Goal: Task Accomplishment & Management: Complete application form

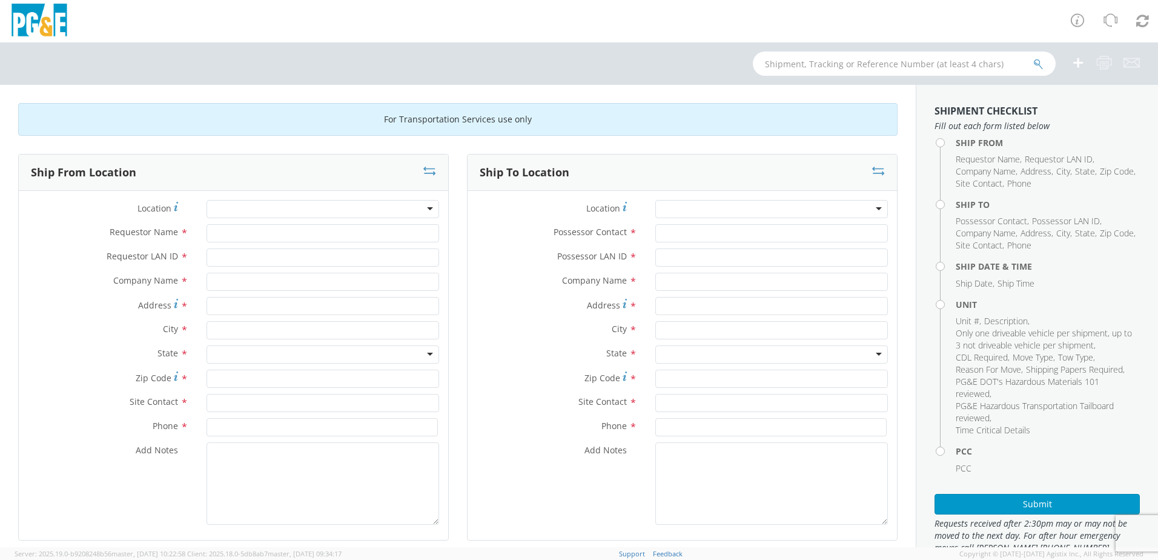
click at [424, 205] on div at bounding box center [323, 209] width 233 height 18
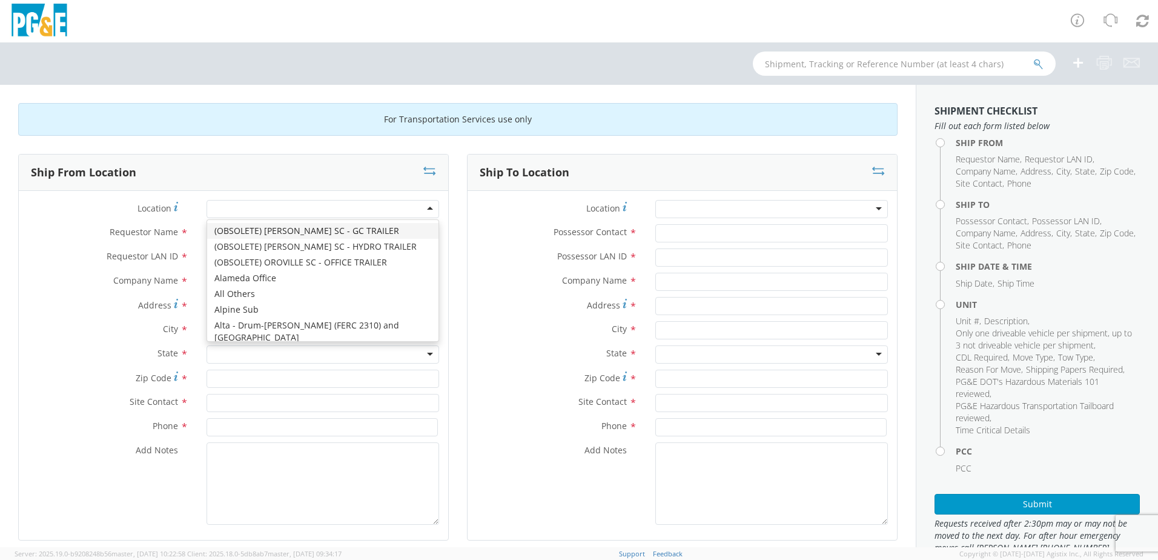
click at [419, 205] on div at bounding box center [323, 209] width 233 height 18
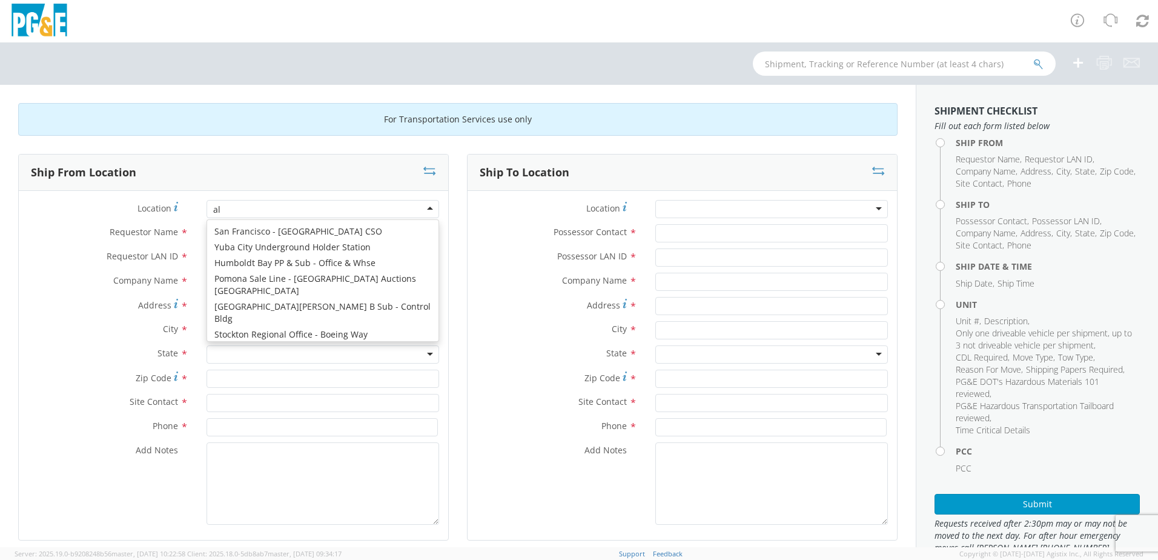
scroll to position [869, 0]
type input "a"
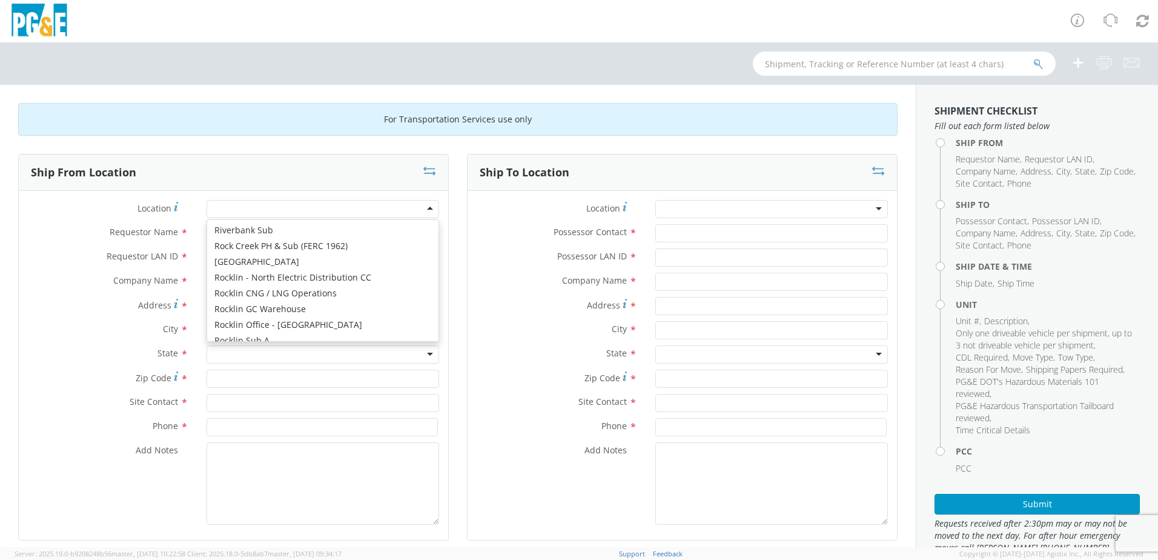
scroll to position [6670, 0]
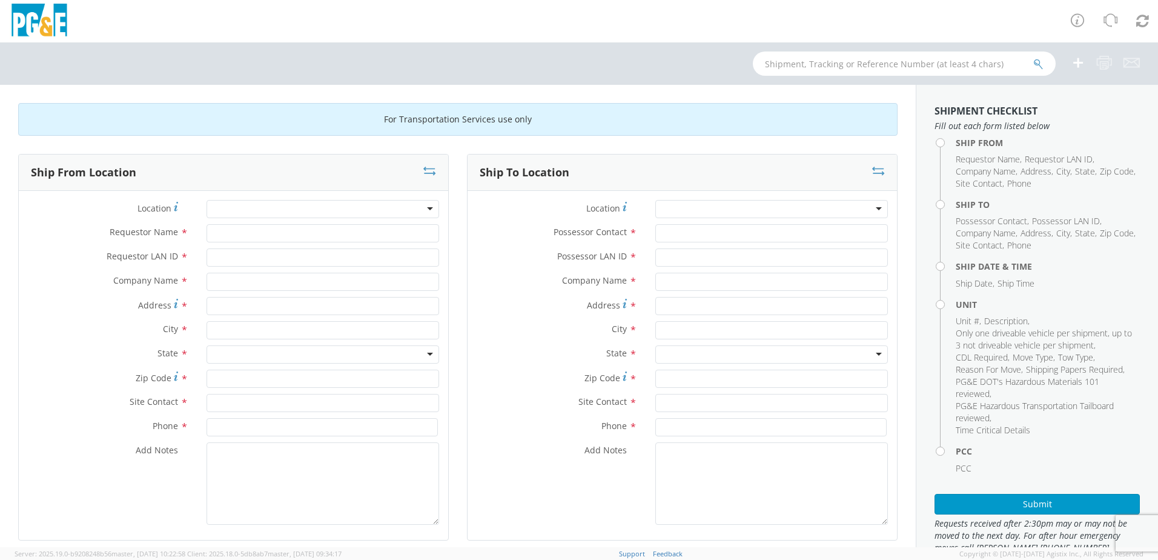
click at [274, 203] on div at bounding box center [323, 209] width 233 height 18
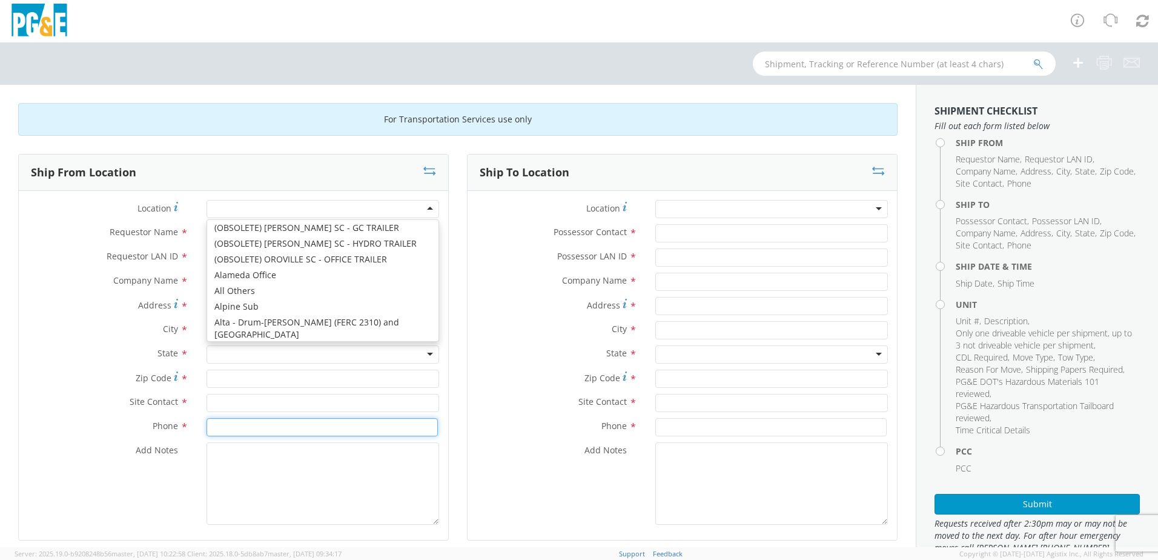
click at [317, 433] on input at bounding box center [322, 427] width 231 height 18
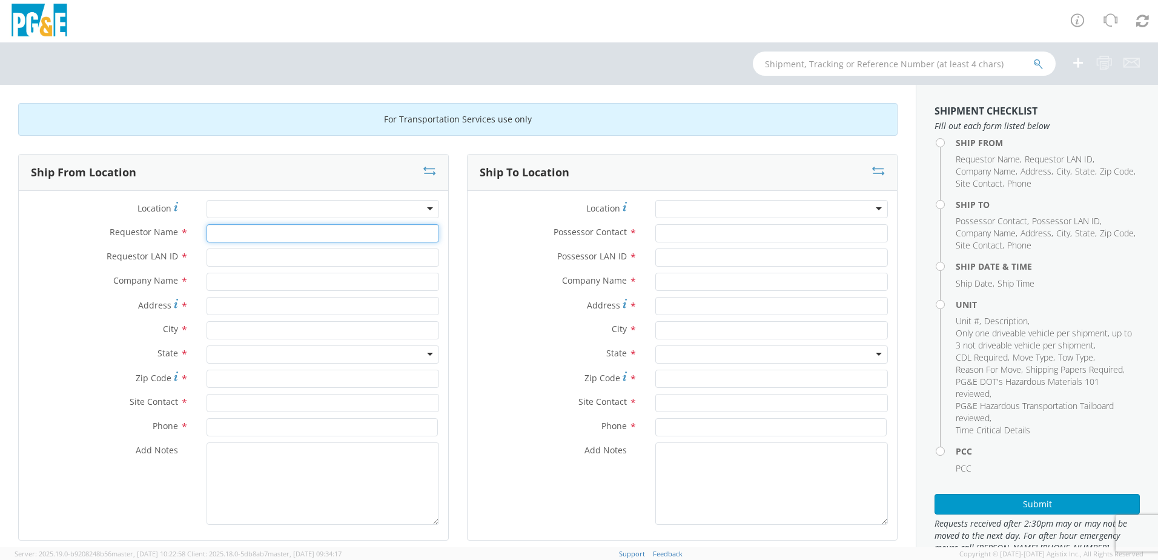
click at [234, 236] on input "Requestor Name *" at bounding box center [323, 233] width 233 height 18
type input "[PERSON_NAME]"
click at [242, 254] on input "Requestor LAN ID *" at bounding box center [323, 257] width 233 height 18
type input "K5LD"
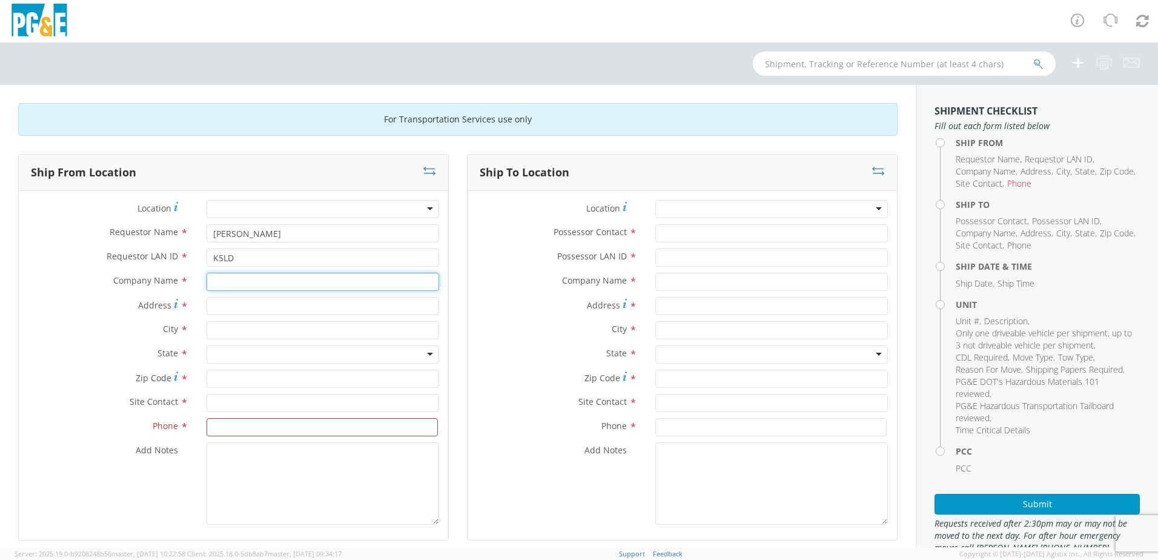
click at [240, 280] on input "text" at bounding box center [323, 282] width 233 height 18
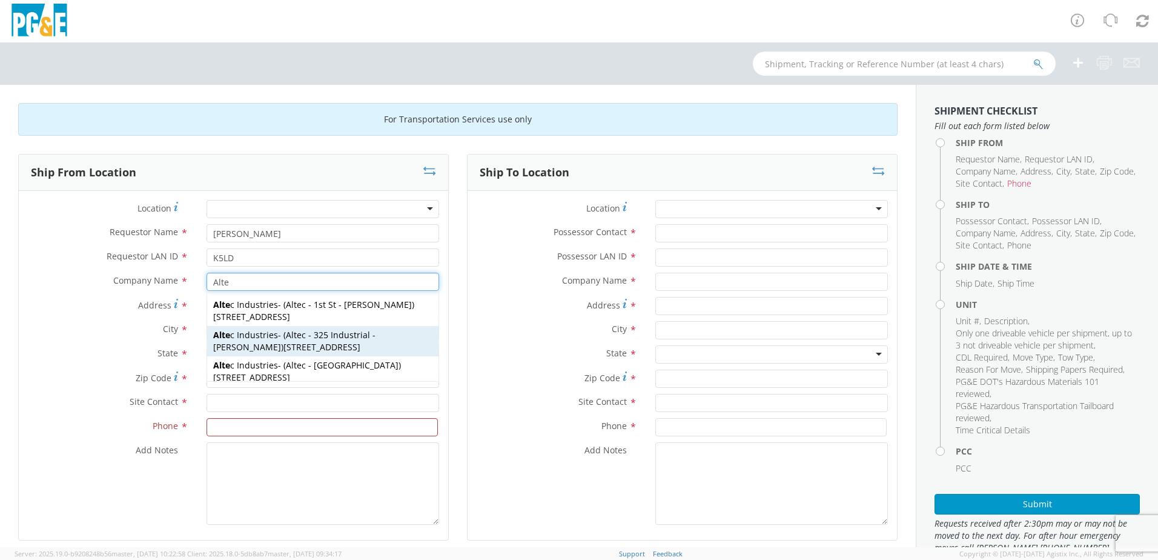
click at [265, 332] on span "Alte c Industries" at bounding box center [245, 335] width 65 height 12
type input "Altec Industries"
type input "[STREET_ADDRESS]"
type input "[PERSON_NAME]"
type input "95620"
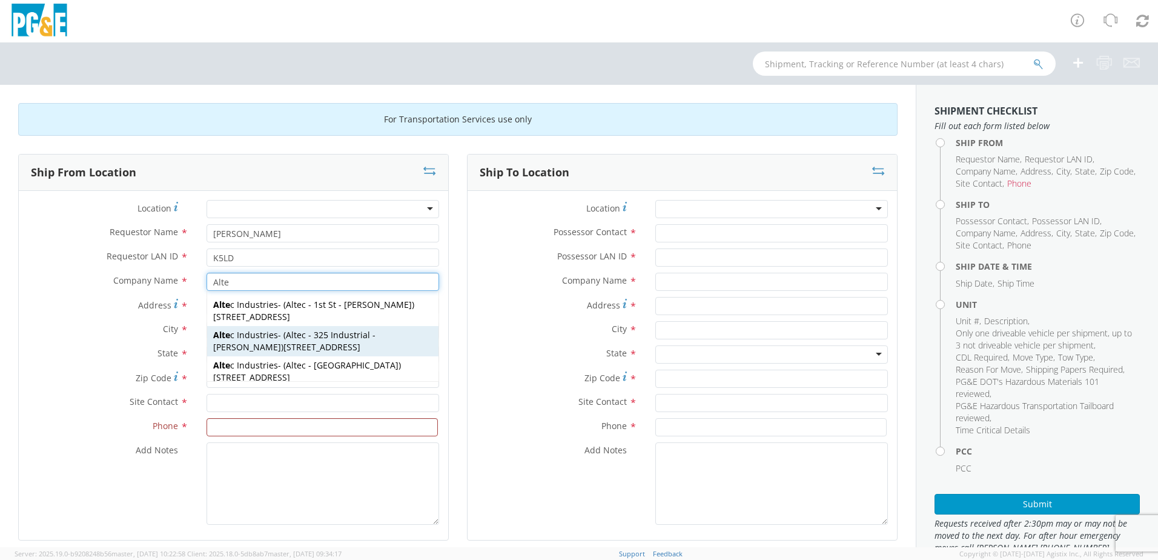
type input "Altec - 325 Industrial - Dixon"
type input "707-693-2500"
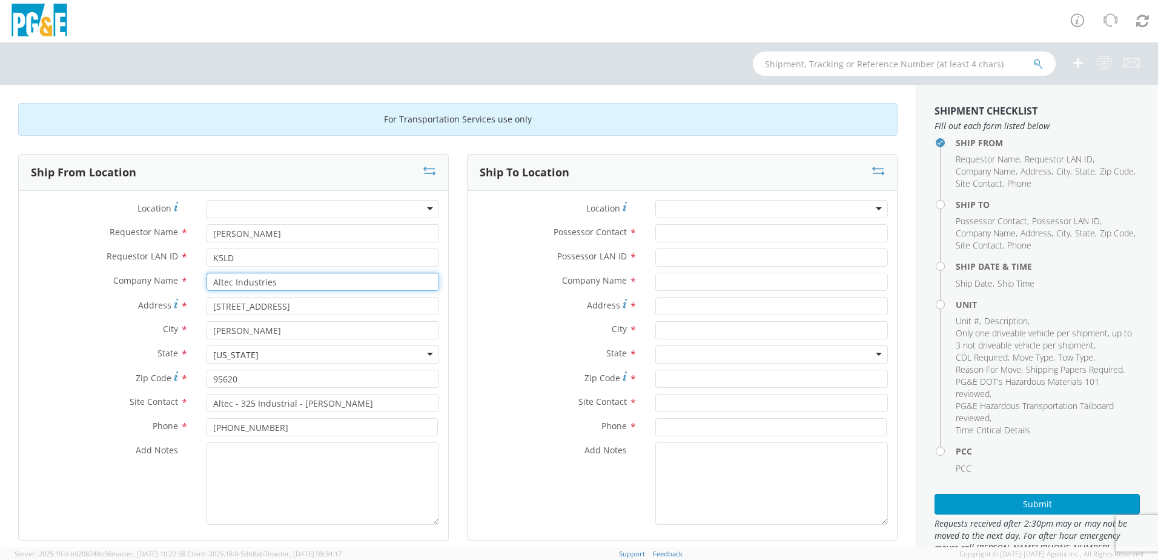
type input "Altec Industries"
drag, startPoint x: 328, startPoint y: 405, endPoint x: 208, endPoint y: 409, distance: 120.6
click at [208, 409] on input "Altec - 325 Industrial - Dixon" at bounding box center [323, 403] width 233 height 18
type input "[PERSON_NAME]"
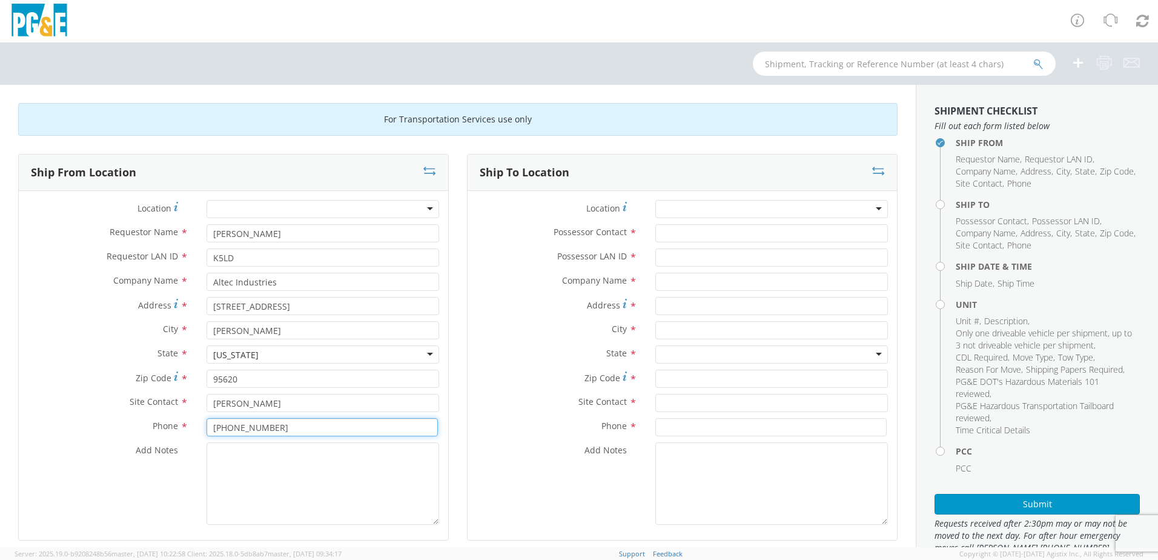
click at [279, 436] on div "Phone * 707-693-2500" at bounding box center [234, 430] width 430 height 24
type input "707-693-2552"
click at [774, 201] on div at bounding box center [771, 209] width 233 height 18
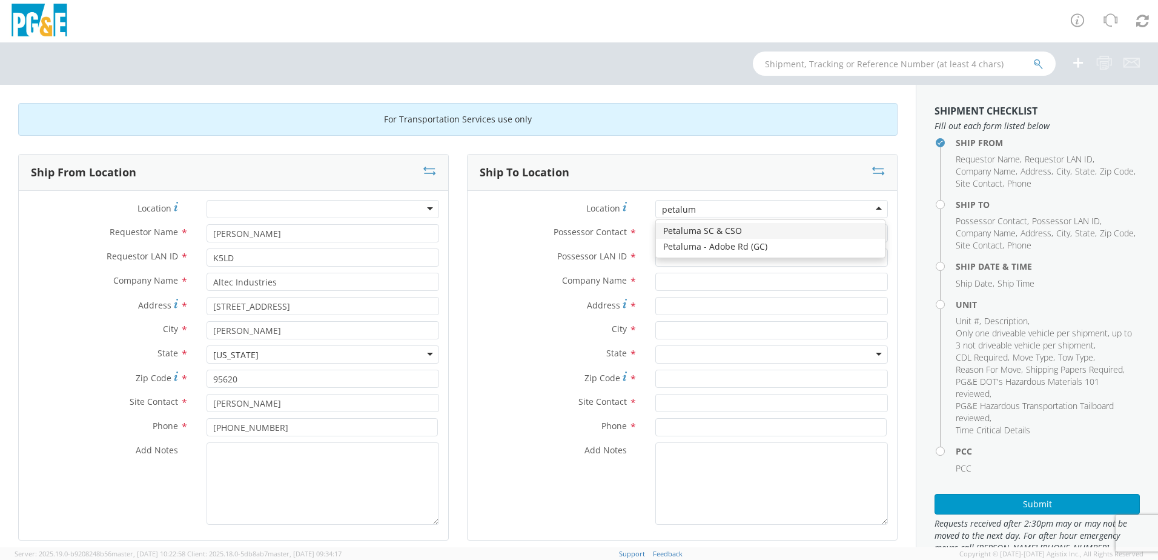
type input "petaluma"
type input "PG&E"
type input "[STREET_ADDRESS]"
type input "Petaluma"
type input "94954"
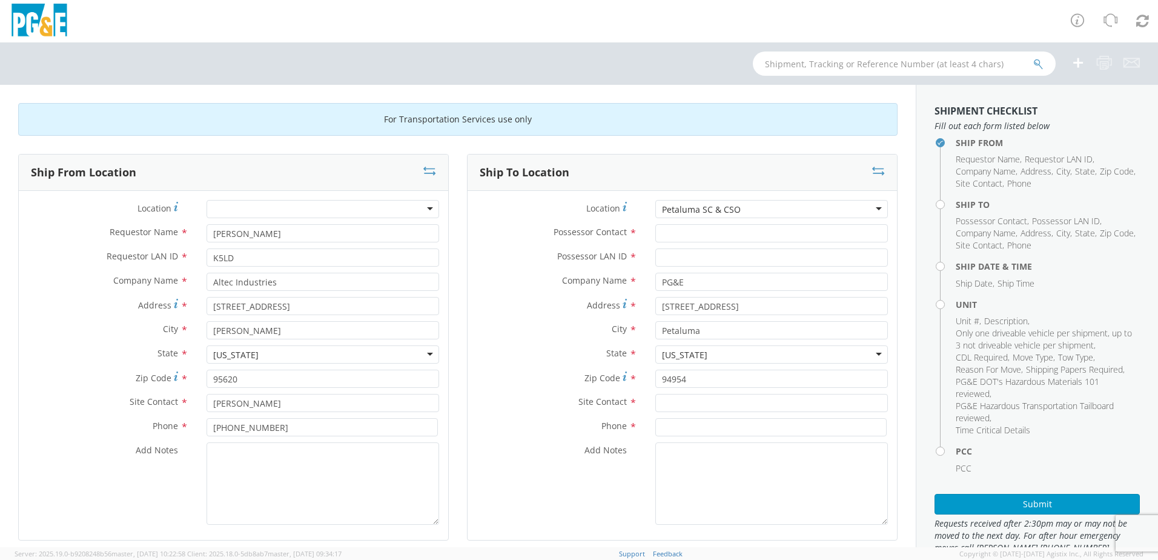
scroll to position [0, 0]
click at [706, 239] on input "Possessor Contact *" at bounding box center [771, 233] width 233 height 18
click at [689, 243] on div "Possessor Contact * The field is required" at bounding box center [683, 236] width 430 height 24
click at [682, 236] on input "Possessor Contact *" at bounding box center [771, 233] width 233 height 18
type input "Shawn Ryan"
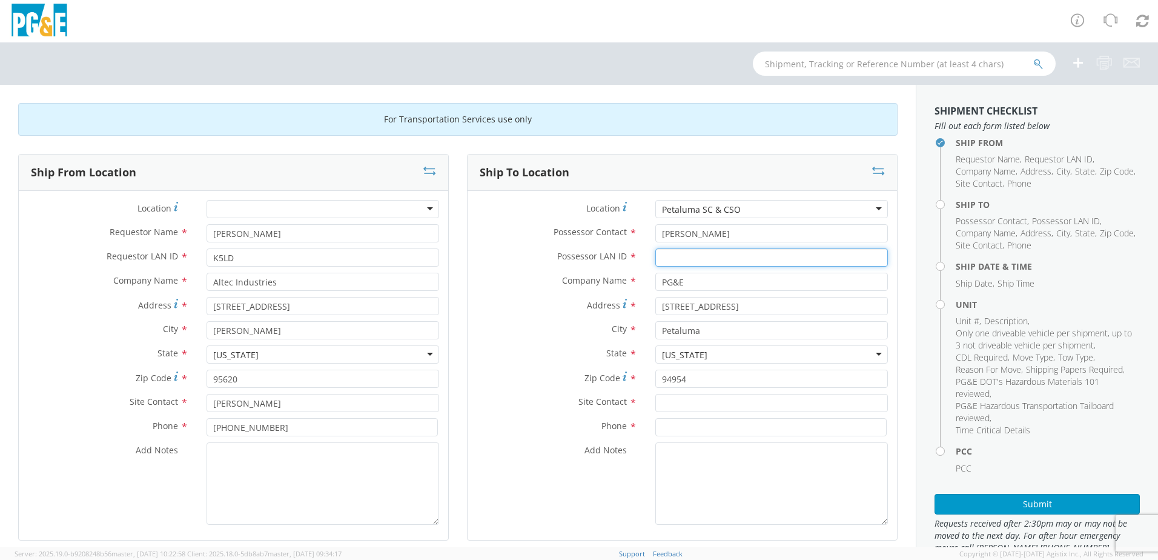
click at [678, 256] on input "Possessor LAN ID *" at bounding box center [771, 257] width 233 height 18
type input "SXRS"
click at [683, 404] on input "text" at bounding box center [771, 403] width 233 height 18
type input "[PERSON_NAME]"
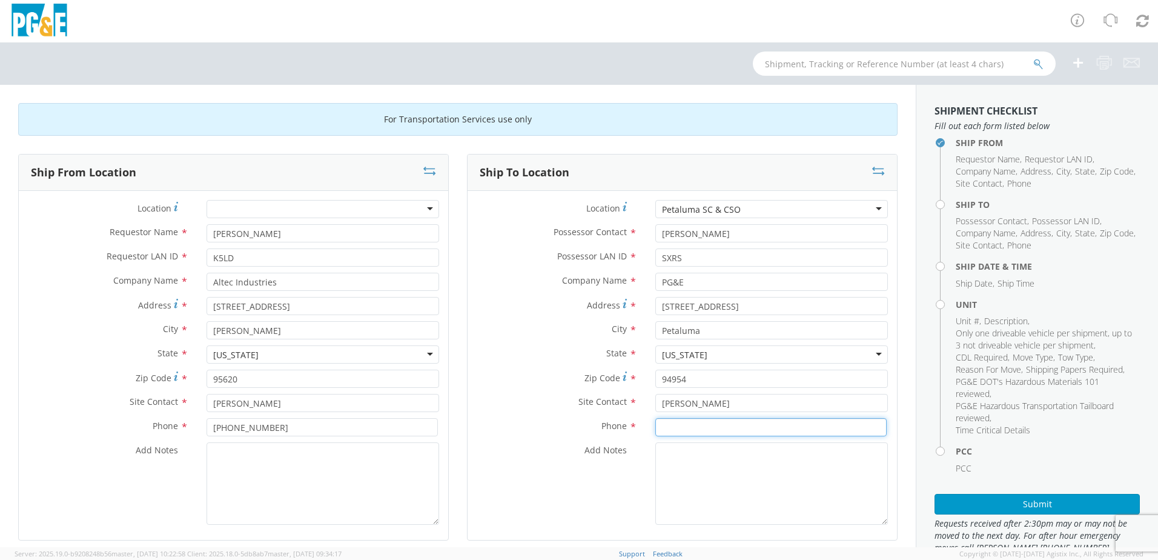
click at [692, 424] on input at bounding box center [770, 427] width 231 height 18
type input "[PHONE_NUMBER]"
drag, startPoint x: 530, startPoint y: 525, endPoint x: 538, endPoint y: 516, distance: 12.0
click at [530, 524] on div "Add Notes *" at bounding box center [683, 486] width 430 height 88
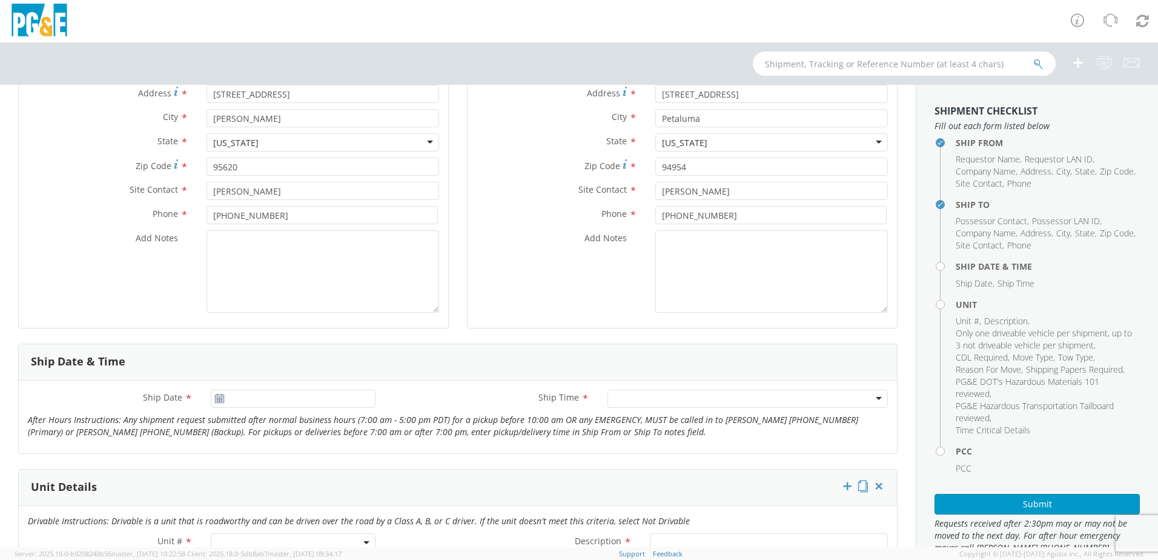
scroll to position [242, 0]
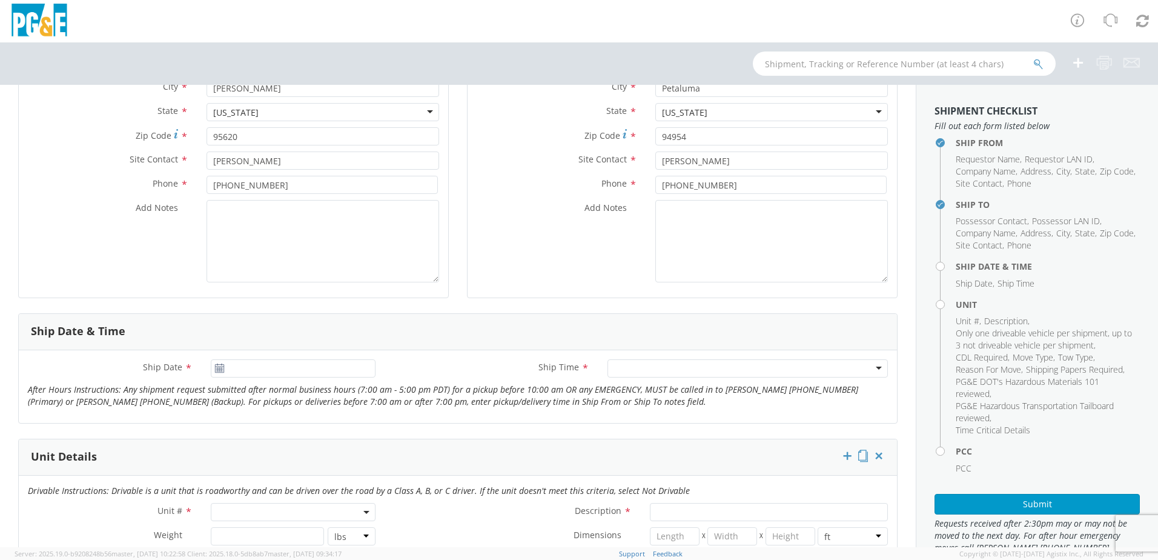
click at [214, 370] on icon at bounding box center [219, 368] width 10 height 10
type input "09/22/2025"
click at [231, 367] on input "09/22/2025" at bounding box center [293, 368] width 165 height 18
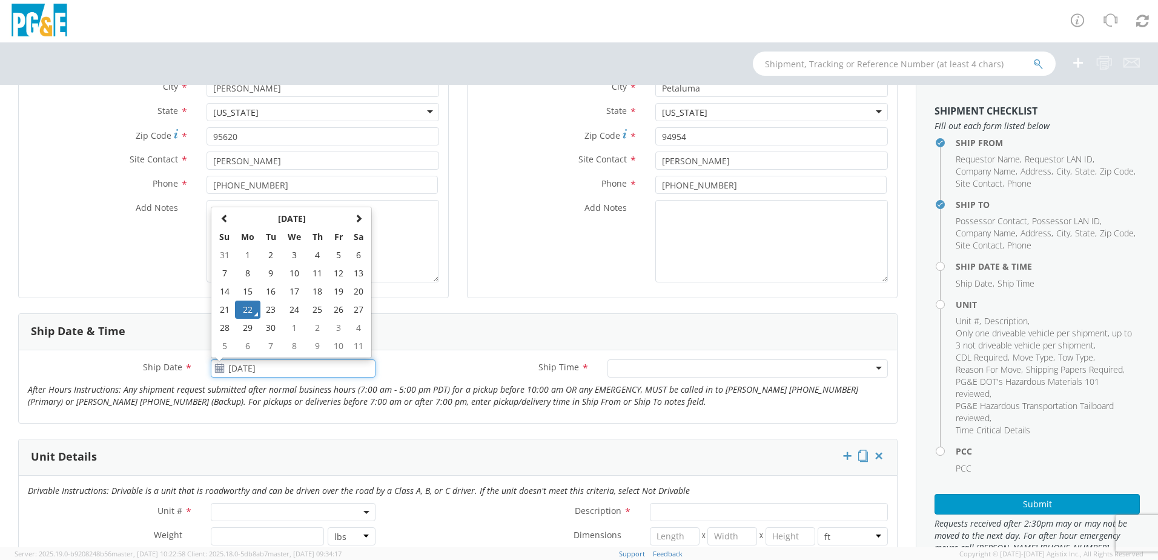
click at [248, 308] on td "22" at bounding box center [247, 309] width 25 height 18
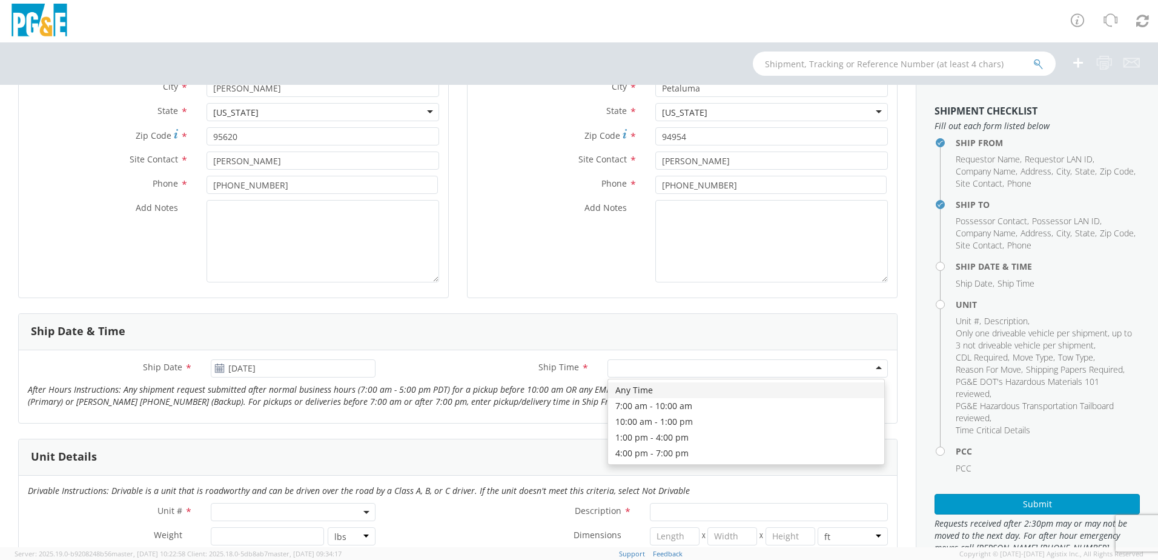
click at [659, 370] on div at bounding box center [748, 368] width 280 height 18
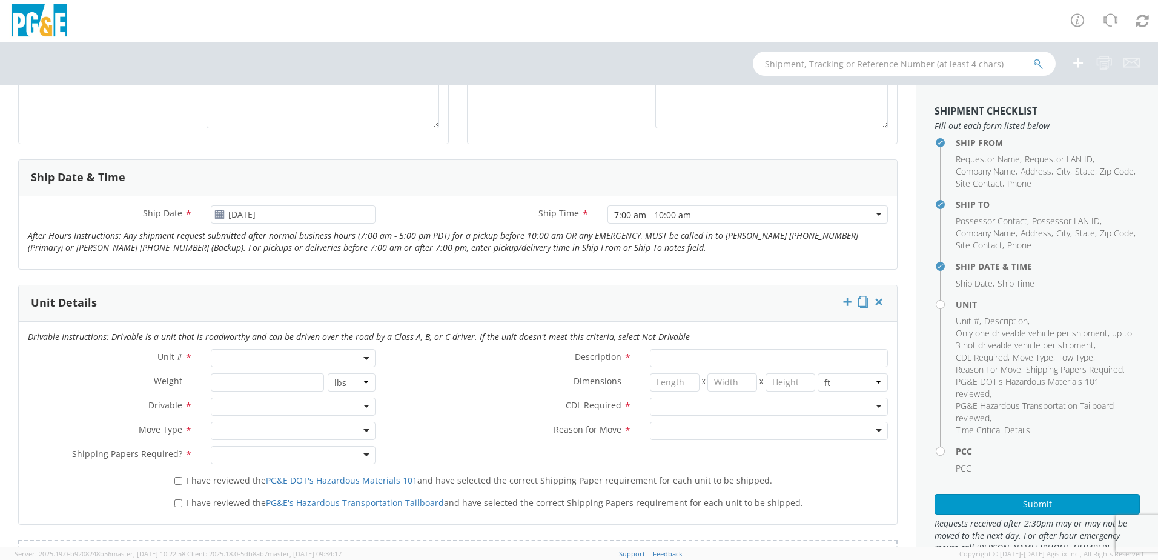
scroll to position [485, 0]
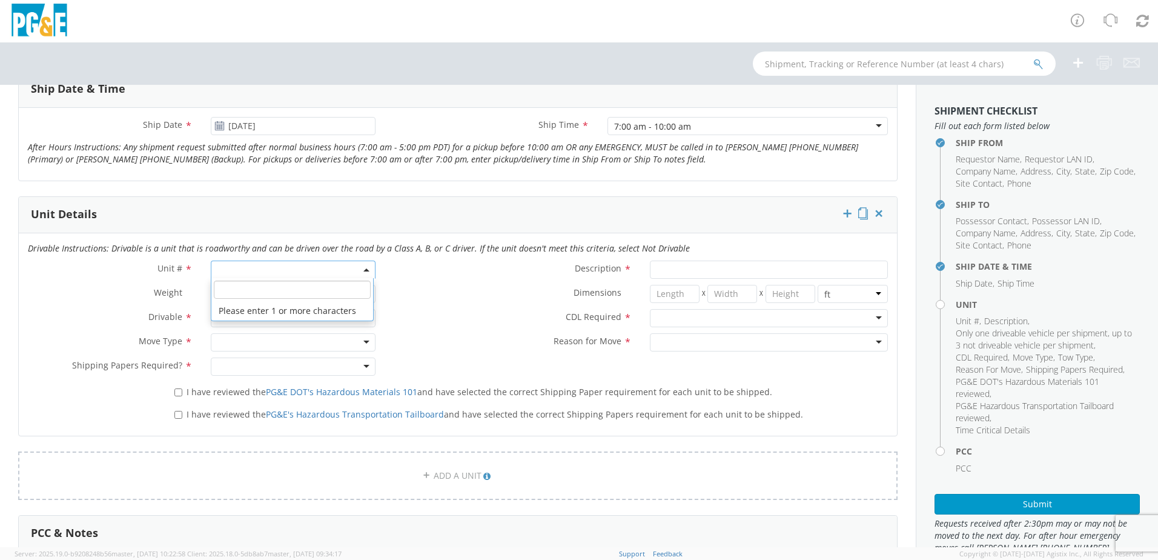
click at [265, 268] on span at bounding box center [293, 269] width 165 height 18
click at [265, 284] on input "search" at bounding box center [292, 289] width 157 height 18
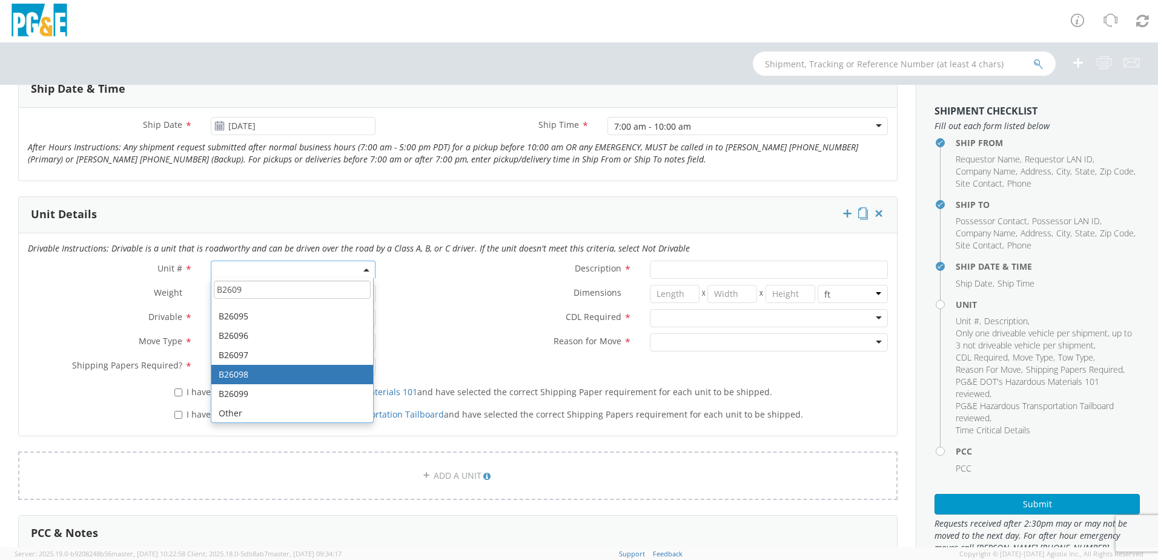
scroll to position [92, 0]
type input "B2609"
type input "TRUCK; MEDIUM LINE 4X4"
type input "56000"
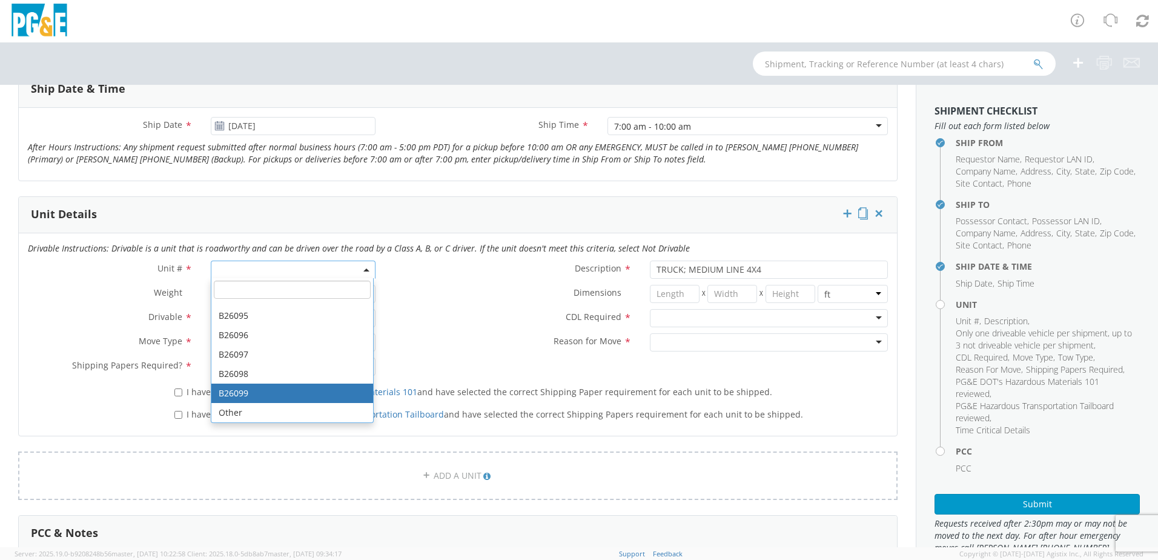
select select "B26099"
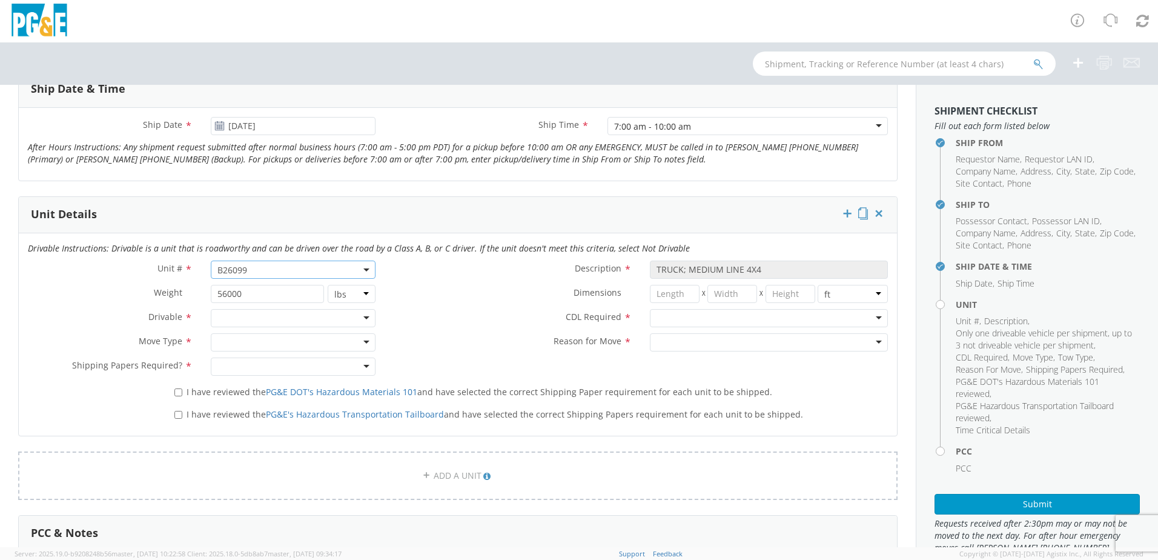
click at [268, 319] on div at bounding box center [293, 318] width 165 height 18
click at [245, 340] on div at bounding box center [293, 342] width 165 height 18
click at [248, 368] on div at bounding box center [293, 366] width 165 height 18
click at [174, 393] on input "I have reviewed the PG&E DOT's Hazardous Materials 101 and have selected the co…" at bounding box center [178, 392] width 8 height 8
checkbox input "true"
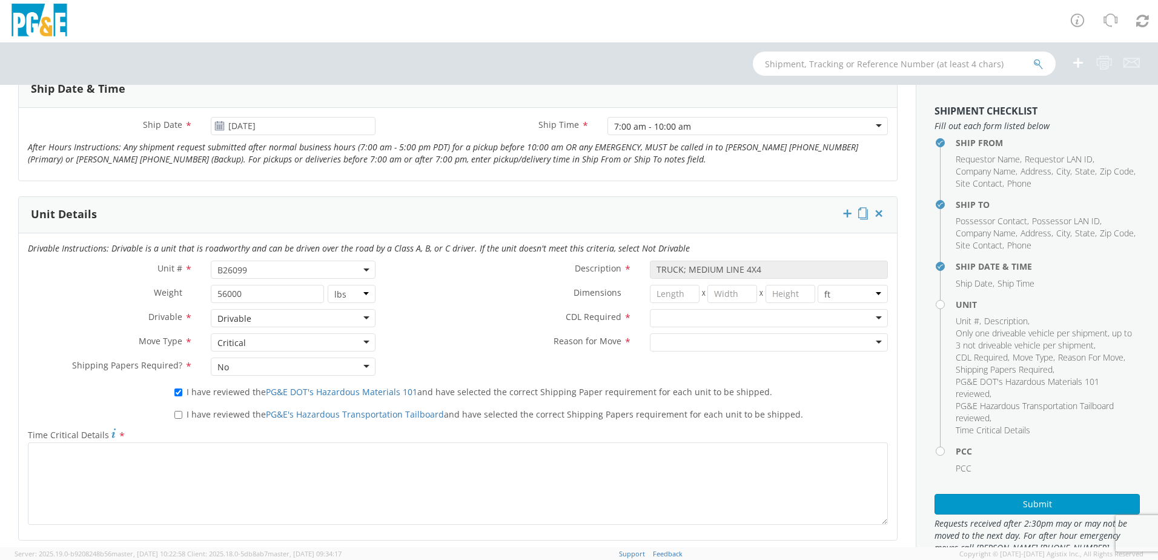
click at [181, 416] on label "I have reviewed the PG&E's Hazardous Transportation Tailboard and have selected…" at bounding box center [489, 413] width 631 height 14
click at [181, 416] on input "I have reviewed the PG&E's Hazardous Transportation Tailboard and have selected…" at bounding box center [178, 415] width 8 height 8
checkbox input "true"
click at [663, 322] on div at bounding box center [769, 318] width 238 height 18
click at [665, 349] on div at bounding box center [769, 342] width 238 height 18
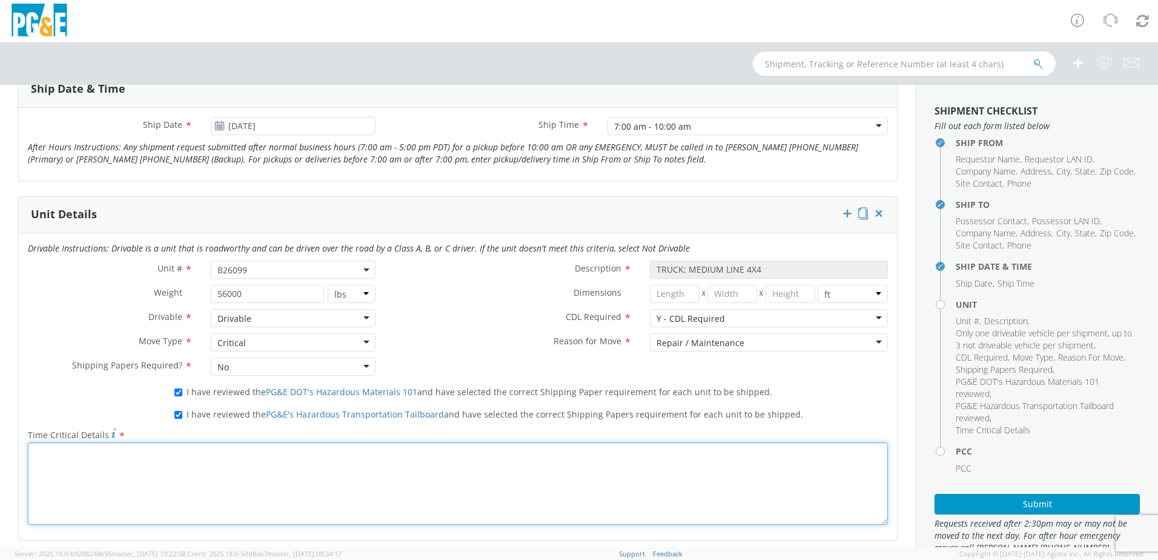
click at [306, 477] on textarea "Time Critical Details *" at bounding box center [458, 483] width 860 height 82
type textarea "Unit needs to be back in Petaluma on 9/22/2025. Civic Center Towing will make t…"
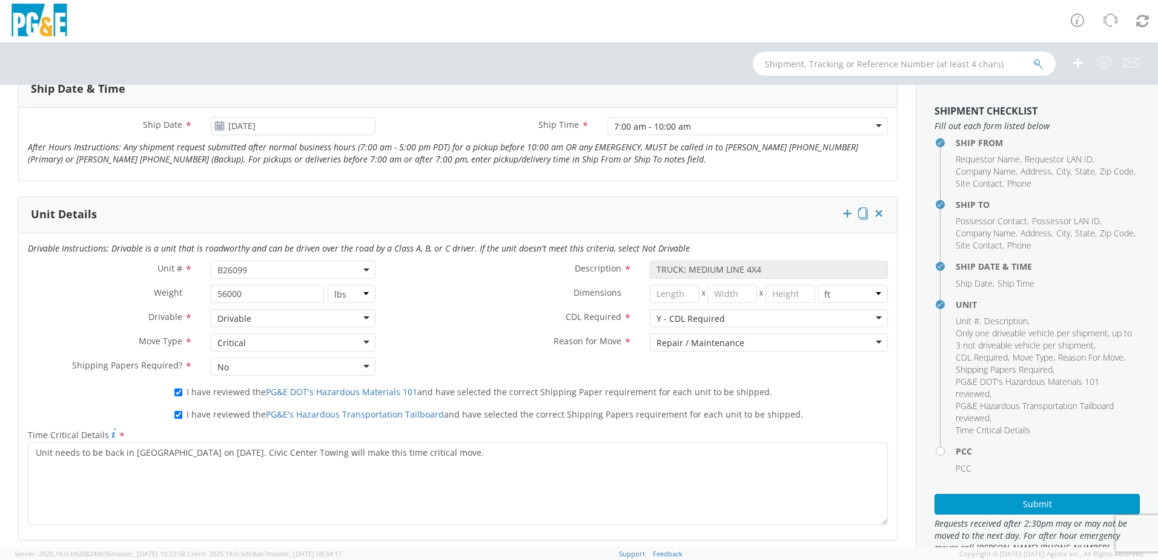
click at [643, 423] on div "I have reviewed the PG&E's Hazardous Transportation Tailboard and have selected…" at bounding box center [531, 415] width 732 height 22
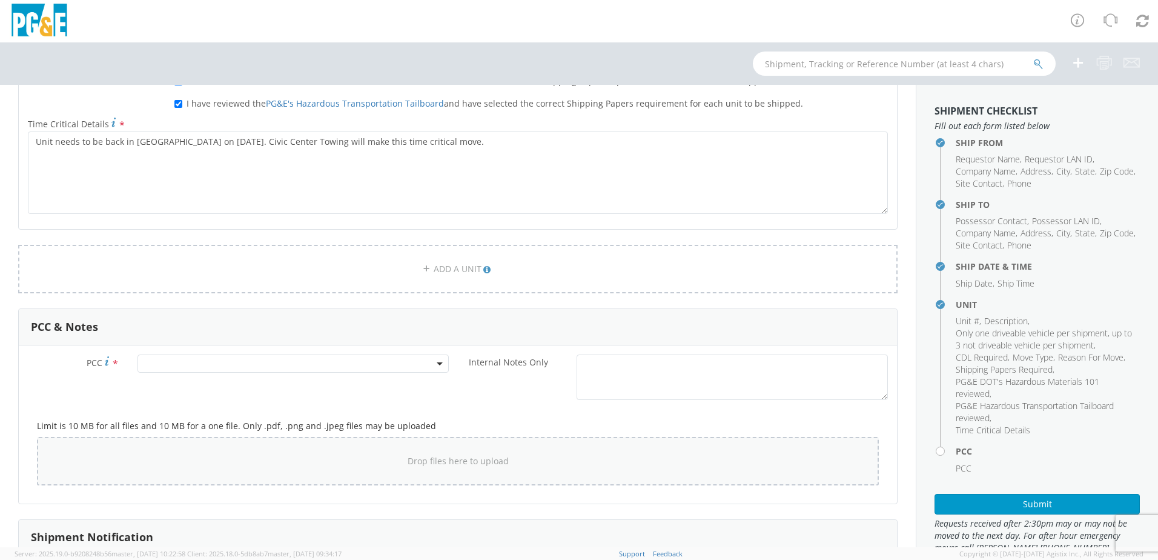
scroll to position [848, 0]
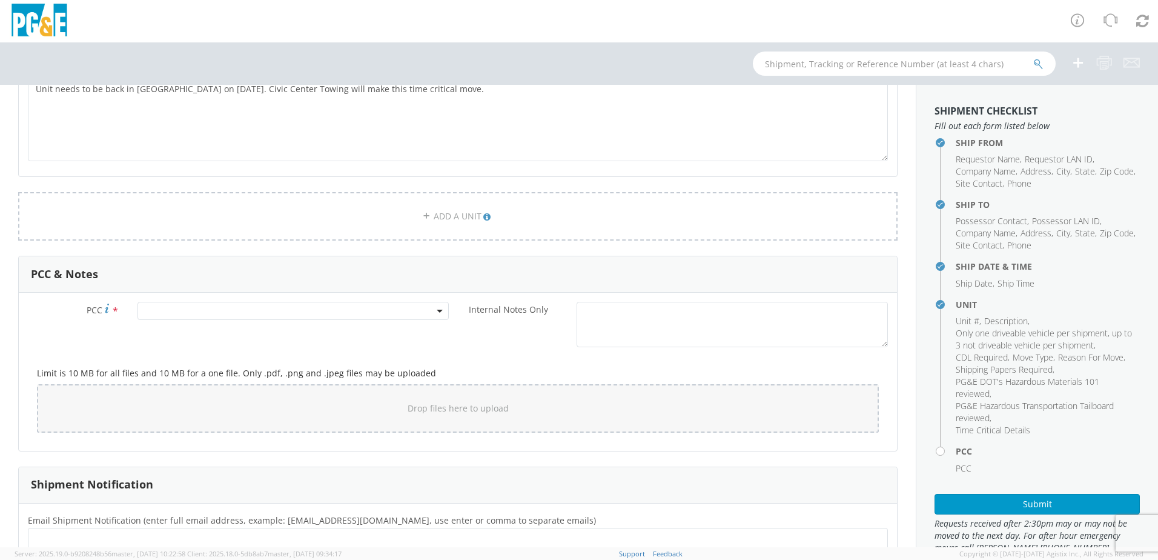
click at [219, 311] on span at bounding box center [293, 311] width 311 height 18
click at [209, 325] on input "number" at bounding box center [292, 331] width 302 height 18
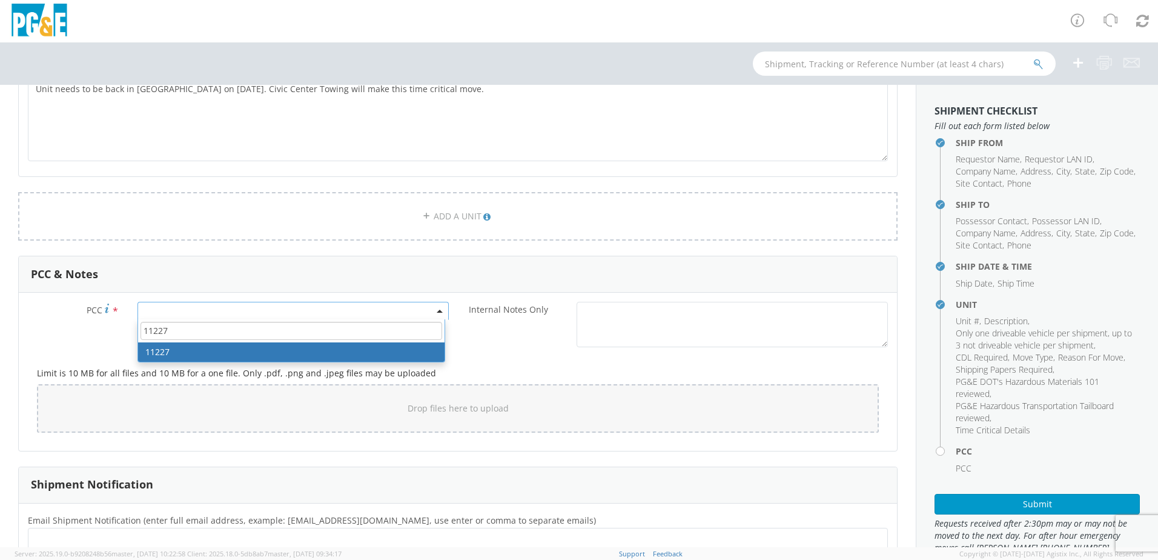
type input "11227"
select select "11227"
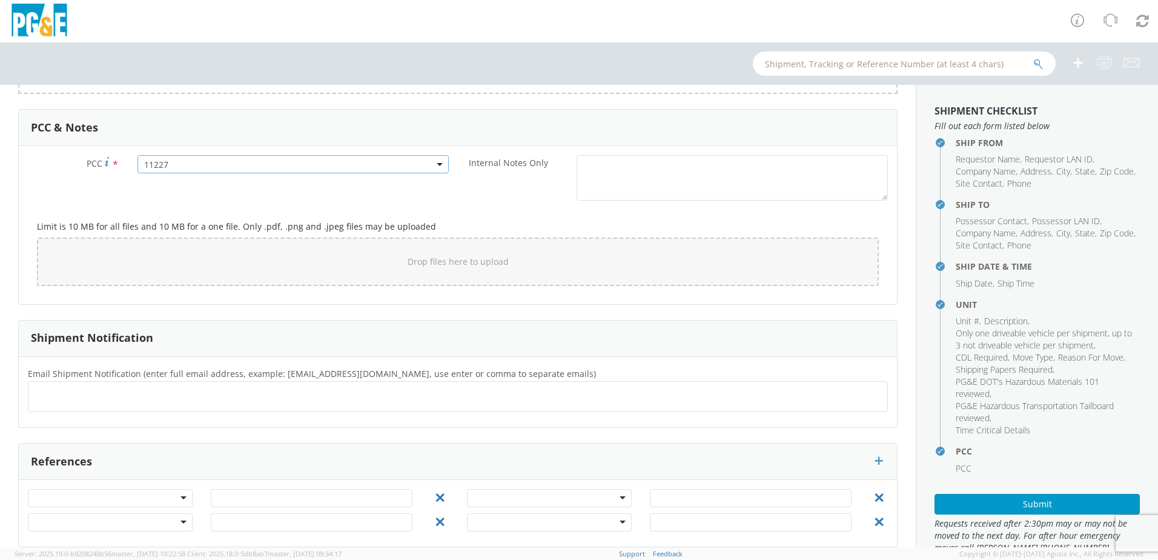
scroll to position [1010, 0]
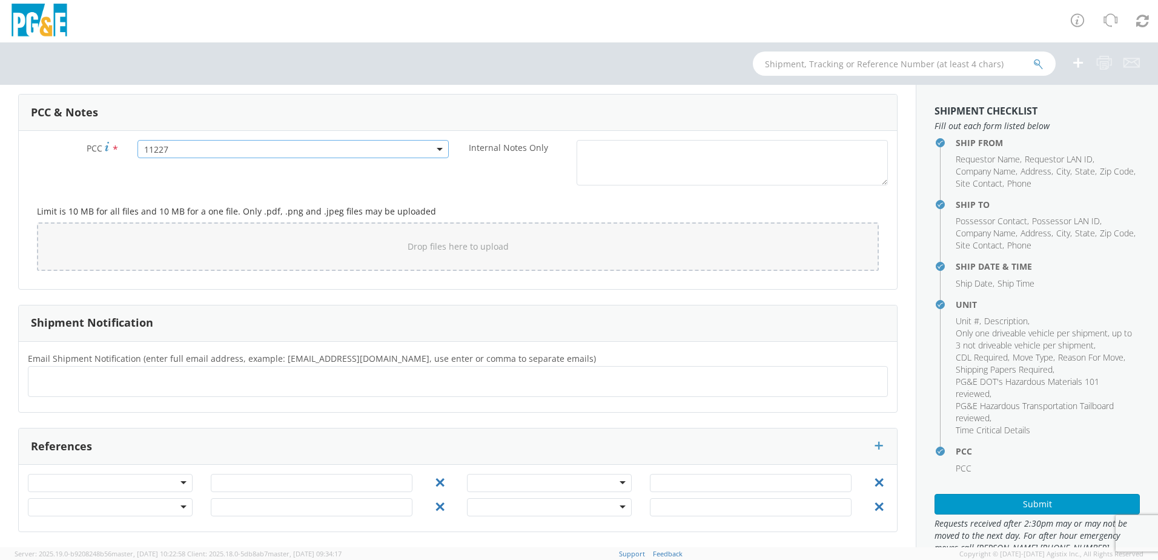
click at [174, 394] on div at bounding box center [458, 381] width 860 height 31
type input "l"
type input "m"
type input "LMAE@pge.com"
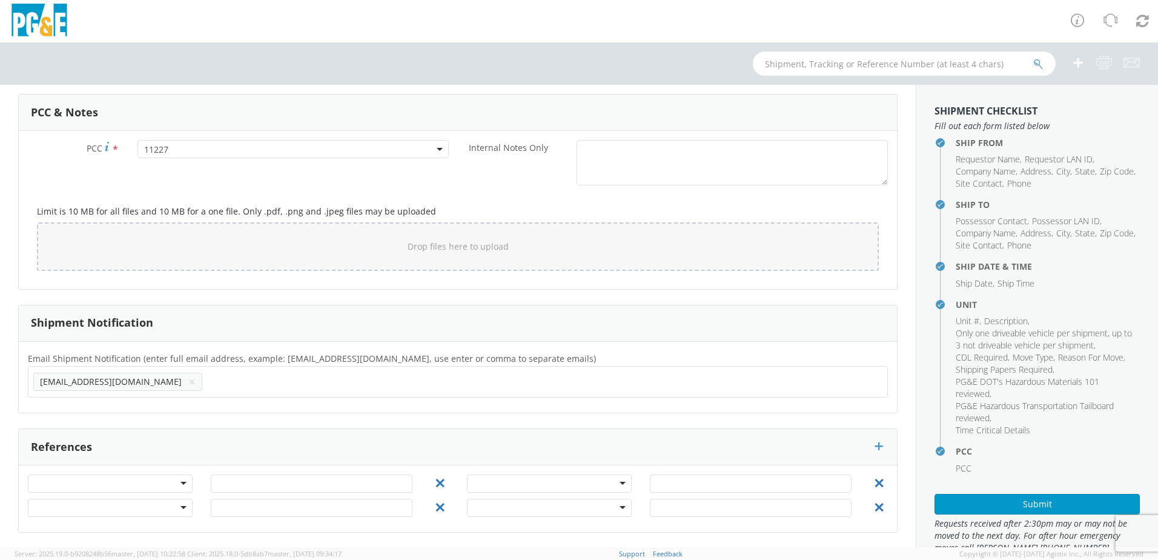
click at [207, 384] on input "text" at bounding box center [245, 382] width 76 height 18
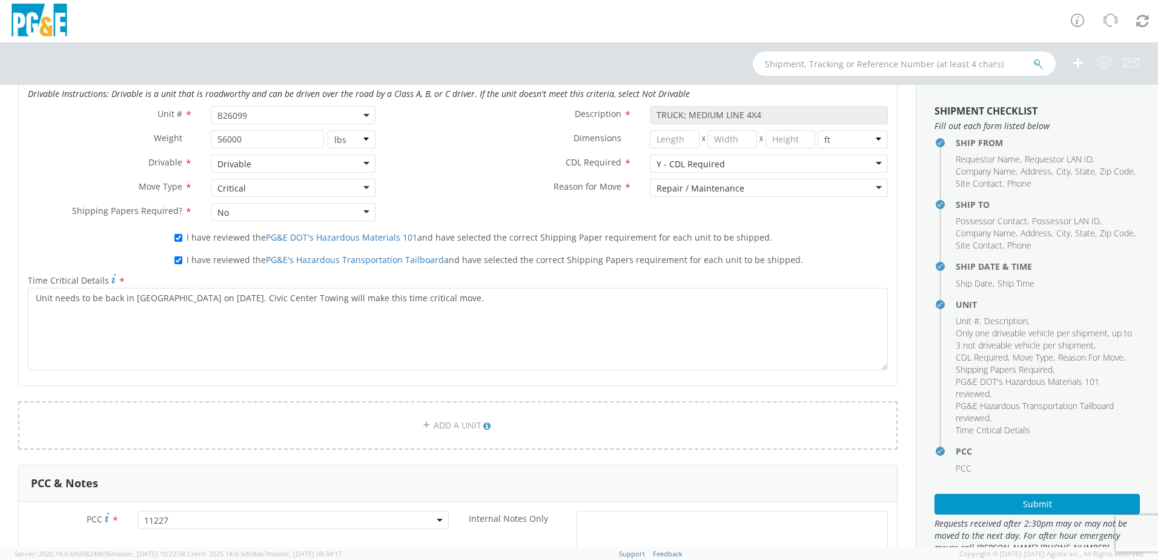
scroll to position [666, 0]
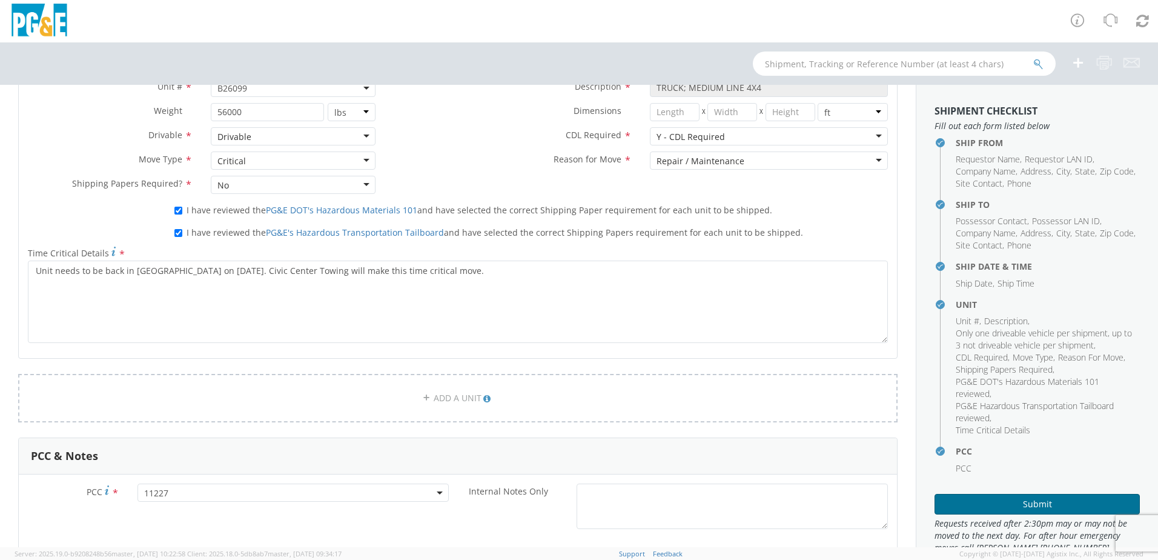
type input "A7HS@pge.com"
click at [1026, 502] on button "Submit" at bounding box center [1037, 504] width 205 height 21
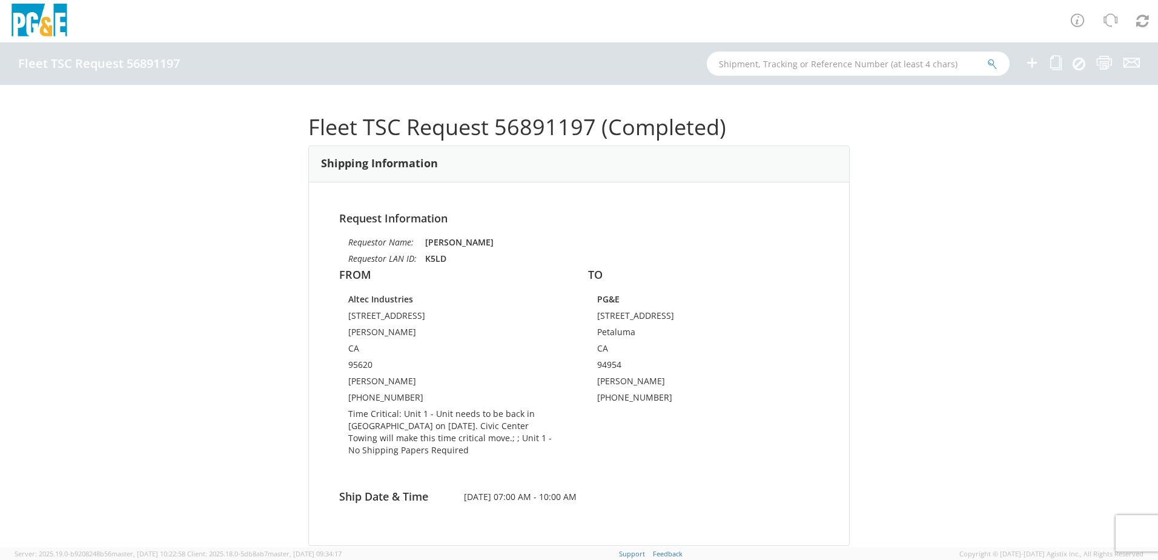
click at [1035, 67] on icon at bounding box center [1032, 62] width 15 height 15
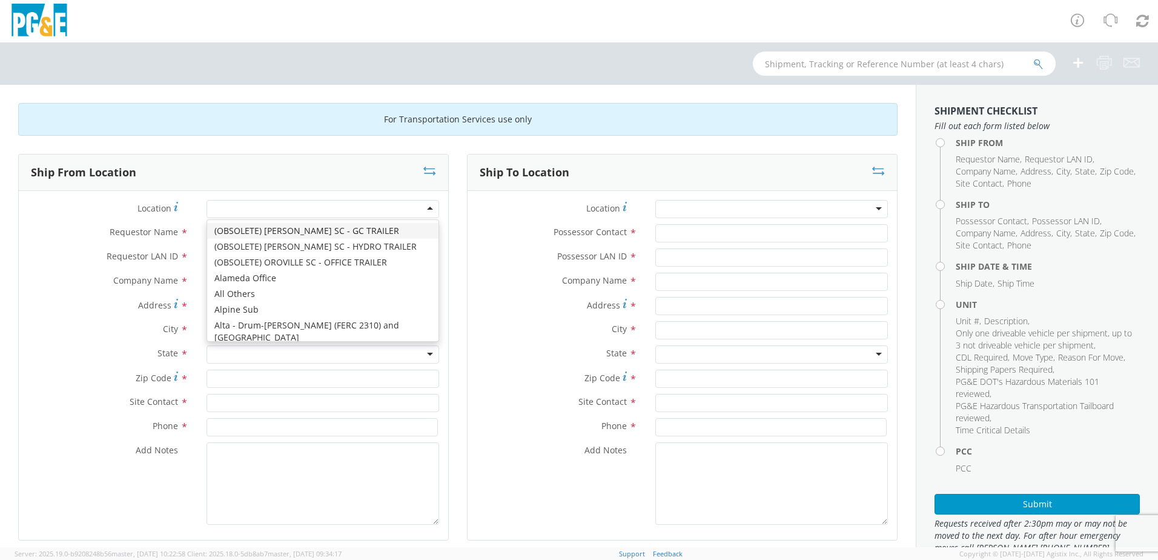
click at [304, 213] on div at bounding box center [323, 209] width 233 height 18
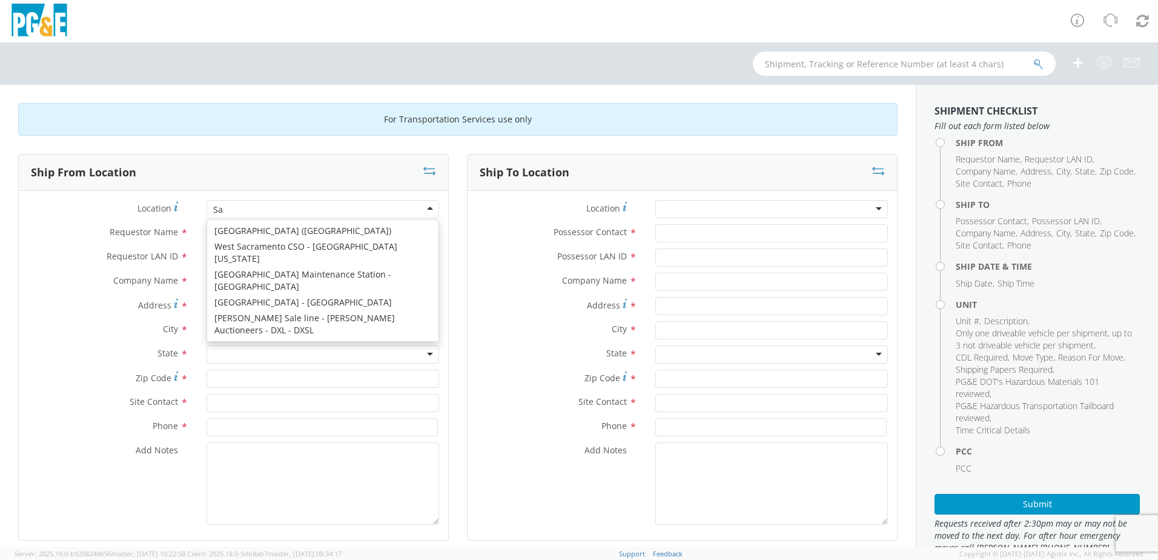
scroll to position [3, 0]
type input "Santa"
type input "PG&E"
type input "3965 OCCIDENTAL ROAD"
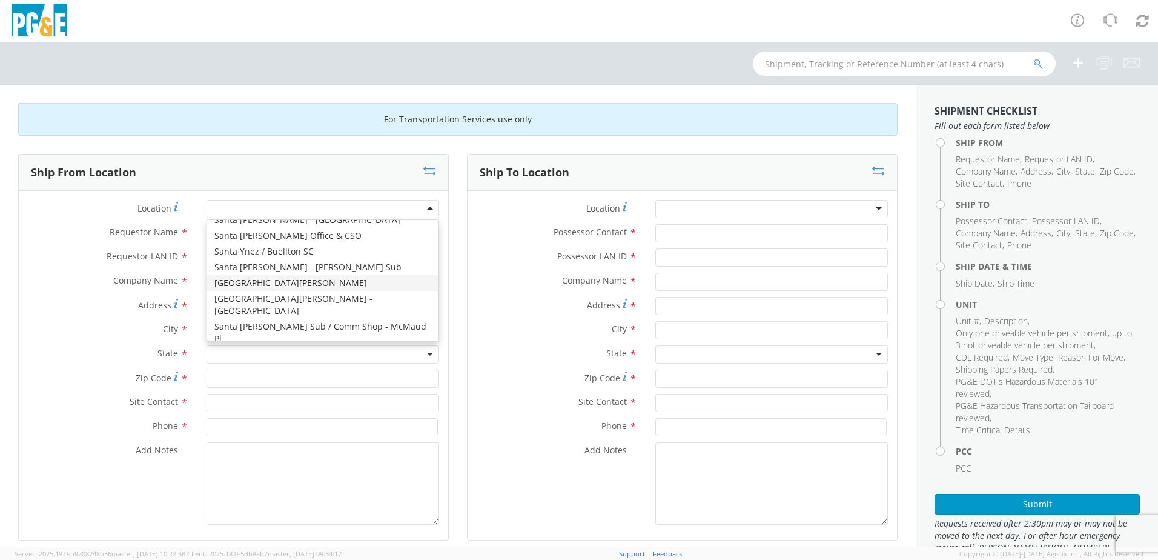
type input "SANTA ROSA"
type input "95401"
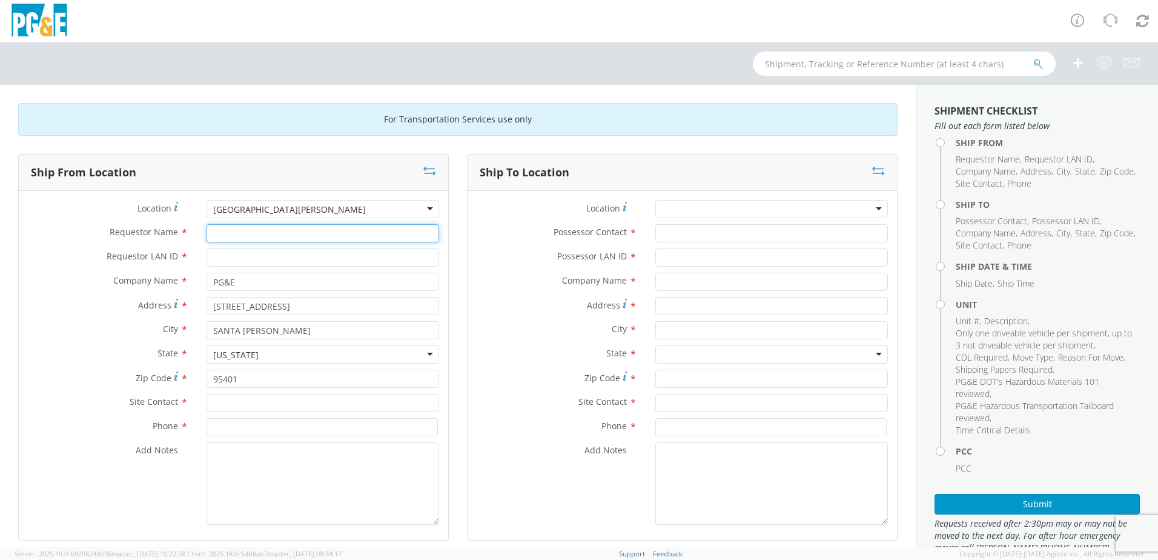
click at [239, 237] on input "Requestor Name *" at bounding box center [323, 233] width 233 height 18
type input "[PERSON_NAME]"
click at [236, 256] on input "Requestor LAN ID *" at bounding box center [323, 257] width 233 height 18
type input "K5LD"
click at [289, 289] on input "PG&E" at bounding box center [323, 282] width 233 height 18
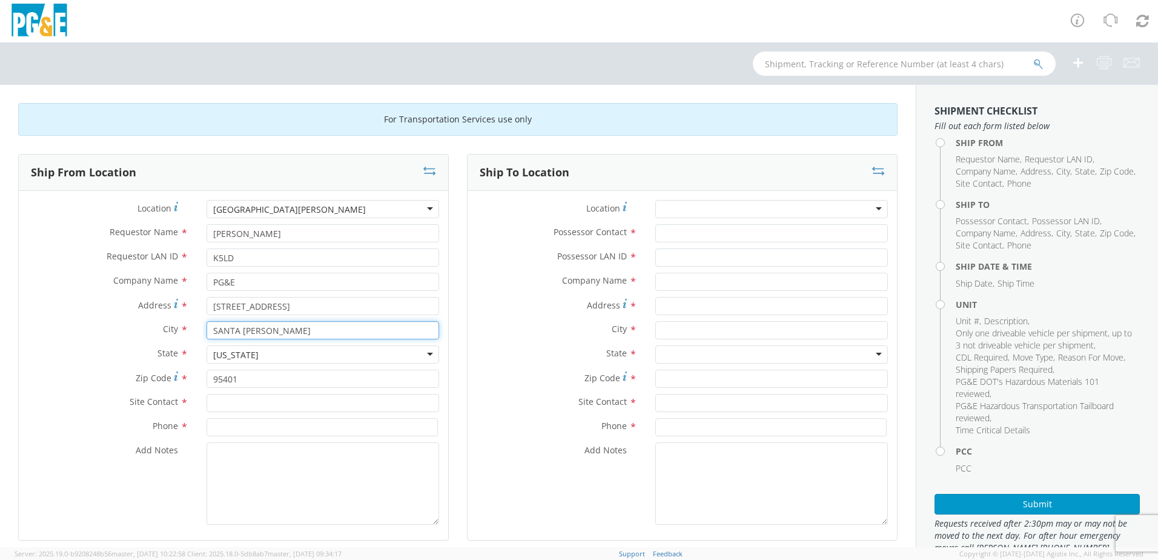
click at [318, 328] on input "SANTA ROSA" at bounding box center [323, 330] width 233 height 18
click at [299, 363] on div "California Alabama Alaska Arizona Arkansas Armed Forces Americas Armed Forces E…" at bounding box center [323, 354] width 233 height 18
click at [147, 471] on div "Add Notes *" at bounding box center [234, 483] width 430 height 82
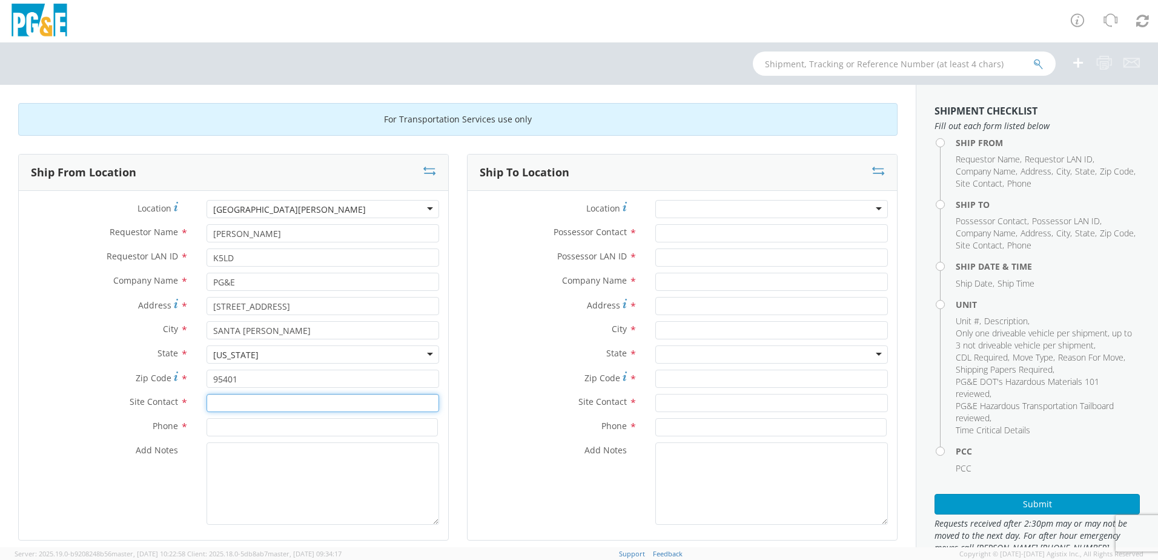
click at [224, 410] on input "text" at bounding box center [323, 403] width 233 height 18
type input "Ken Gonsalves"
click at [240, 425] on input at bounding box center [322, 427] width 231 height 18
type input "707-548-9902"
click at [696, 205] on div at bounding box center [771, 209] width 233 height 18
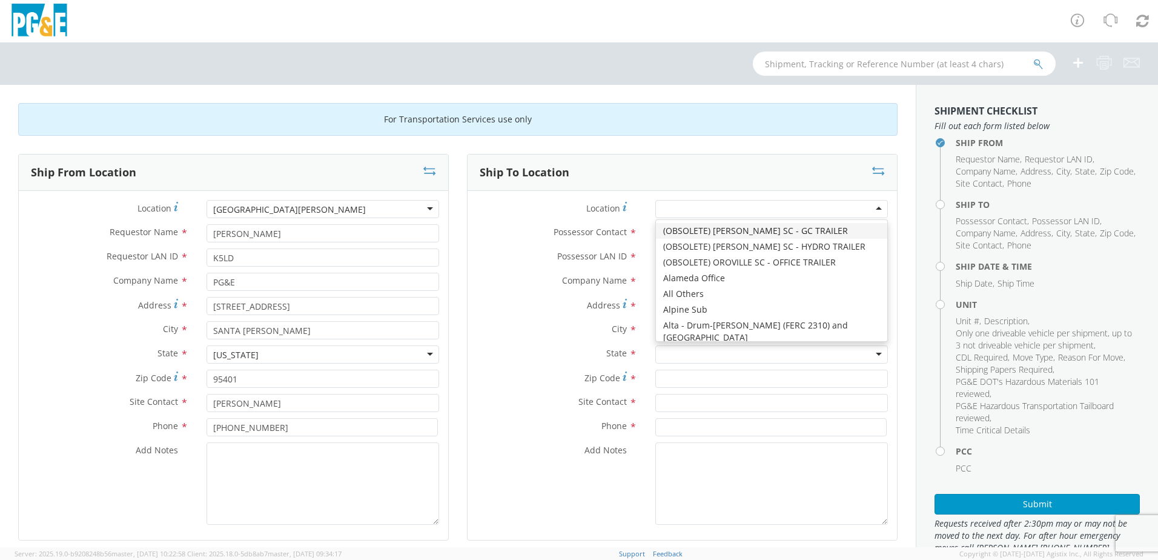
type input "A"
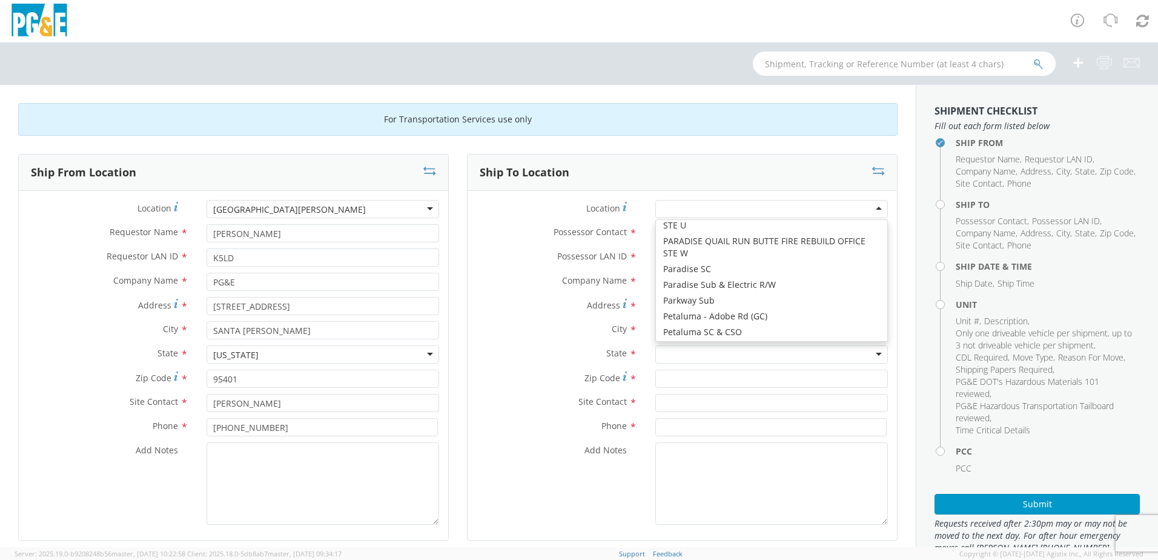
scroll to position [3, 0]
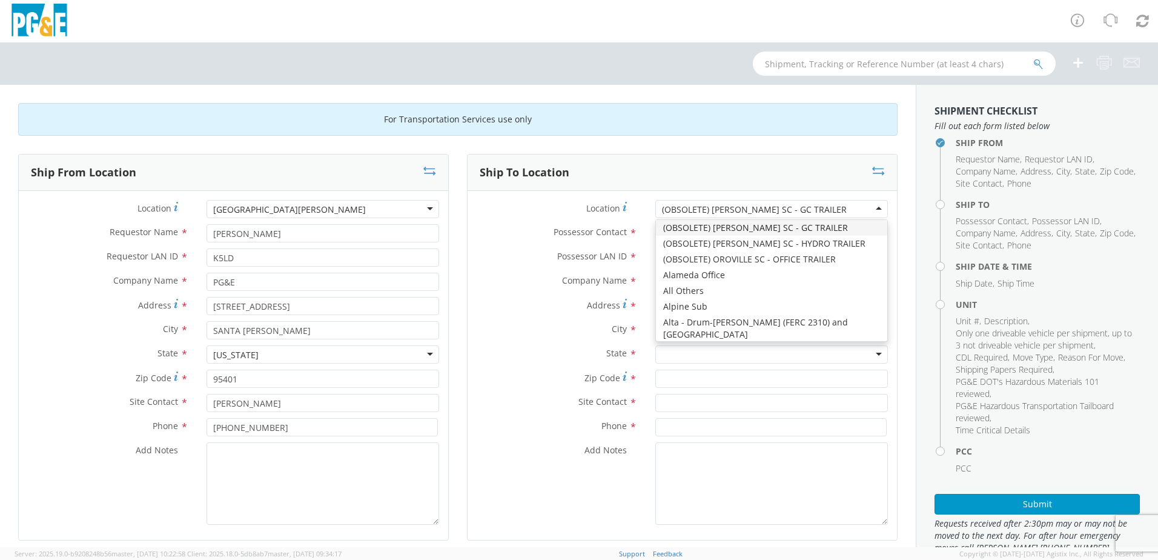
type input "PG&E"
type input "20806 BLACK RANCH ROAD"
type input "BURNEY"
type input "96013"
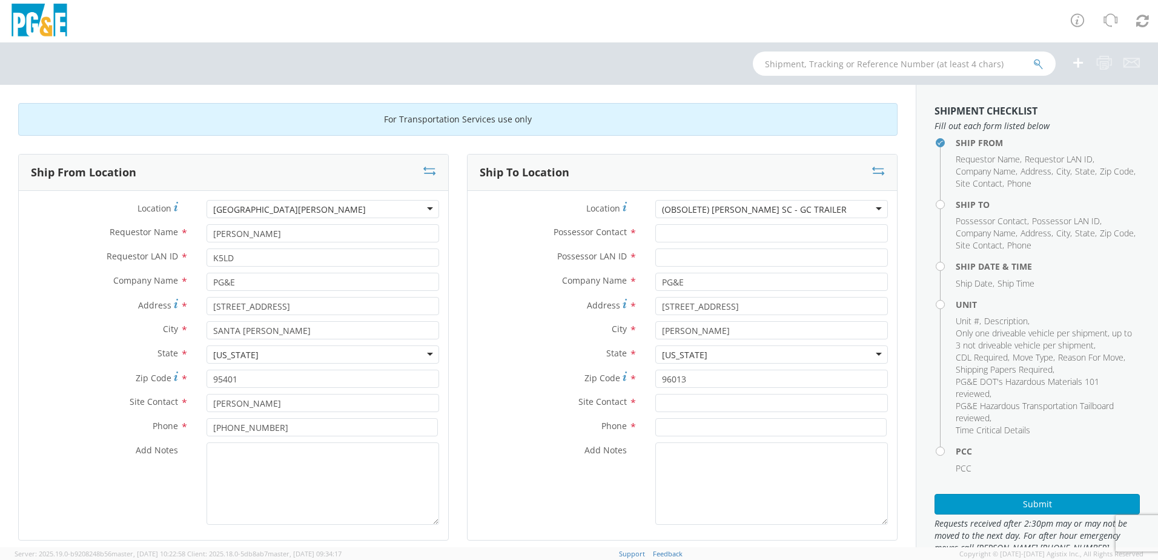
drag, startPoint x: 525, startPoint y: 323, endPoint x: 669, endPoint y: 257, distance: 159.1
click at [525, 322] on label "City *" at bounding box center [557, 329] width 179 height 16
click at [708, 236] on input "Possessor Contact *" at bounding box center [771, 233] width 233 height 18
type input "Dave Yoxall"
click at [694, 250] on input "Possessor LAN ID *" at bounding box center [771, 257] width 233 height 18
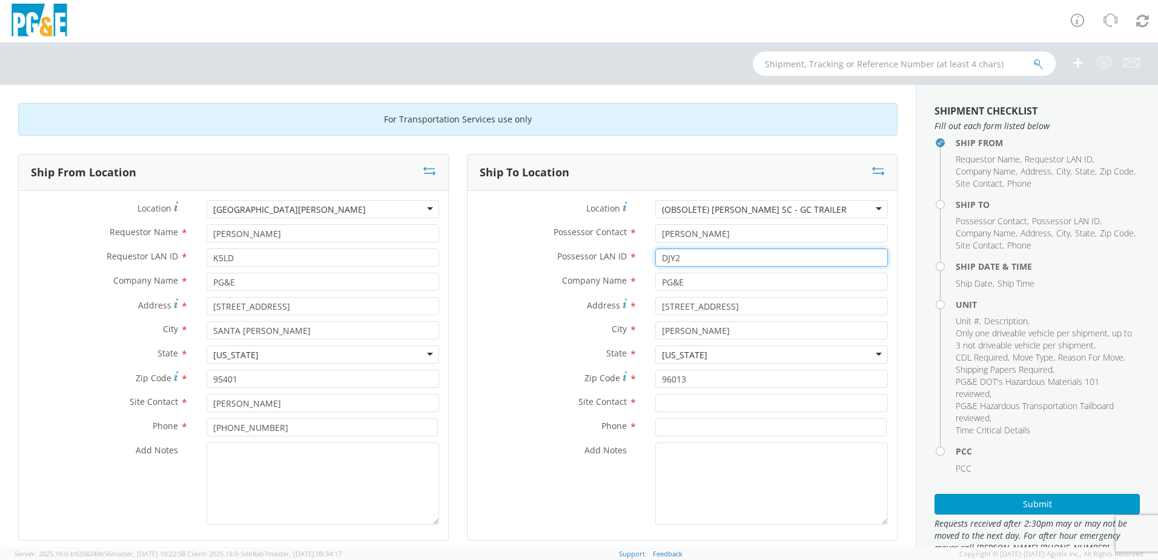
type input "DJY2"
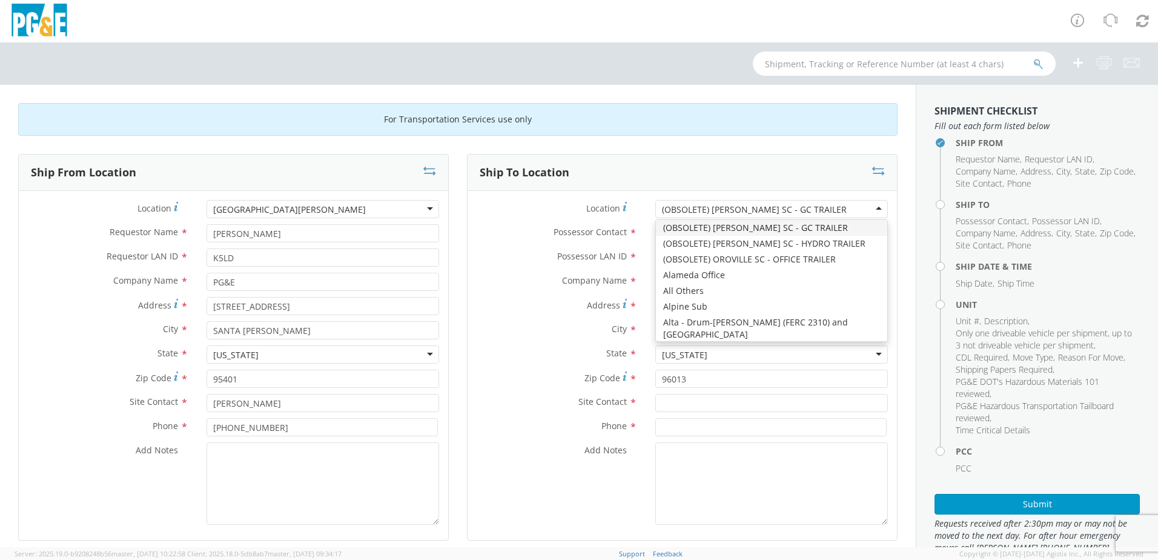
click at [805, 213] on div "(OBSOLETE) [PERSON_NAME] SC - GC TRAILER" at bounding box center [771, 209] width 233 height 18
click at [592, 418] on label "Phone *" at bounding box center [557, 426] width 179 height 16
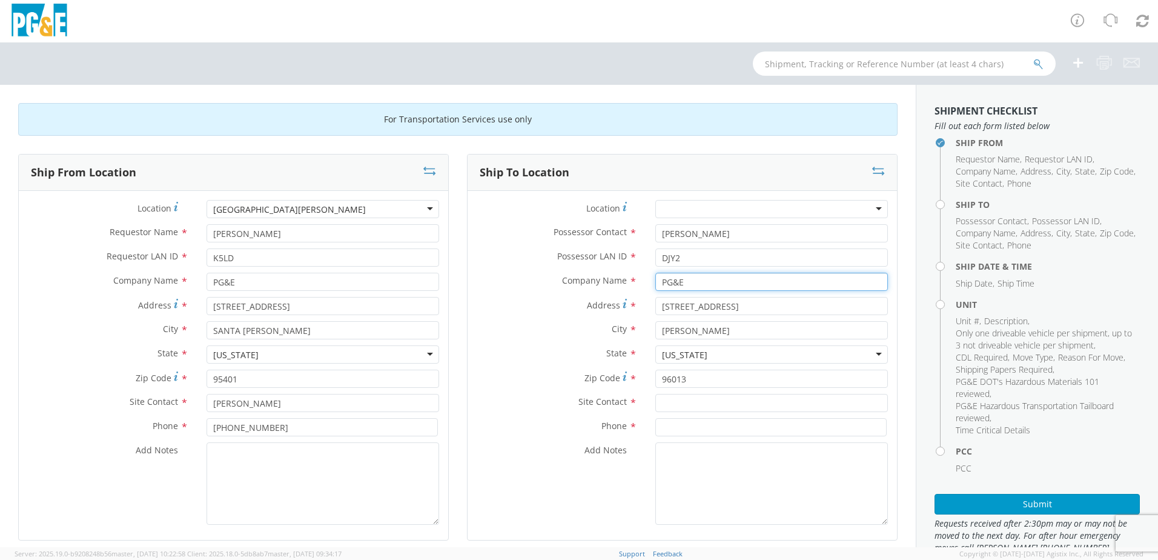
drag, startPoint x: 723, startPoint y: 286, endPoint x: 641, endPoint y: 291, distance: 82.6
click at [641, 291] on div "Company Name * PG&E" at bounding box center [683, 285] width 430 height 24
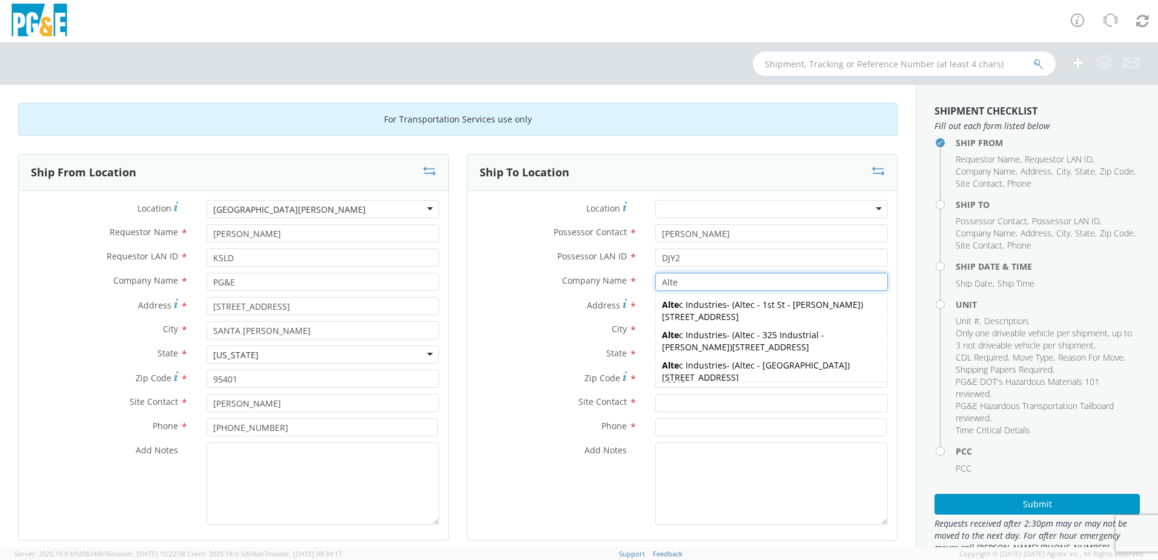
click at [735, 336] on strong "Alte" at bounding box center [743, 335] width 16 height 12
type input "Altec Industries"
type input "[STREET_ADDRESS]"
type input "[PERSON_NAME]"
type input "95620"
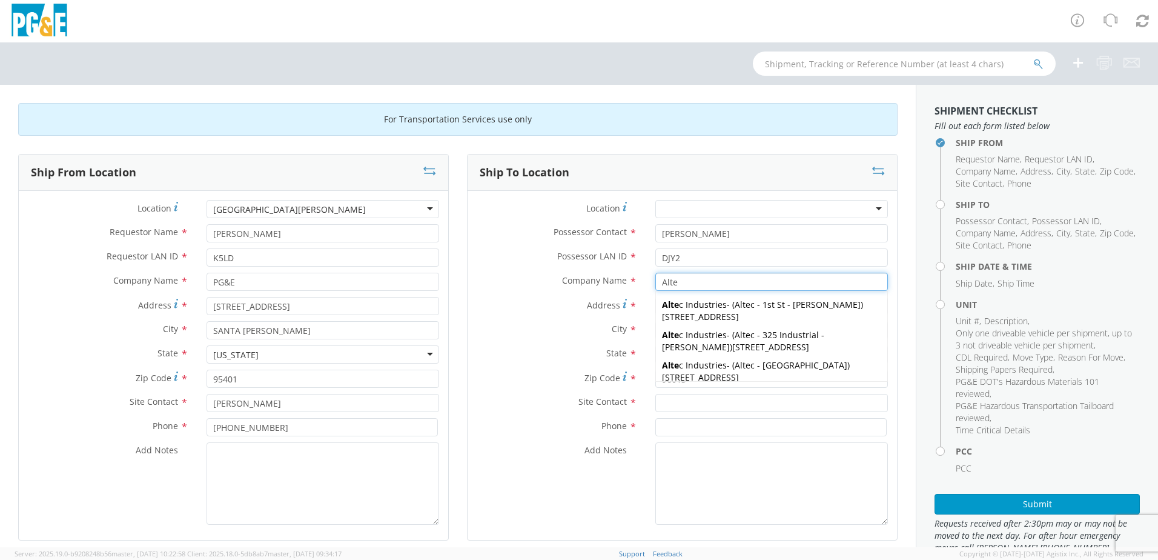
type input "Altec - 325 Industrial - Dixon"
type input "707-693-2500"
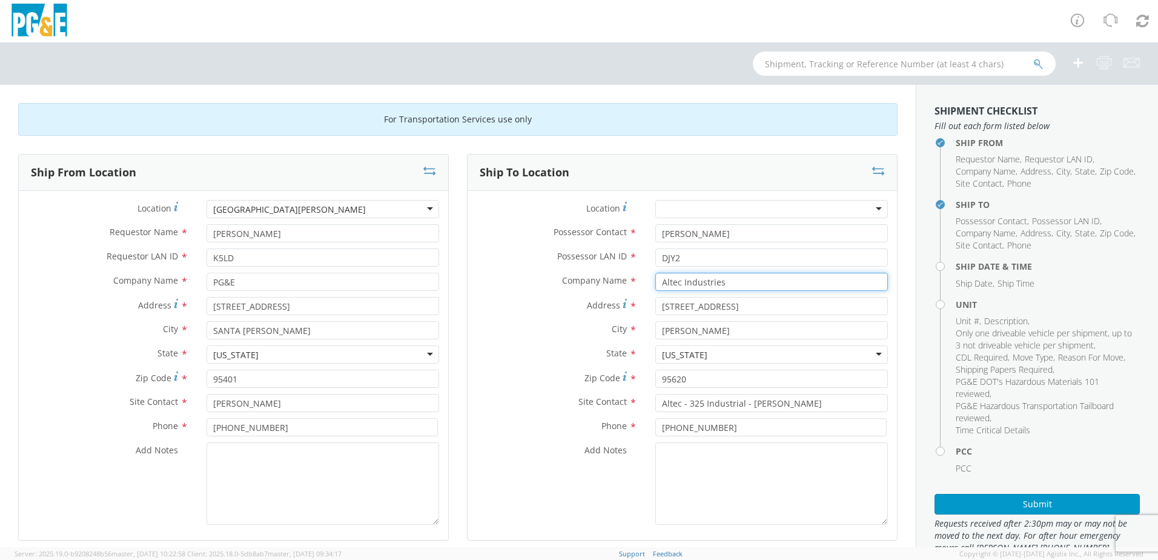
type input "Altec Industries"
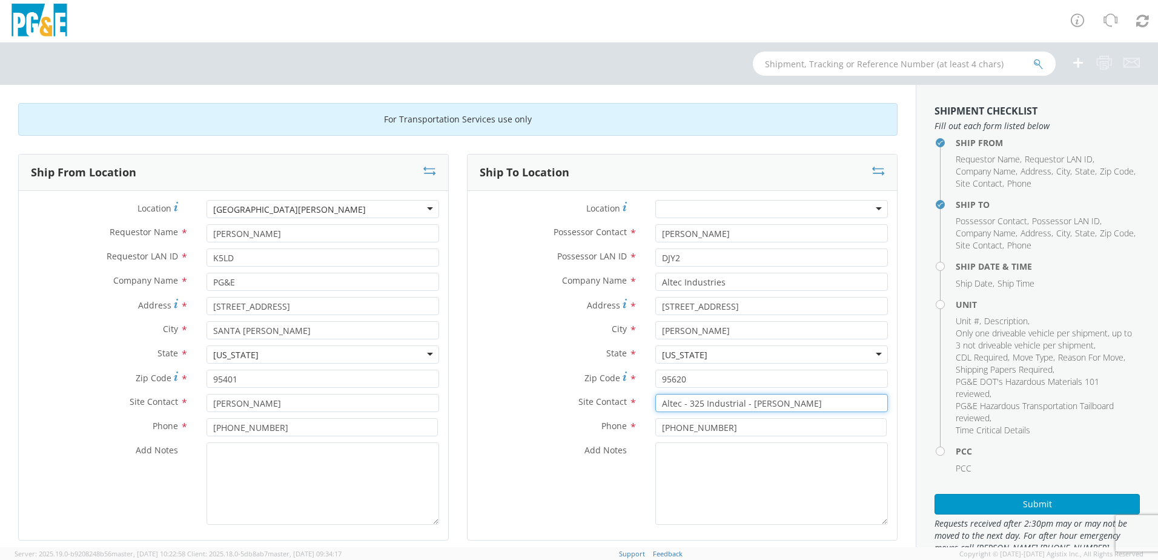
drag, startPoint x: 771, startPoint y: 403, endPoint x: 627, endPoint y: 406, distance: 144.2
click at [627, 406] on div "Site Contact * Altec - 325 Industrial - Dixon" at bounding box center [683, 403] width 430 height 18
type input "[PERSON_NAME]"
click at [725, 431] on input "707-693-2500" at bounding box center [770, 427] width 231 height 18
click at [730, 426] on input "707-693-2500" at bounding box center [770, 427] width 231 height 18
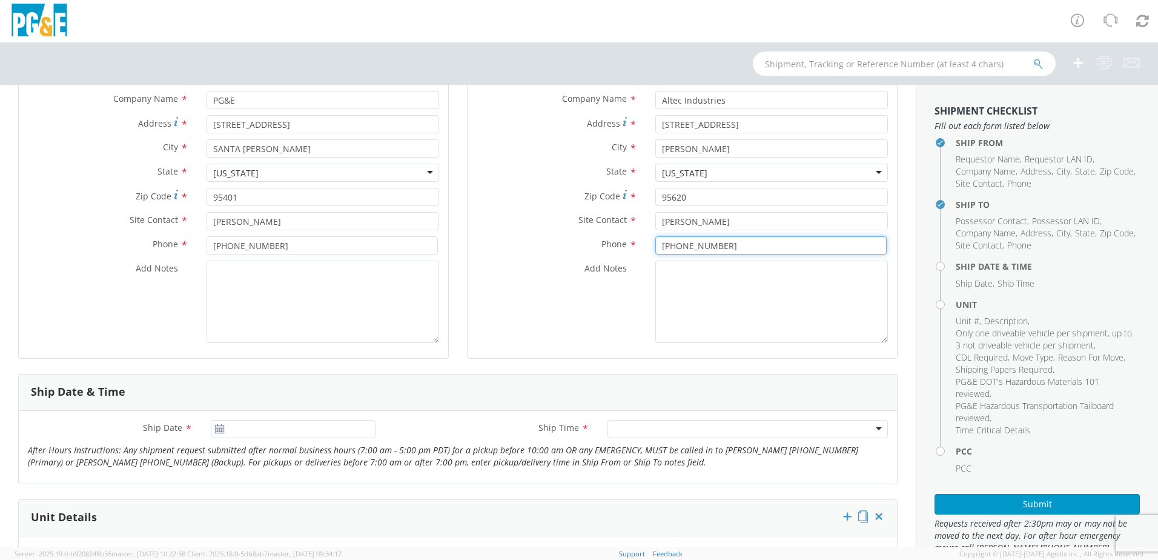
scroll to position [303, 0]
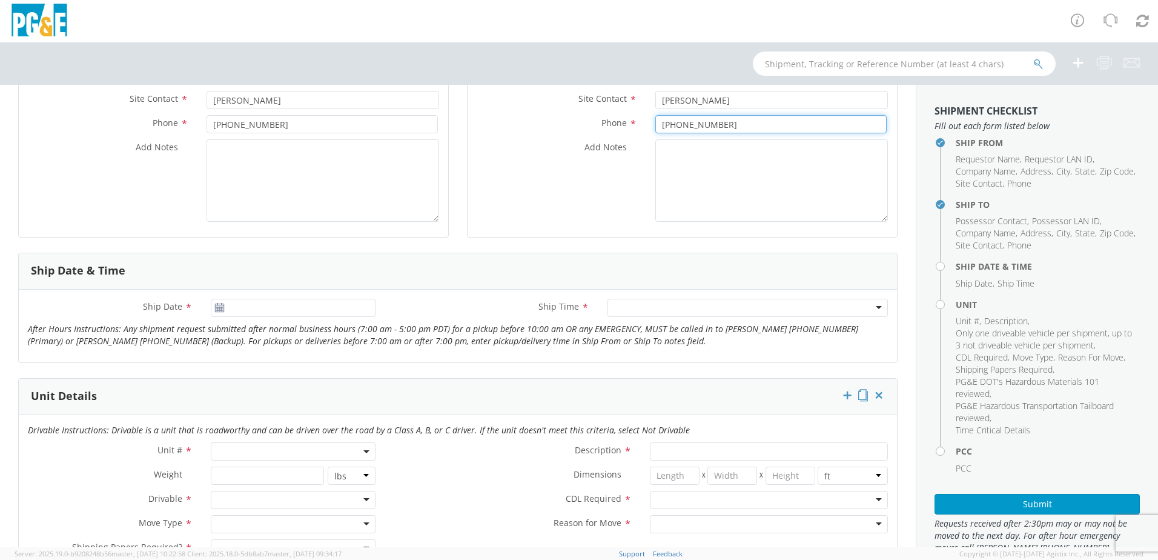
type input "707-693-2552"
type input "09/22/2025"
click at [217, 315] on div "09/22/2025" at bounding box center [293, 308] width 165 height 18
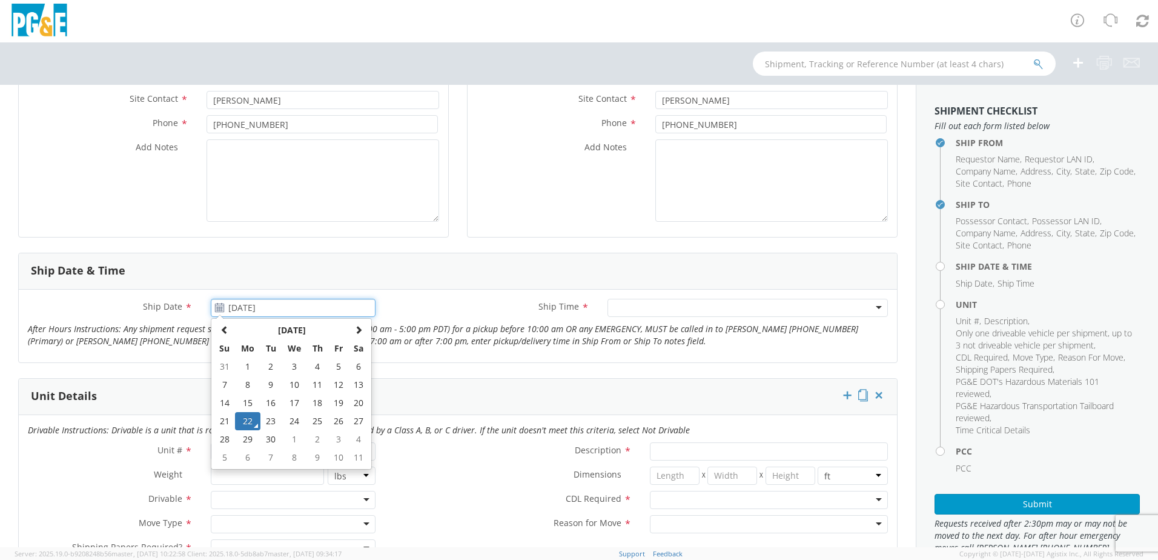
click at [251, 418] on td "22" at bounding box center [247, 421] width 25 height 18
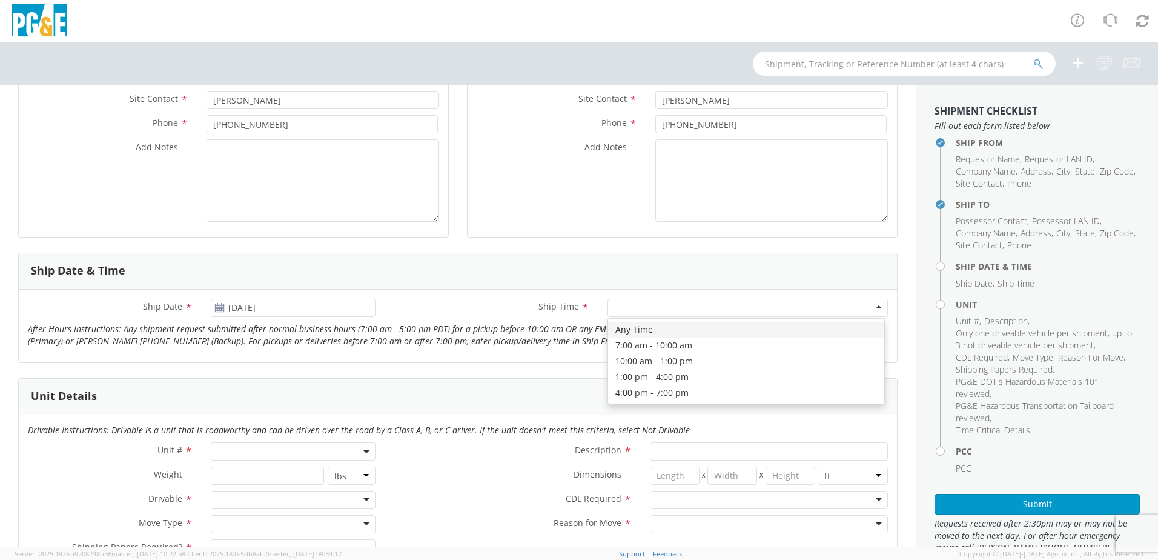
click at [660, 303] on div at bounding box center [748, 308] width 280 height 18
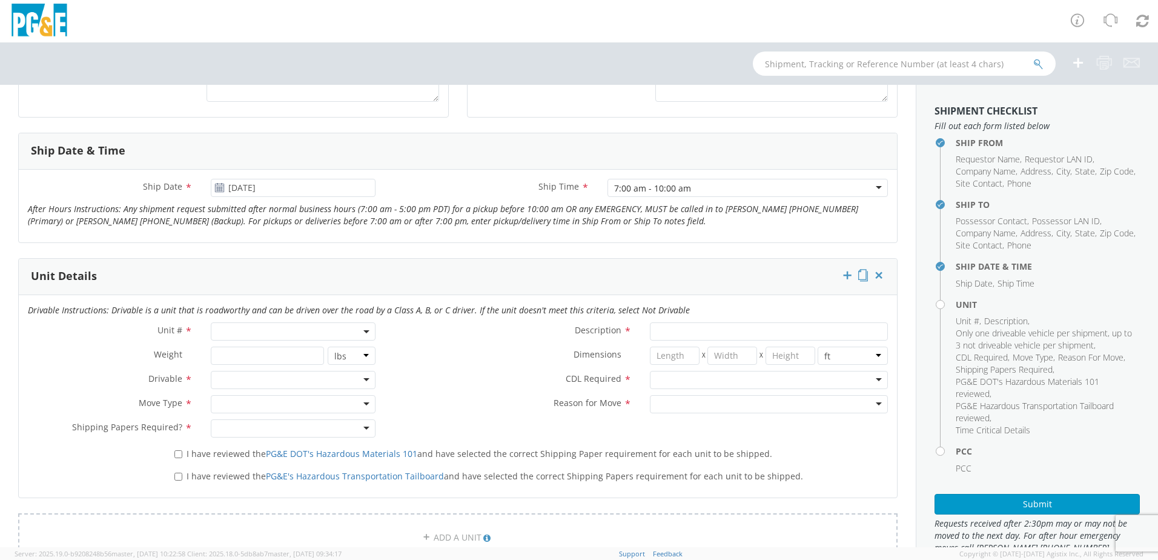
scroll to position [424, 0]
click at [313, 330] on span at bounding box center [293, 330] width 165 height 18
click at [304, 350] on input "search" at bounding box center [292, 350] width 157 height 18
type input "B42502"
type input "TRUCK; TROUBLE W/AERIAL 4X4"
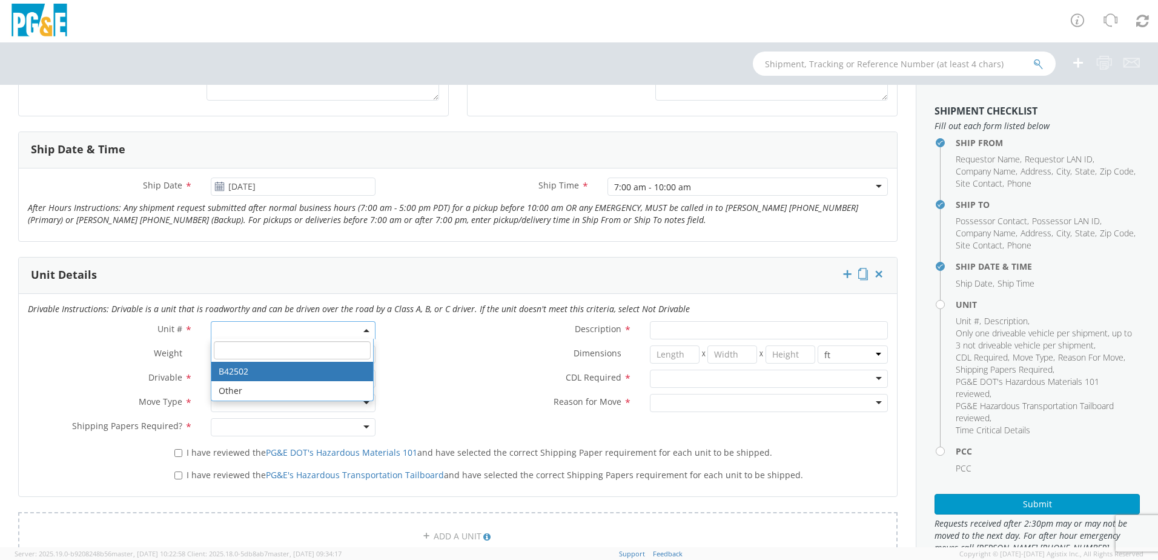
type input "19500"
select select "B42502"
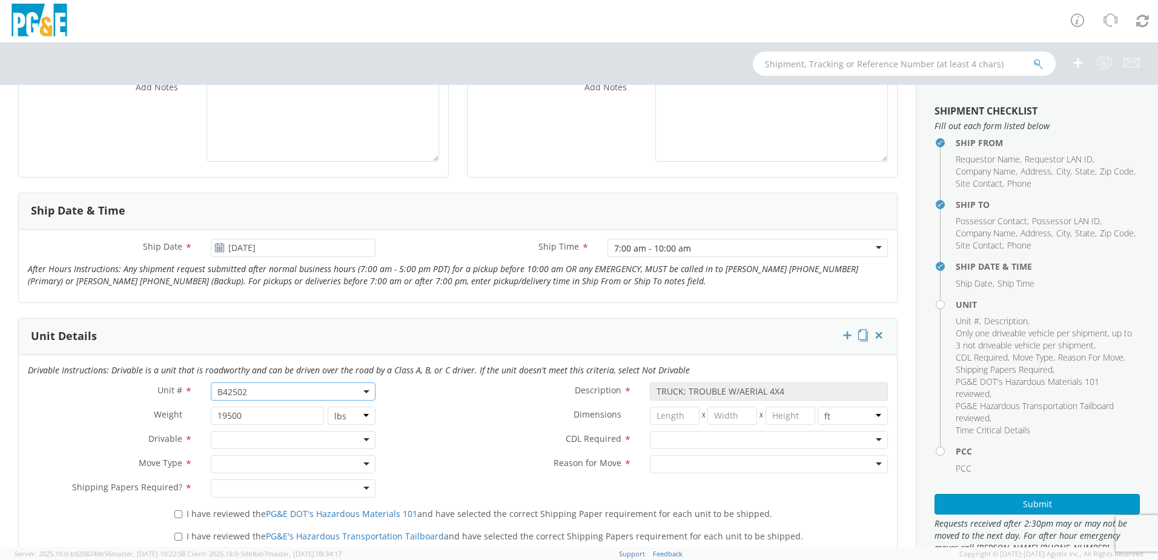
scroll to position [363, 0]
click at [289, 436] on div at bounding box center [293, 439] width 165 height 18
click at [313, 468] on div at bounding box center [293, 463] width 165 height 18
click at [288, 483] on div at bounding box center [293, 488] width 165 height 18
drag, startPoint x: 256, startPoint y: 515, endPoint x: 264, endPoint y: 511, distance: 8.1
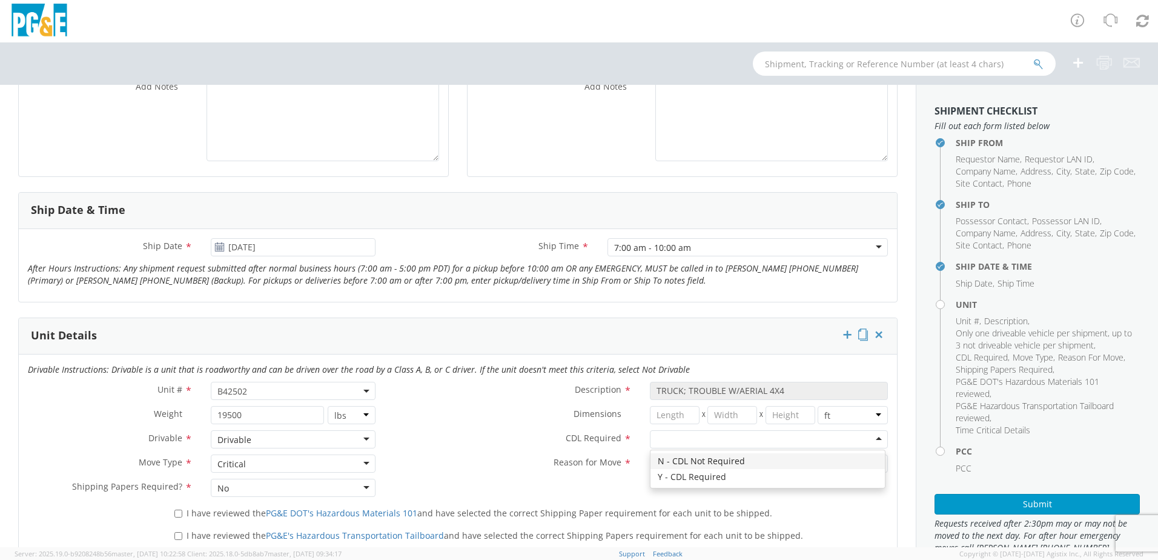
click at [697, 440] on div at bounding box center [769, 439] width 238 height 18
click at [670, 463] on div at bounding box center [769, 463] width 238 height 18
click at [181, 512] on input "I have reviewed the PG&E DOT's Hazardous Materials 101 and have selected the co…" at bounding box center [178, 513] width 8 height 8
checkbox input "true"
drag, startPoint x: 176, startPoint y: 534, endPoint x: 190, endPoint y: 531, distance: 14.3
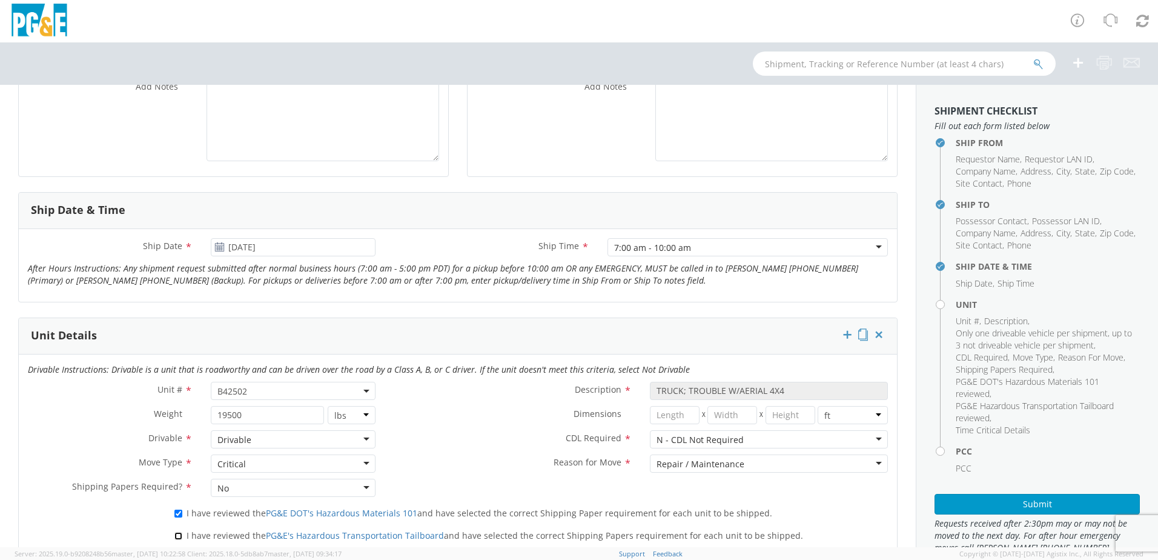
click at [177, 534] on input "I have reviewed the PG&E's Hazardous Transportation Tailboard and have selected…" at bounding box center [178, 536] width 8 height 8
checkbox input "true"
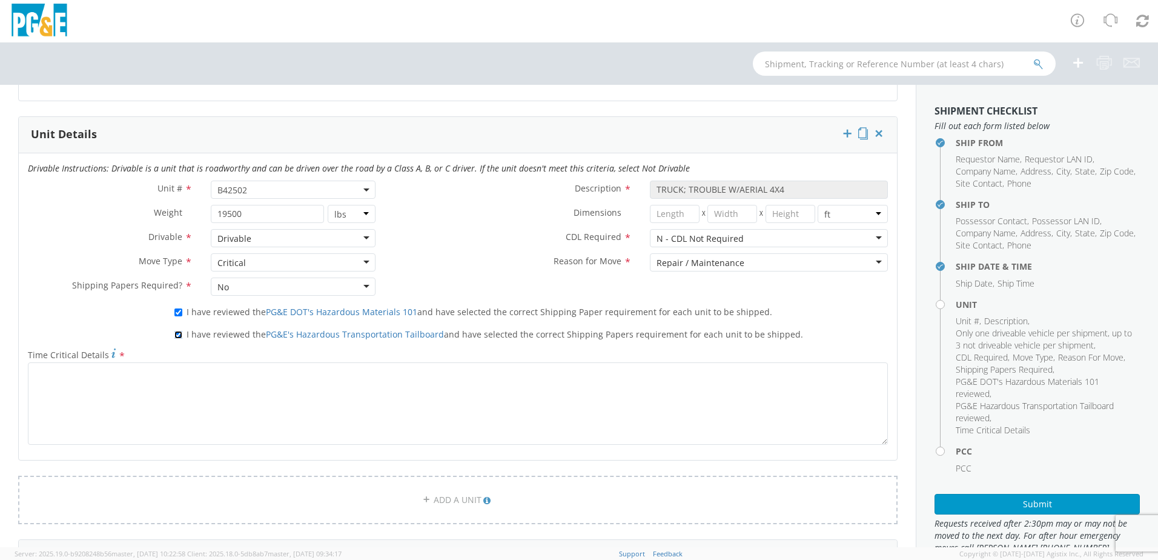
scroll to position [606, 0]
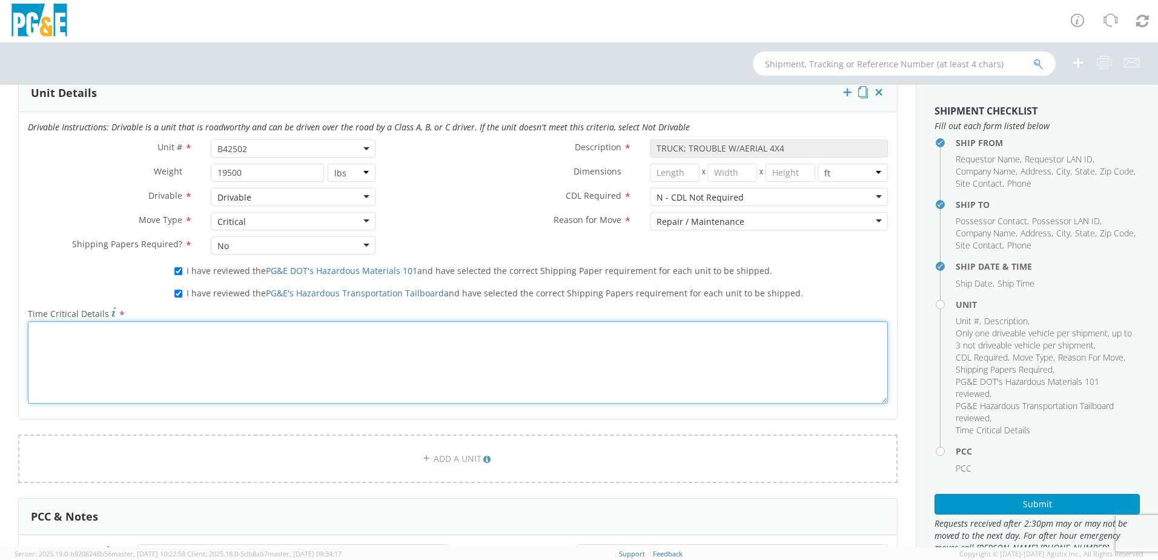
click at [119, 365] on textarea "Time Critical Details *" at bounding box center [458, 362] width 860 height 82
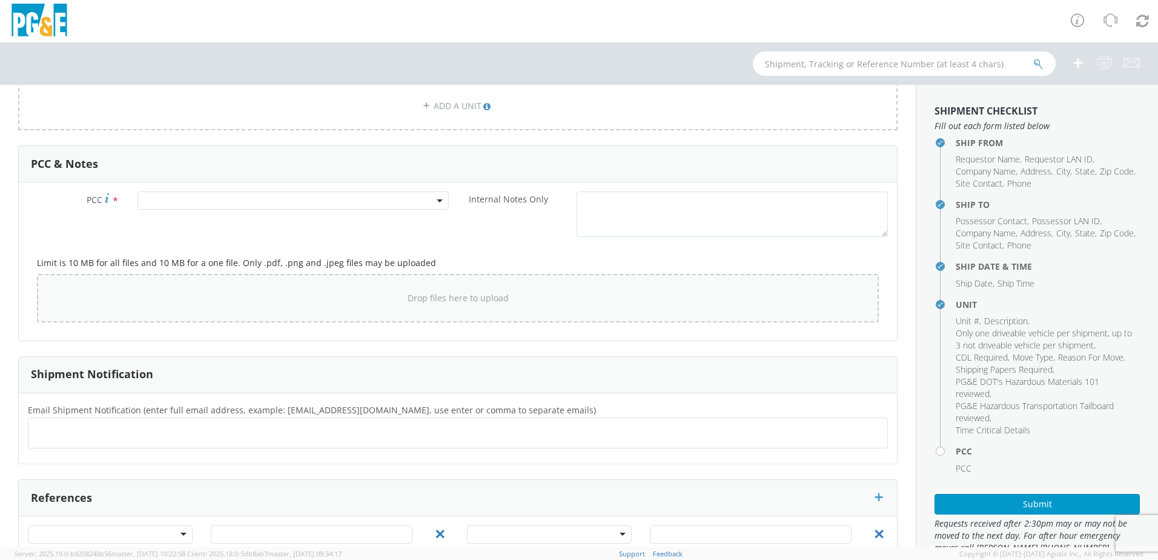
scroll to position [1010, 0]
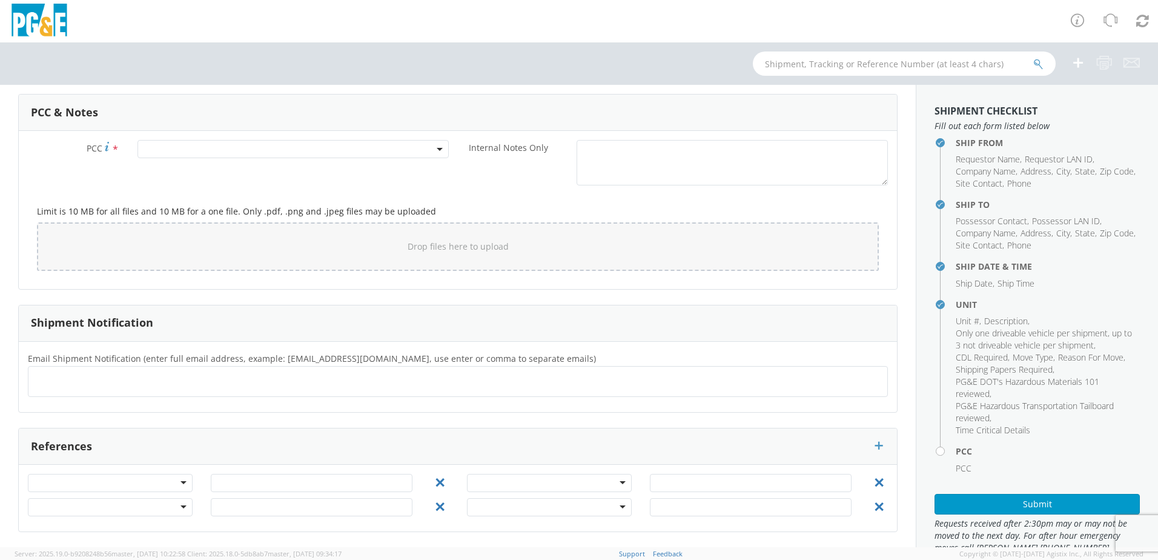
type textarea "Unit needs to be at Altec on 9/22/2025. Mario from Civic Center will make this …"
click at [164, 148] on span at bounding box center [293, 149] width 311 height 18
click at [173, 170] on input "number" at bounding box center [292, 169] width 302 height 18
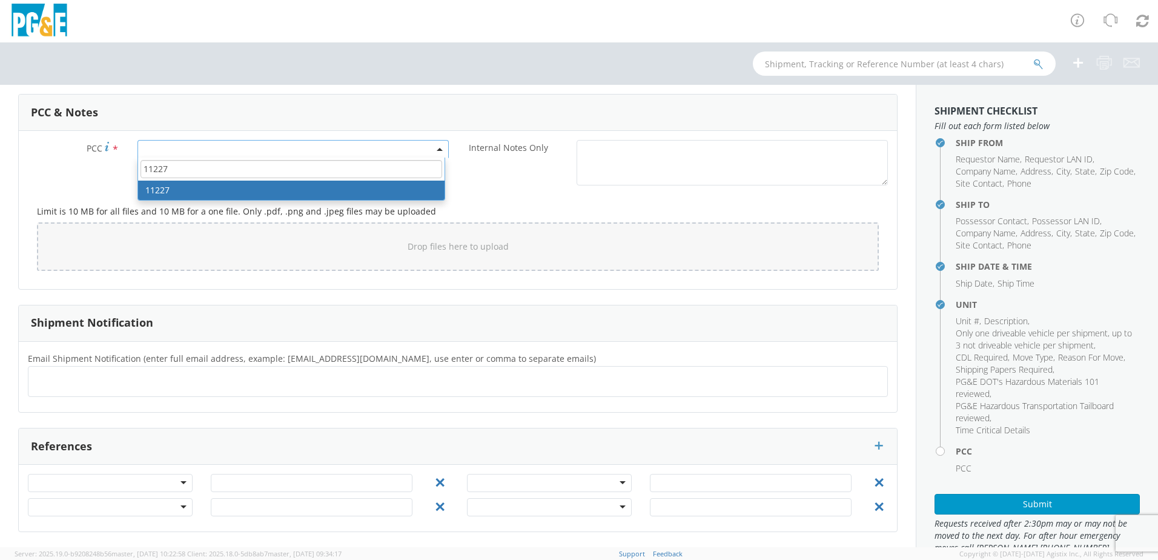
type input "11227"
select select "11227"
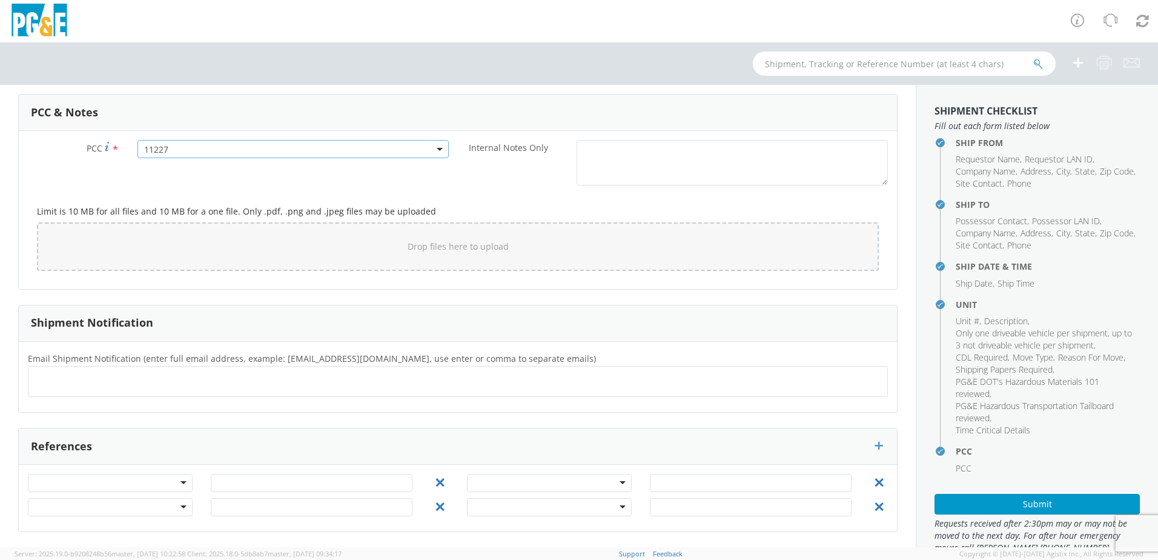
click at [110, 394] on div at bounding box center [458, 381] width 860 height 31
type input "KEG4@pge.com"
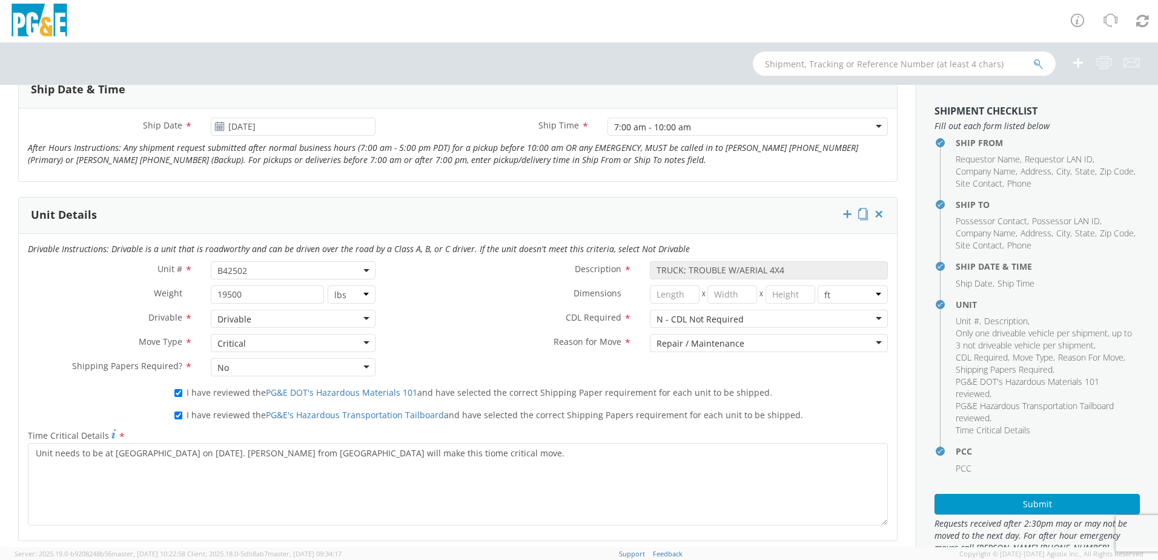
scroll to position [485, 0]
click at [874, 213] on icon at bounding box center [879, 213] width 12 height 12
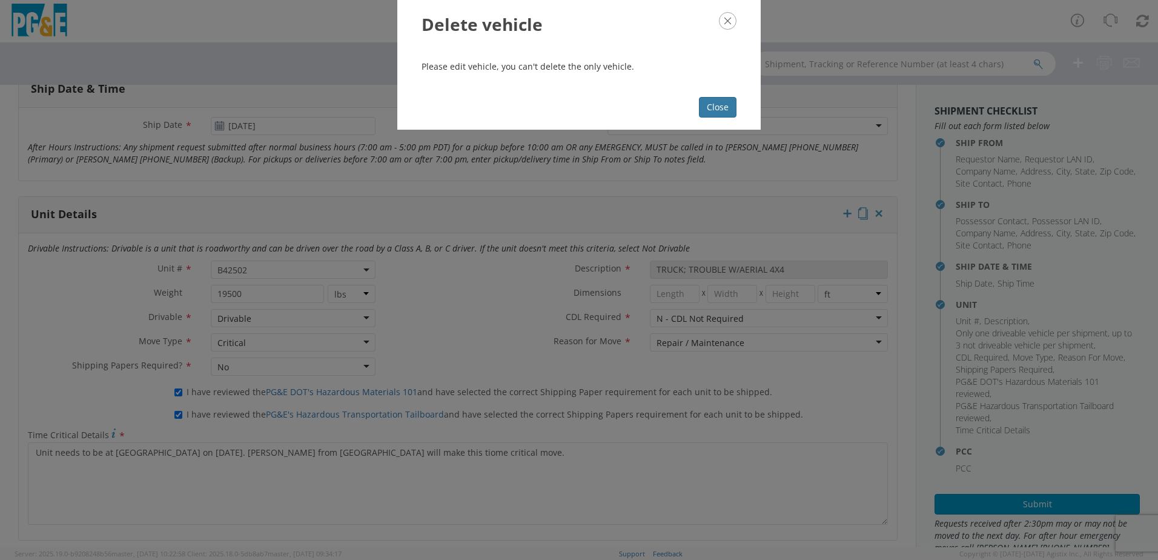
click at [712, 109] on button "Close" at bounding box center [718, 107] width 38 height 21
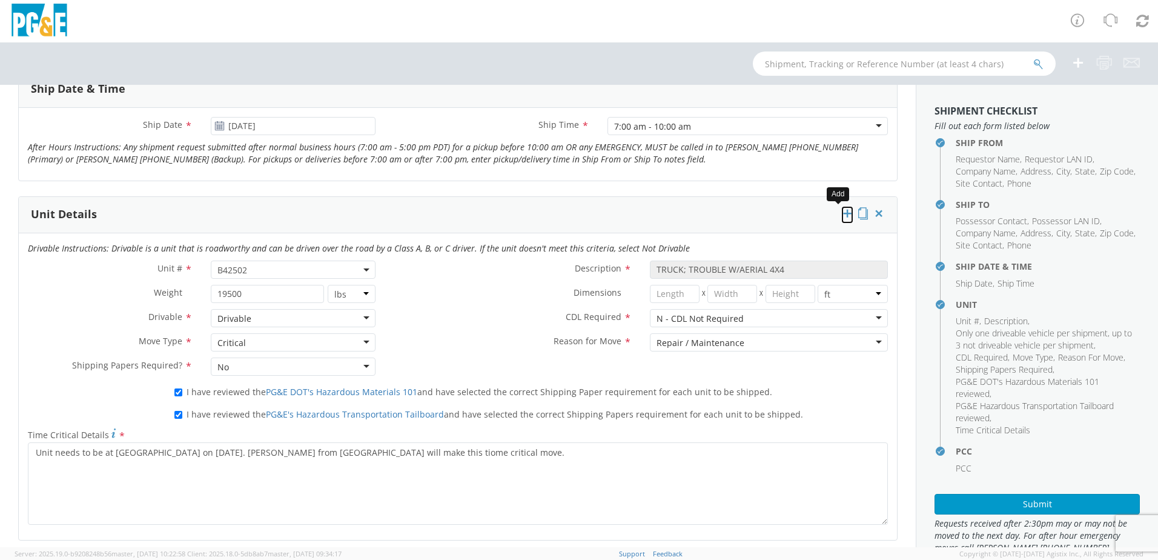
click at [841, 213] on icon at bounding box center [847, 213] width 12 height 12
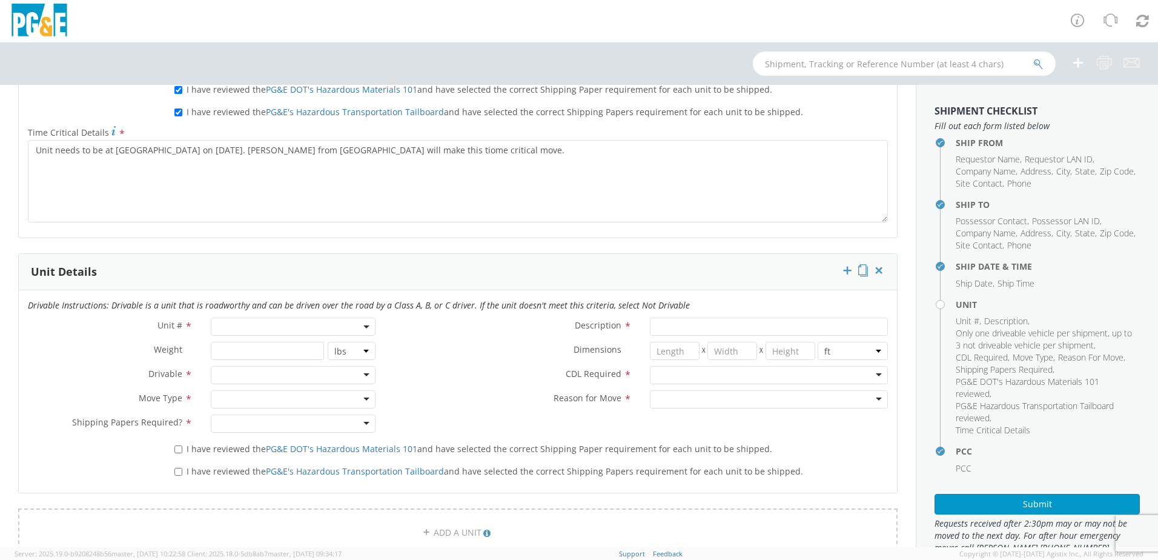
scroll to position [788, 0]
click at [257, 320] on span at bounding box center [293, 326] width 165 height 18
click at [267, 349] on input "search" at bounding box center [292, 346] width 157 height 18
type input "B"
click at [873, 268] on icon at bounding box center [879, 270] width 12 height 12
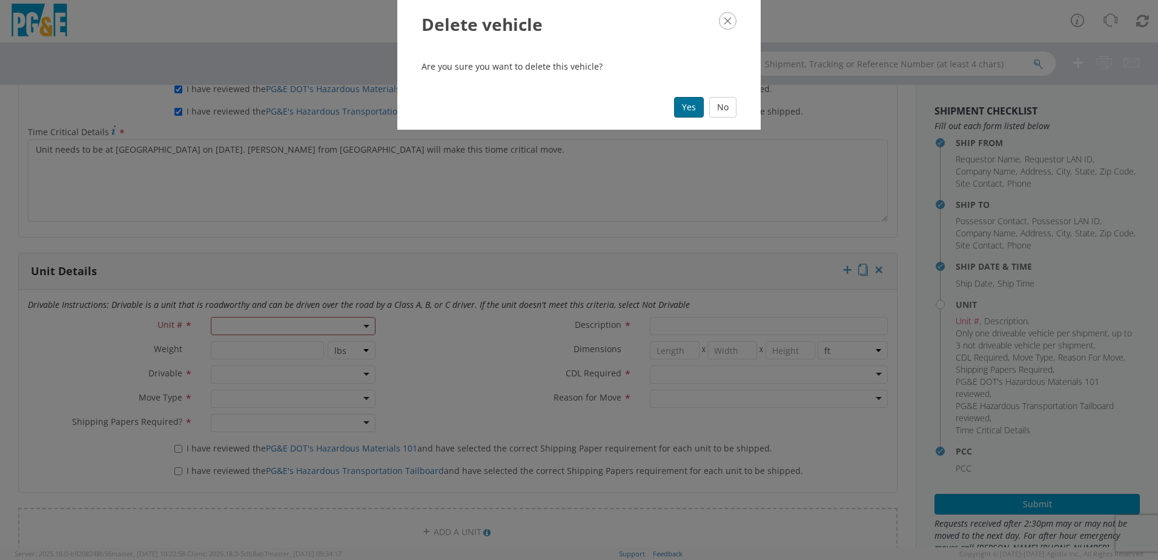
click at [686, 108] on button "Yes" at bounding box center [689, 107] width 30 height 21
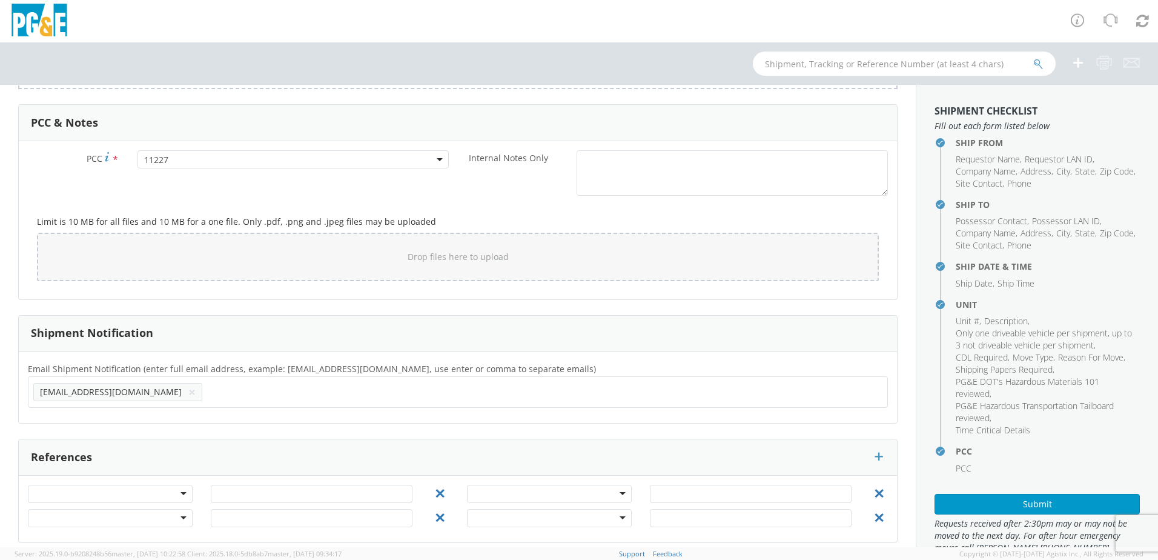
scroll to position [1010, 0]
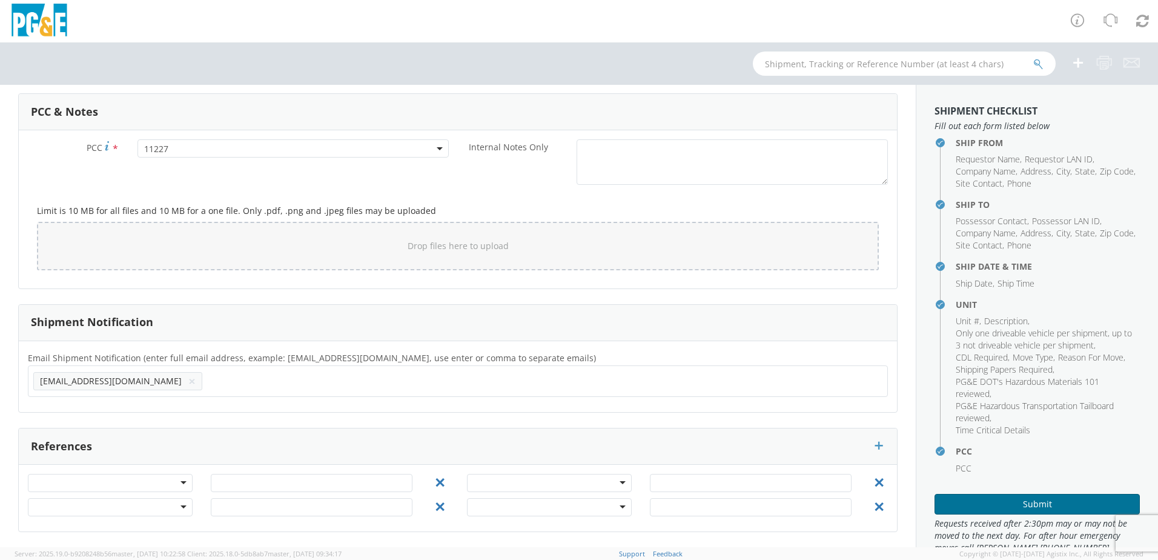
click at [1012, 511] on button "Submit" at bounding box center [1037, 504] width 205 height 21
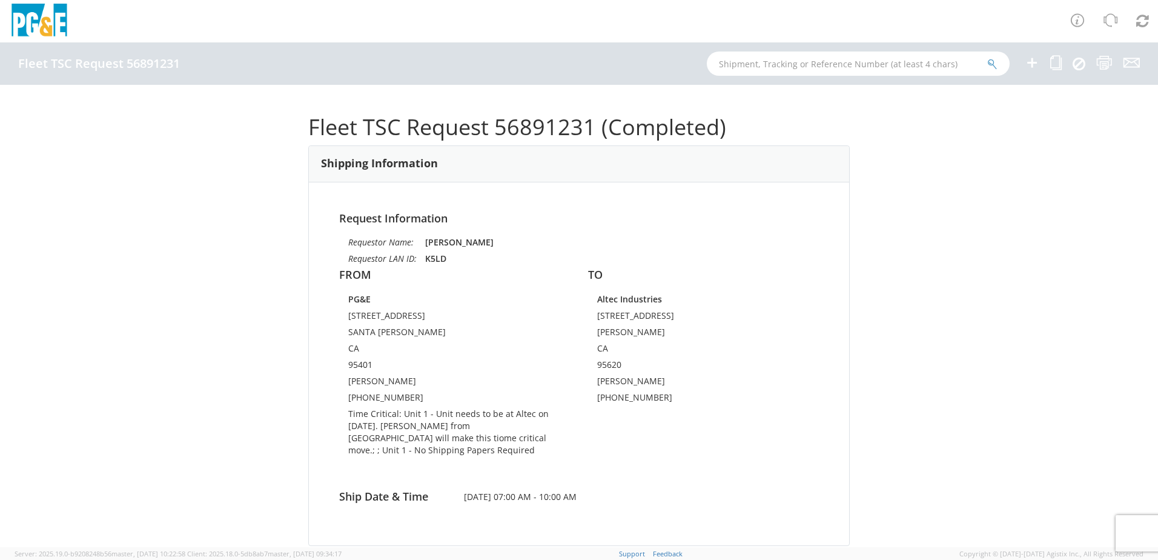
click at [1032, 66] on icon at bounding box center [1032, 62] width 15 height 15
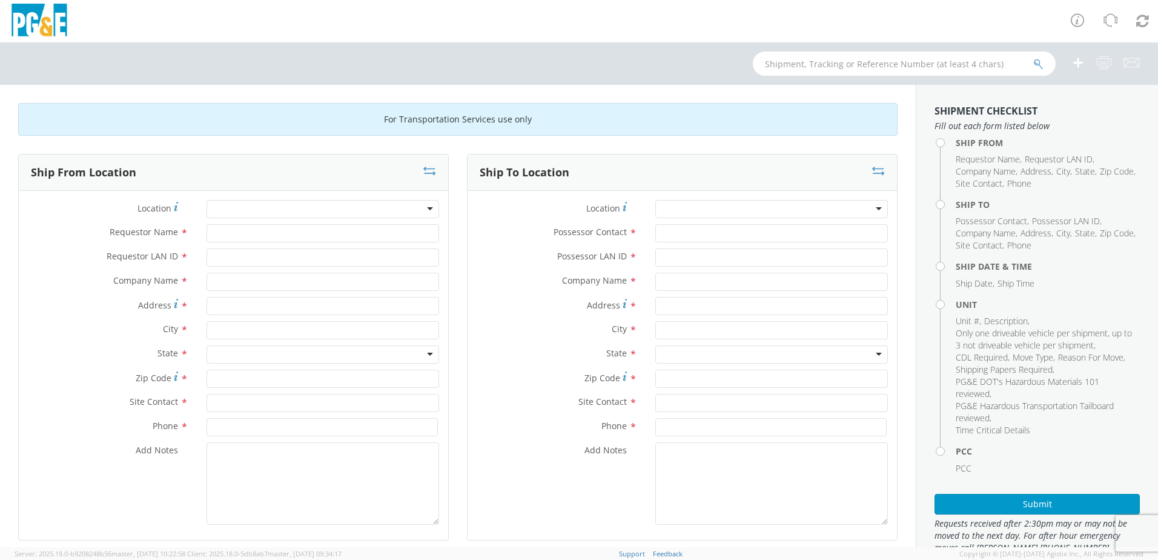
click at [317, 208] on div at bounding box center [323, 209] width 233 height 18
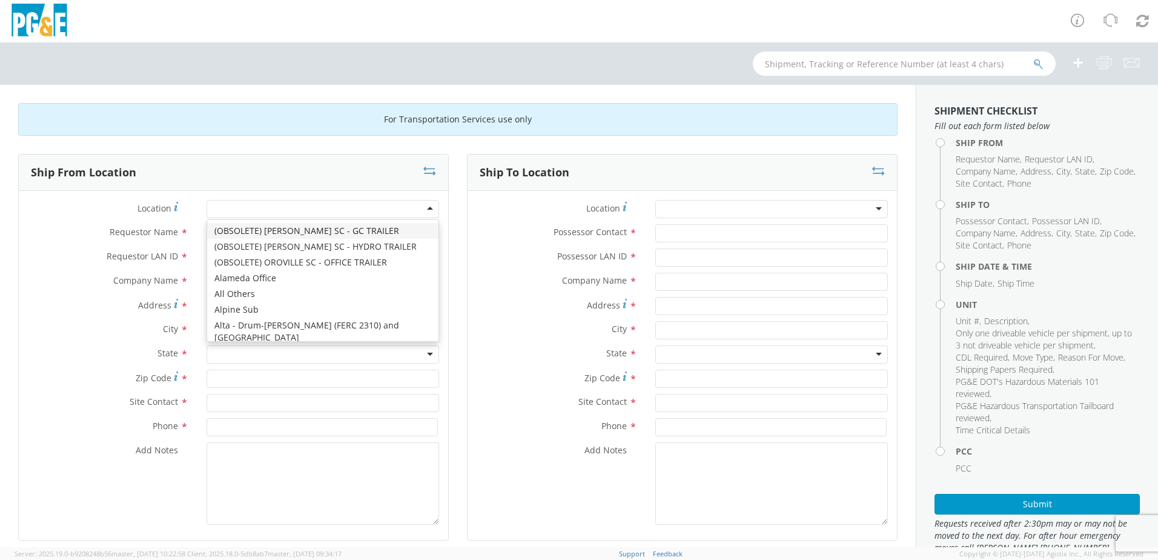
click at [379, 173] on div "Ship From Location" at bounding box center [234, 172] width 430 height 36
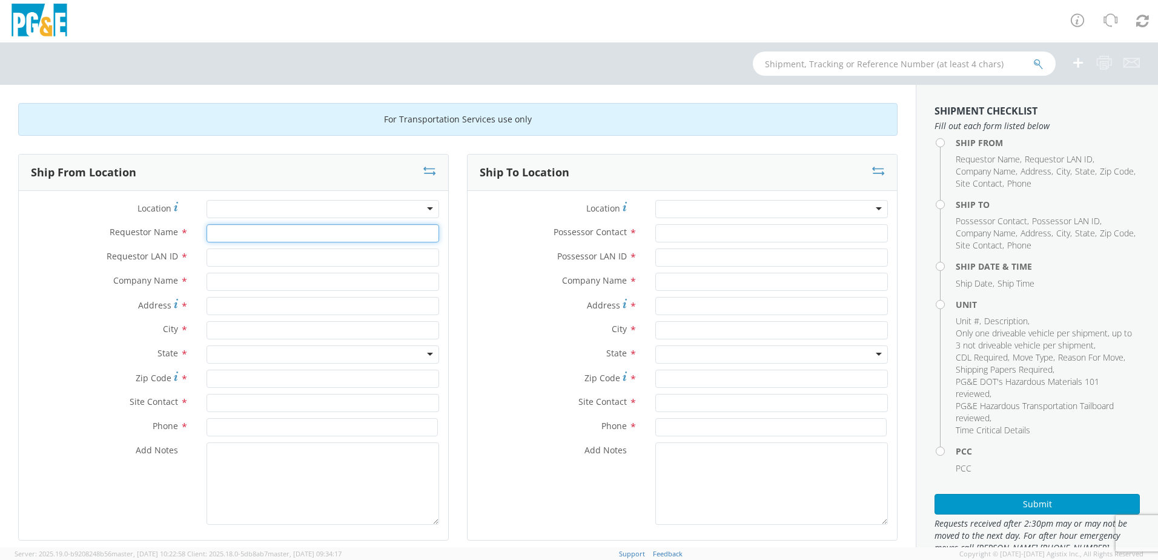
click at [288, 232] on input "Requestor Name *" at bounding box center [323, 233] width 233 height 18
type input "[PERSON_NAME]"
click at [277, 253] on input "Requestor LAN ID *" at bounding box center [323, 257] width 233 height 18
type input "K5LD"
click at [264, 281] on input "text" at bounding box center [323, 282] width 233 height 18
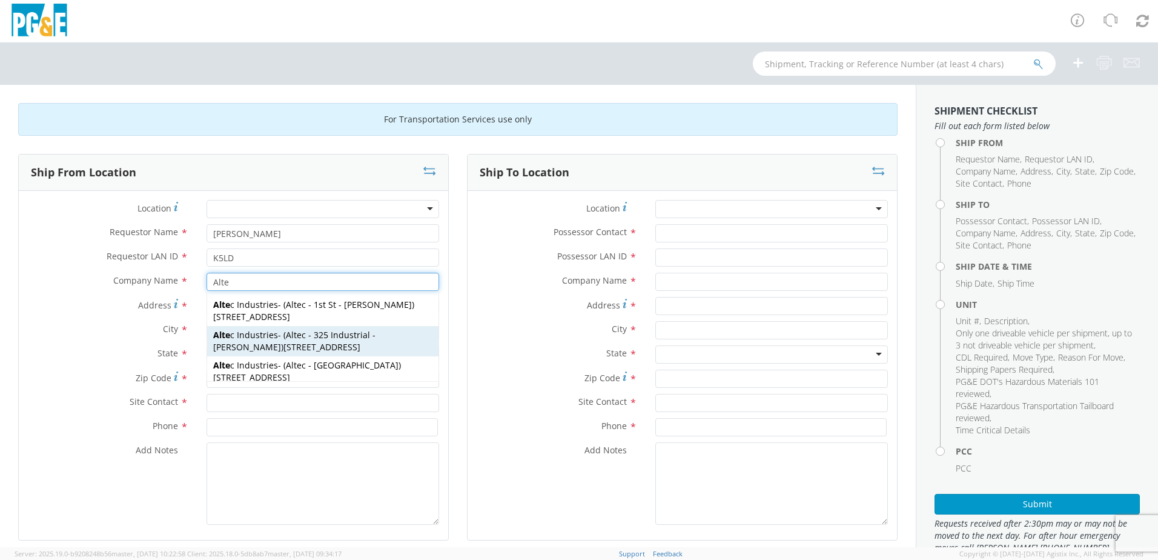
click at [262, 334] on span "Alte c Industries" at bounding box center [245, 335] width 65 height 12
type input "Altec Industries"
type input "[STREET_ADDRESS]"
type input "[PERSON_NAME]"
type input "95620"
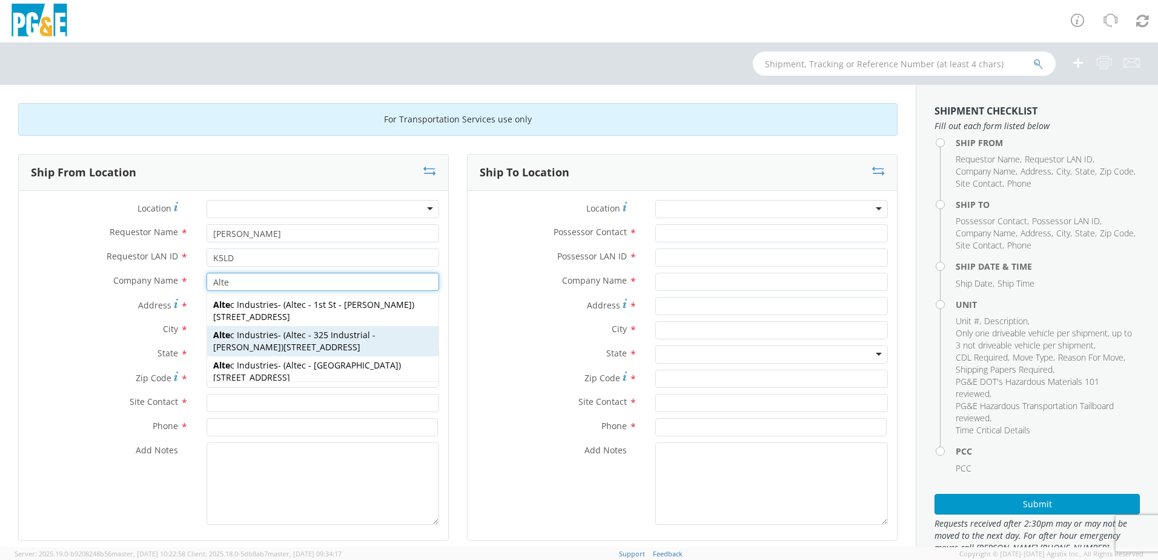
type input "Altec - 325 Industrial - Dixon"
type input "707-693-2500"
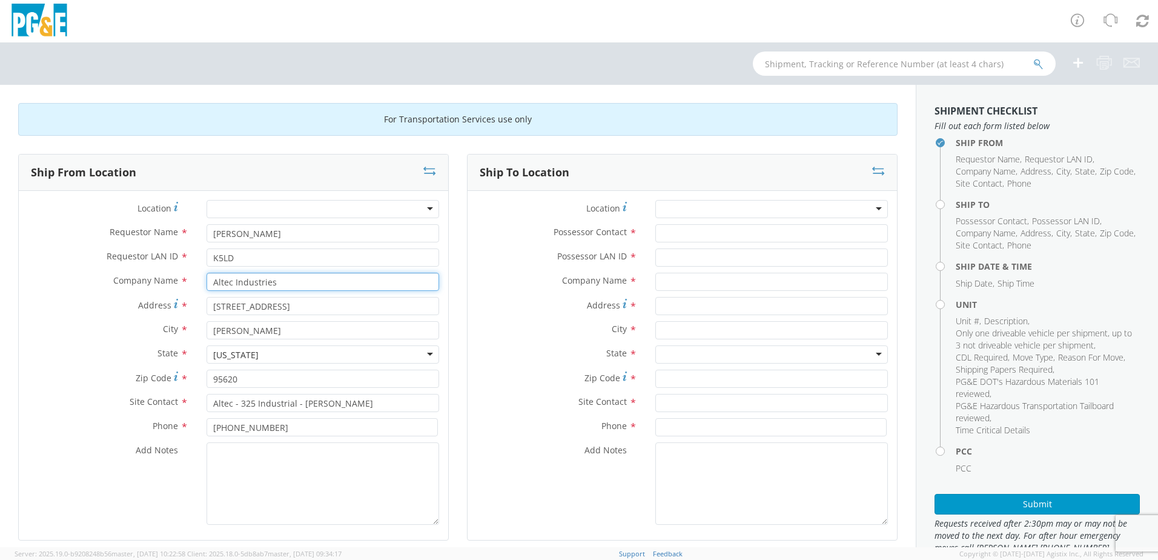
type input "Altec Industries"
click at [276, 429] on input "707-693-2500" at bounding box center [322, 427] width 231 height 18
type input "707-693-2552"
drag, startPoint x: 331, startPoint y: 403, endPoint x: 164, endPoint y: 417, distance: 168.4
click at [164, 416] on div "Site Contact * Altec - 325 Industrial - Dixon" at bounding box center [234, 406] width 430 height 24
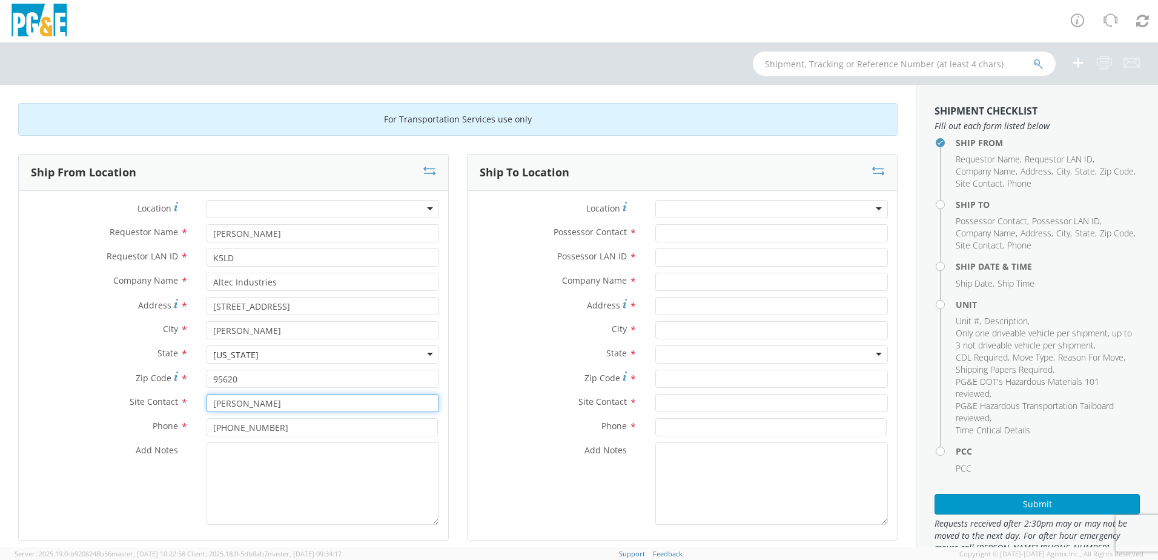
type input "[PERSON_NAME]"
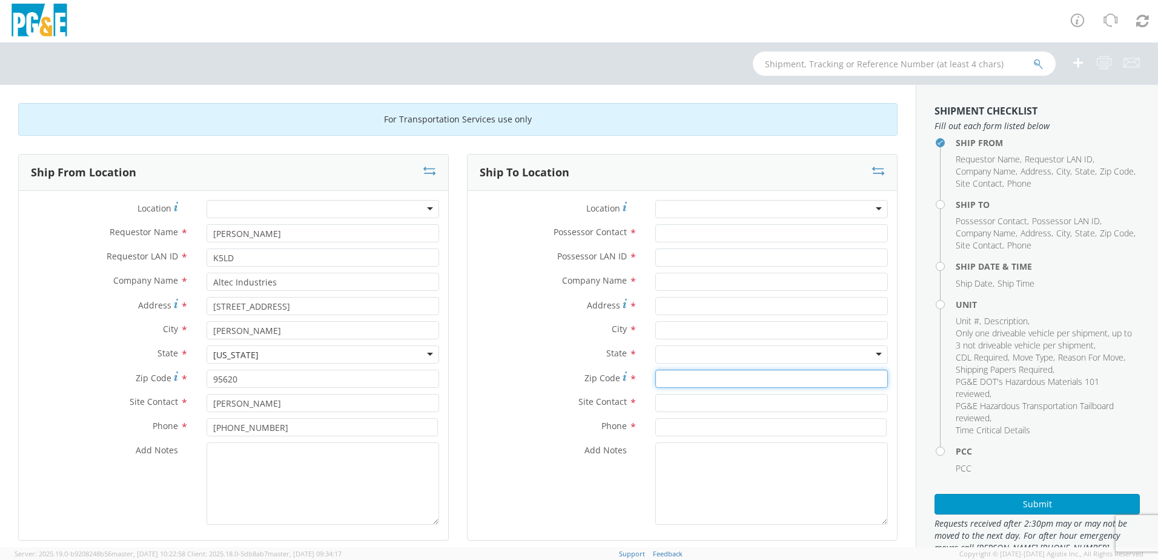
click at [460, 391] on div "Ship To Location Location * (OBSOLETE) BURNEY SC - GC TRAILER (OBSOLETE) BURNEY…" at bounding box center [682, 355] width 449 height 402
click at [728, 237] on input "Possessor Contact *" at bounding box center [771, 233] width 233 height 18
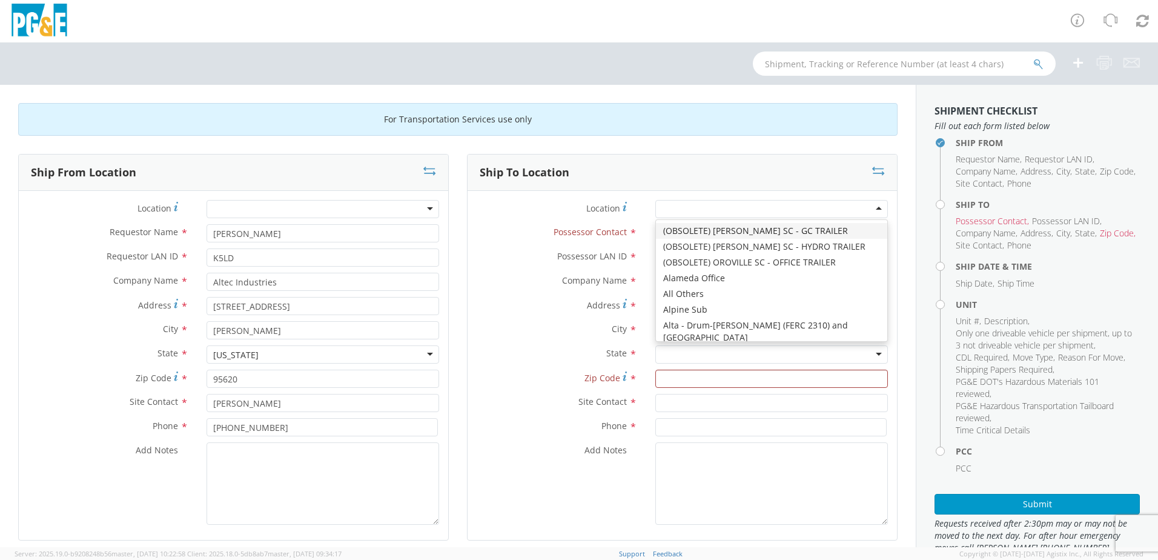
click at [718, 213] on div at bounding box center [771, 209] width 233 height 18
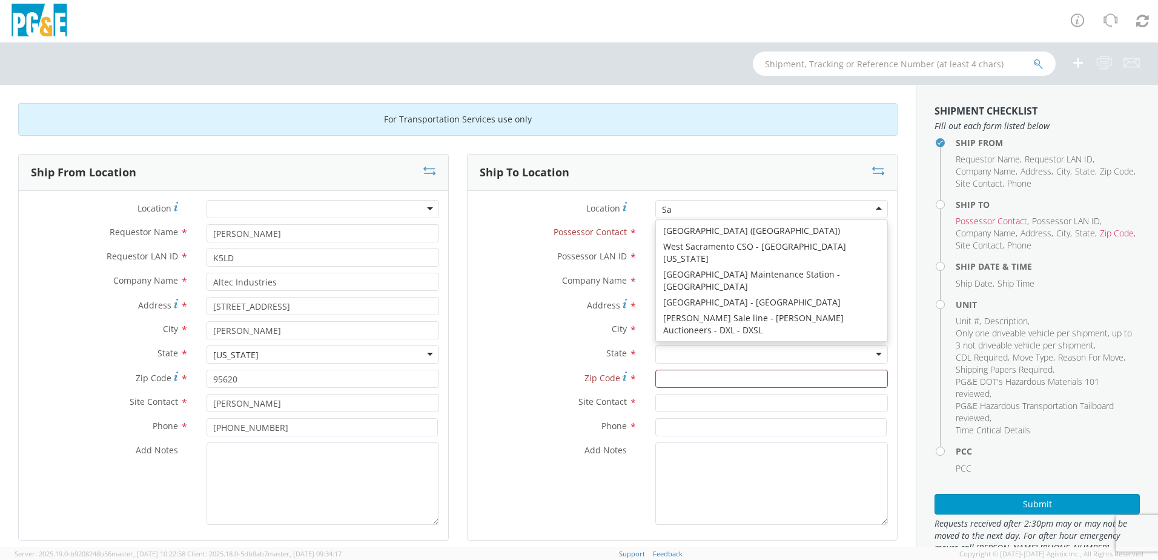
scroll to position [3, 0]
type input "Santa"
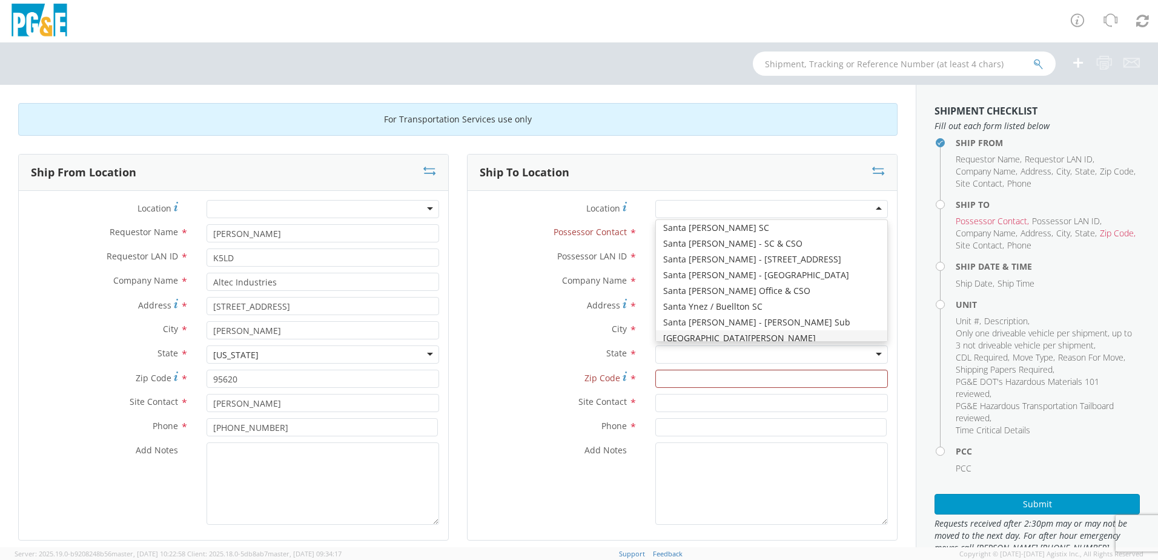
type input "PG&E"
type input "3965 OCCIDENTAL ROAD"
type input "SANTA ROSA"
type input "95401"
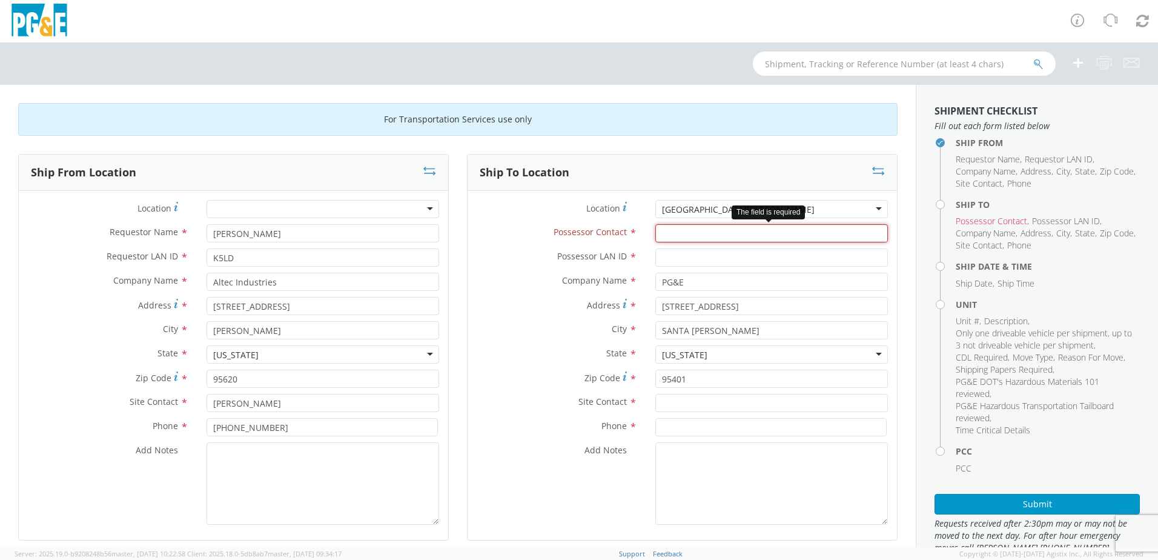
click at [655, 229] on input "Possessor Contact *" at bounding box center [771, 233] width 233 height 18
click at [691, 237] on input "Possessor Contact *" at bounding box center [771, 233] width 233 height 18
drag, startPoint x: 691, startPoint y: 238, endPoint x: 635, endPoint y: 245, distance: 56.8
click at [635, 243] on div "Possessor Contact * DJY2" at bounding box center [683, 236] width 430 height 24
type input "DJY2"
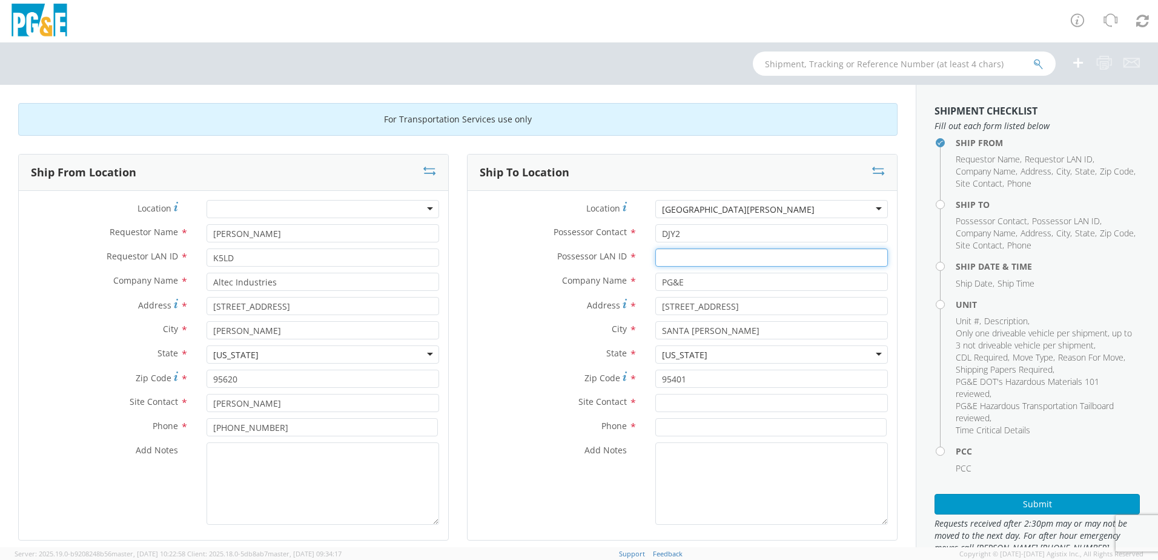
click at [671, 254] on input "Possessor LAN ID *" at bounding box center [771, 257] width 233 height 18
paste input "DJY2"
type input "DJY2"
drag, startPoint x: 682, startPoint y: 236, endPoint x: 649, endPoint y: 238, distance: 32.8
click at [655, 238] on input "DJY2" at bounding box center [771, 233] width 233 height 18
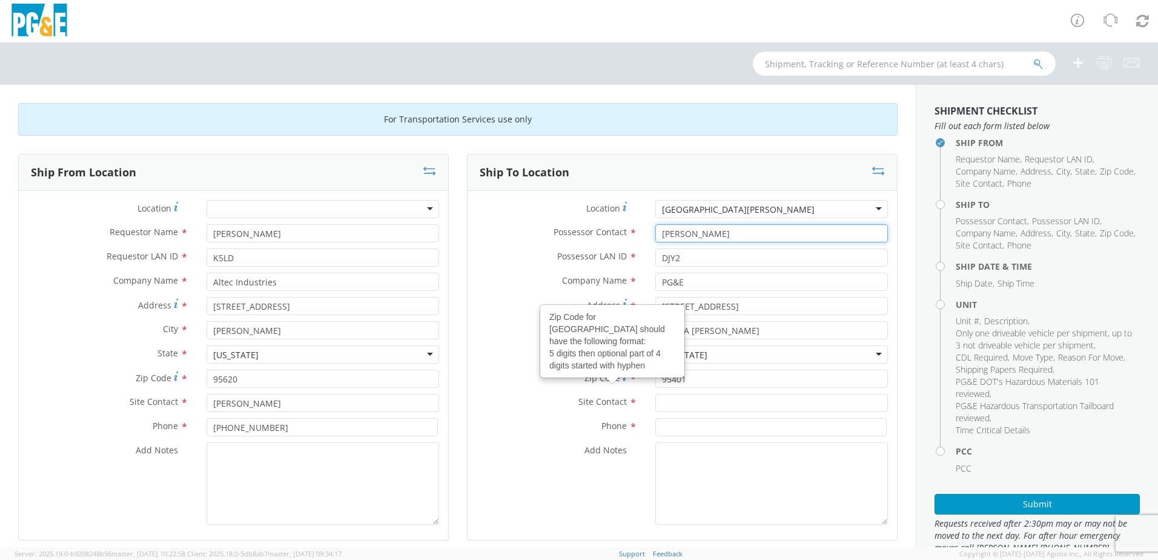
type input "Dave Yoxall"
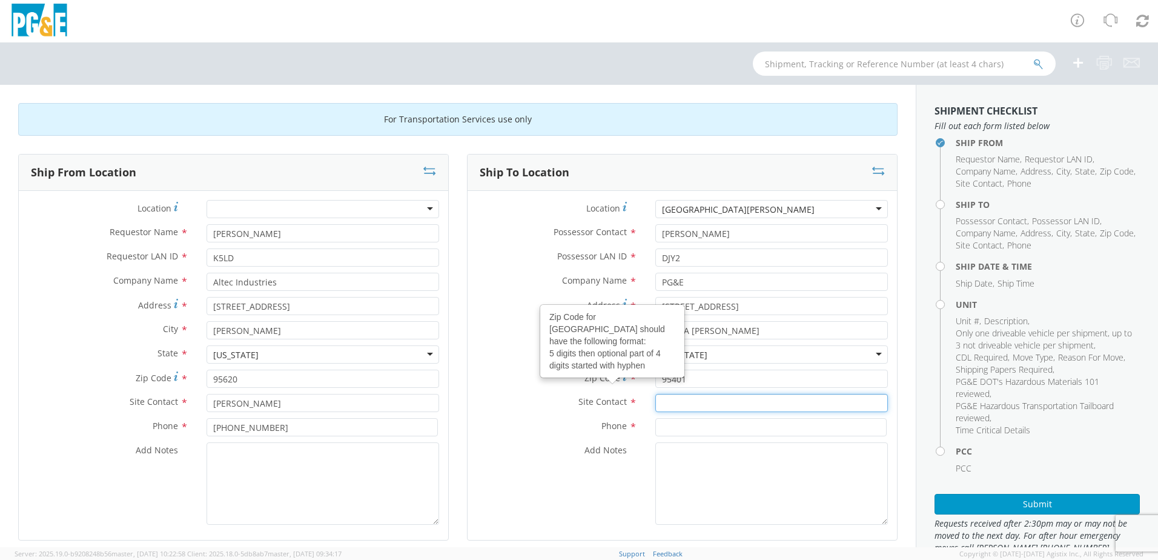
click at [678, 405] on input "text" at bounding box center [771, 403] width 233 height 18
type input "J"
type input "Ken Gonsalves"
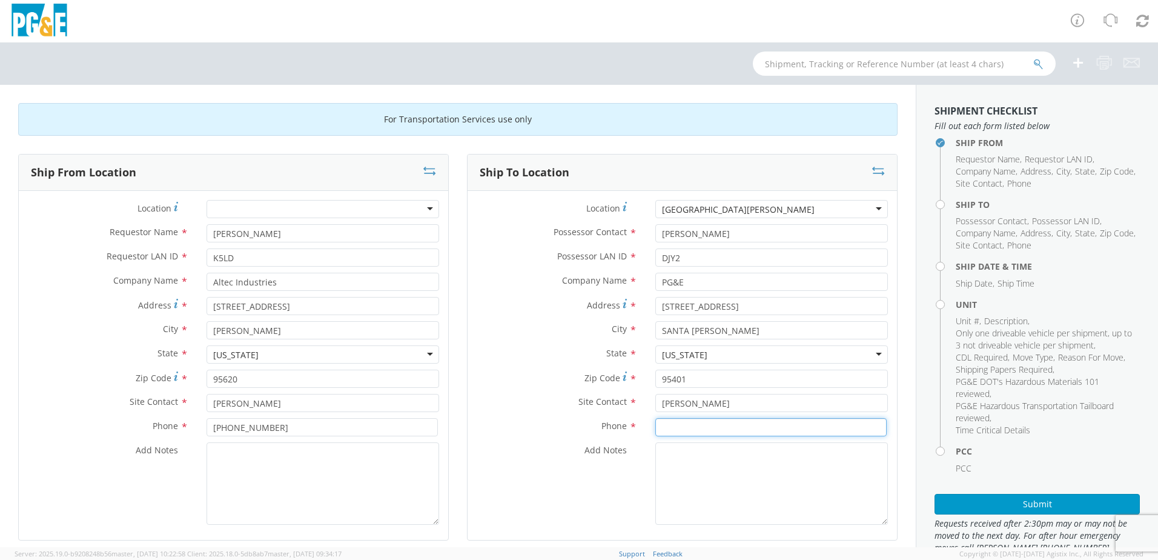
click at [718, 430] on input at bounding box center [770, 427] width 231 height 18
type input "707-548-9902"
click at [612, 477] on div "Add Notes *" at bounding box center [683, 483] width 430 height 82
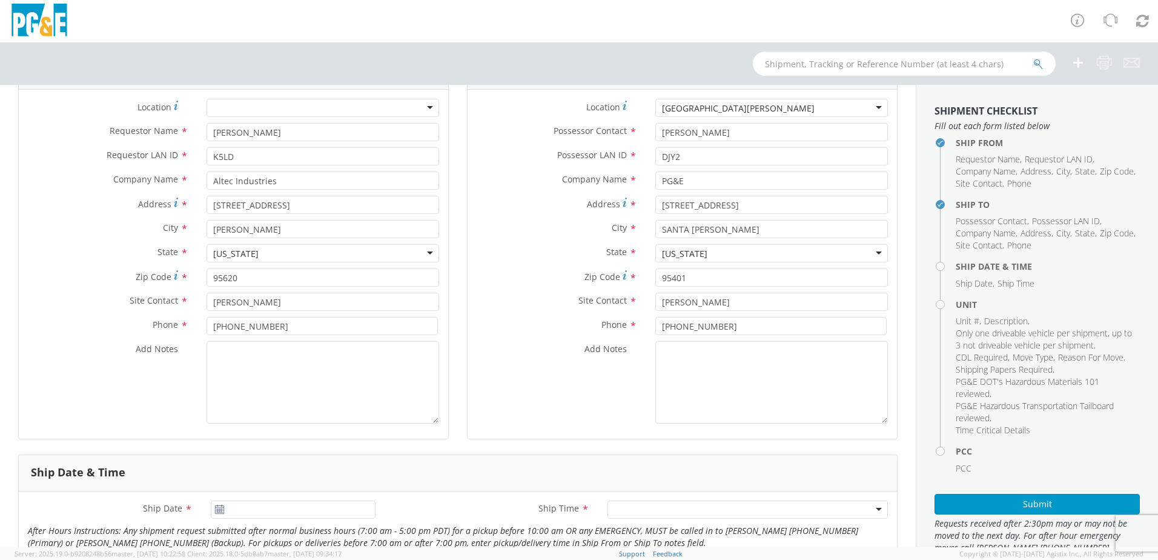
scroll to position [121, 0]
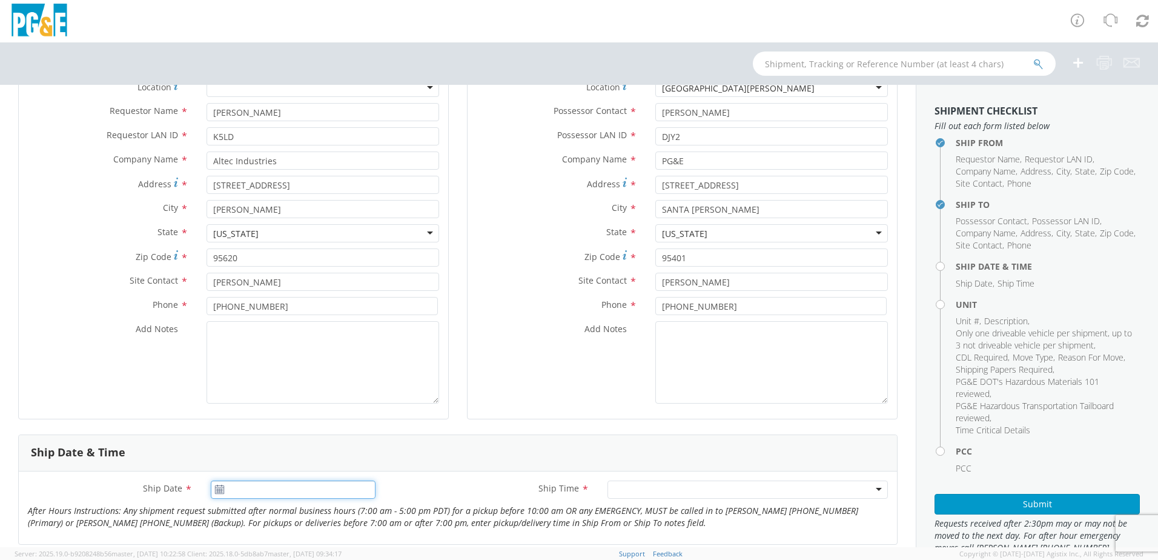
type input "09/22/2025"
click at [224, 496] on input "09/22/2025" at bounding box center [293, 489] width 165 height 18
click at [244, 433] on td "22" at bounding box center [247, 431] width 25 height 18
click at [638, 489] on div at bounding box center [748, 489] width 280 height 18
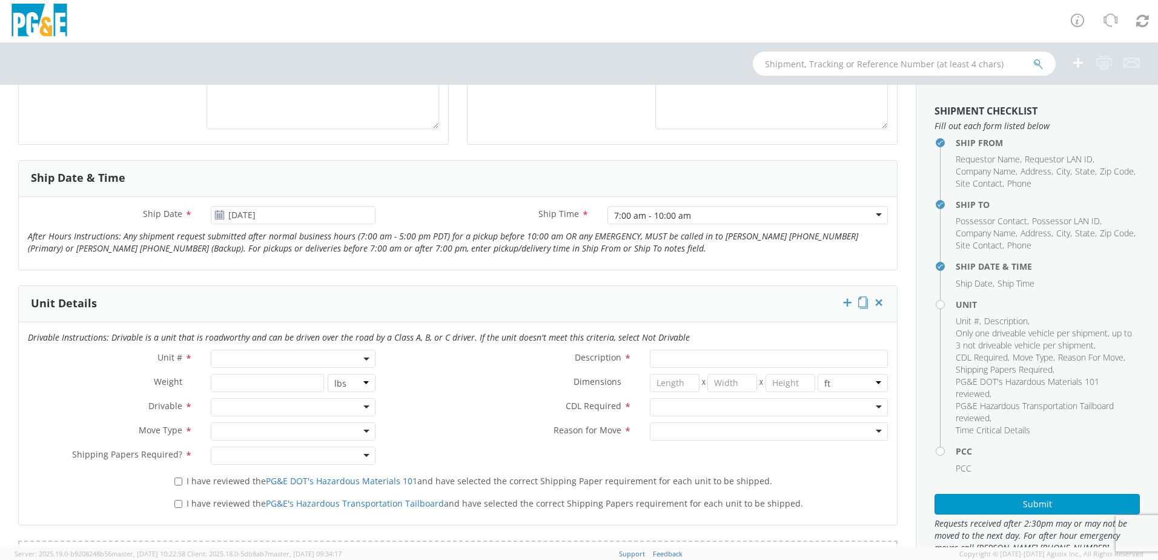
scroll to position [424, 0]
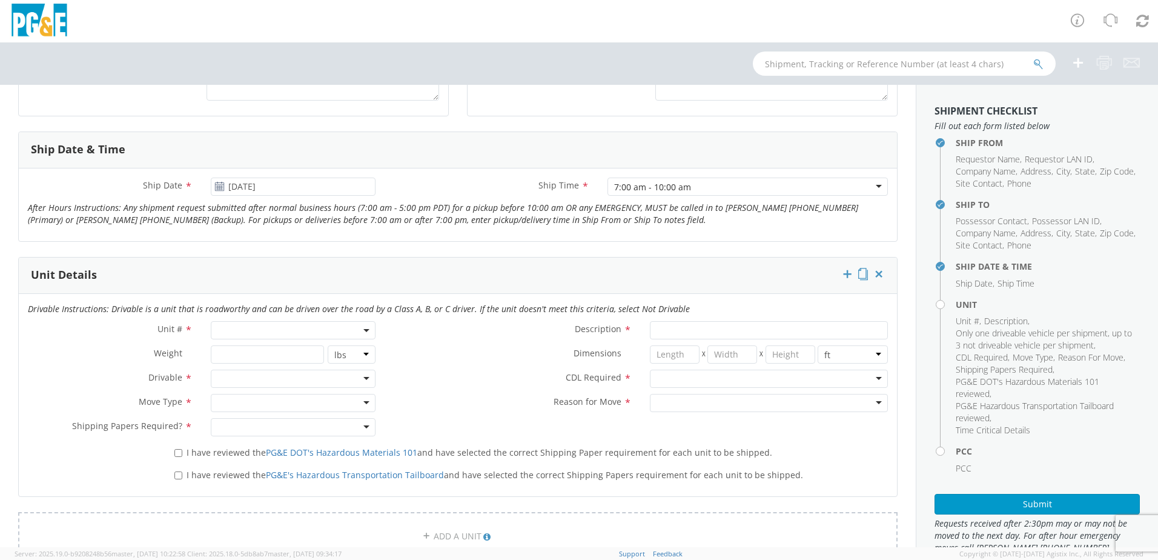
click at [256, 330] on span at bounding box center [293, 330] width 165 height 18
click at [268, 343] on input "search" at bounding box center [292, 350] width 157 height 18
type input "B40741"
type input "TRUCK; TROUBLE W/AERIAL 4X4"
type input "19500"
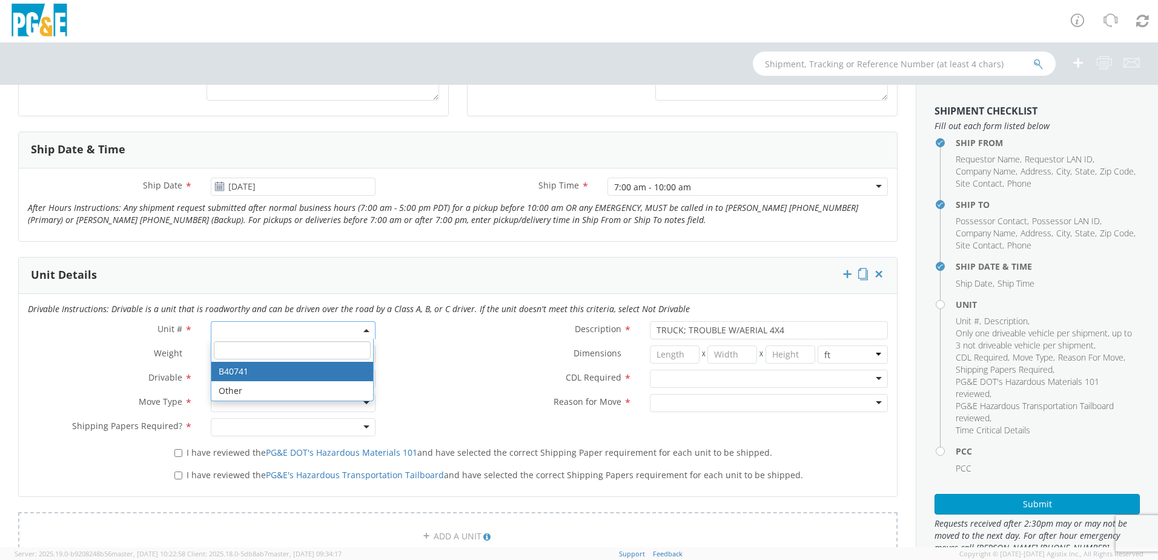
select select "B40741"
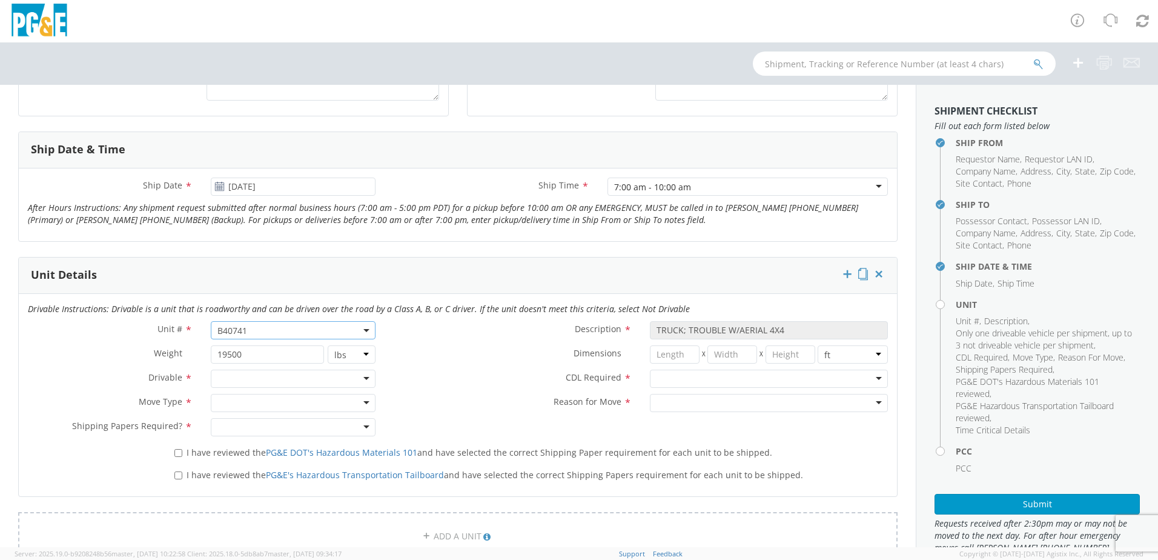
click at [297, 383] on div at bounding box center [293, 379] width 165 height 18
click at [251, 407] on div at bounding box center [293, 403] width 165 height 18
click at [252, 432] on div at bounding box center [293, 427] width 165 height 18
click at [706, 381] on div at bounding box center [769, 379] width 238 height 18
click at [683, 405] on div at bounding box center [769, 403] width 238 height 18
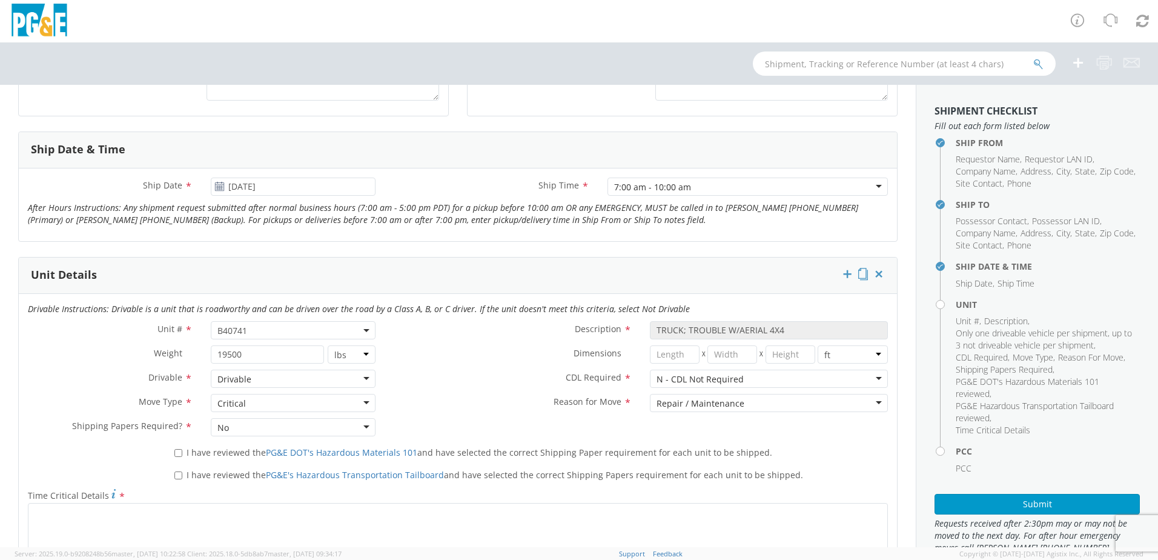
click at [179, 457] on label "I have reviewed the PG&E DOT's Hazardous Materials 101 and have selected the co…" at bounding box center [474, 452] width 600 height 14
click at [179, 457] on input "I have reviewed the PG&E DOT's Hazardous Materials 101 and have selected the co…" at bounding box center [178, 453] width 8 height 8
checkbox input "true"
click at [174, 481] on div "I have reviewed the PG&E's Hazardous Transportation Tailboard and have selected…" at bounding box center [531, 476] width 732 height 22
click at [175, 474] on input "I have reviewed the PG&E's Hazardous Transportation Tailboard and have selected…" at bounding box center [178, 475] width 8 height 8
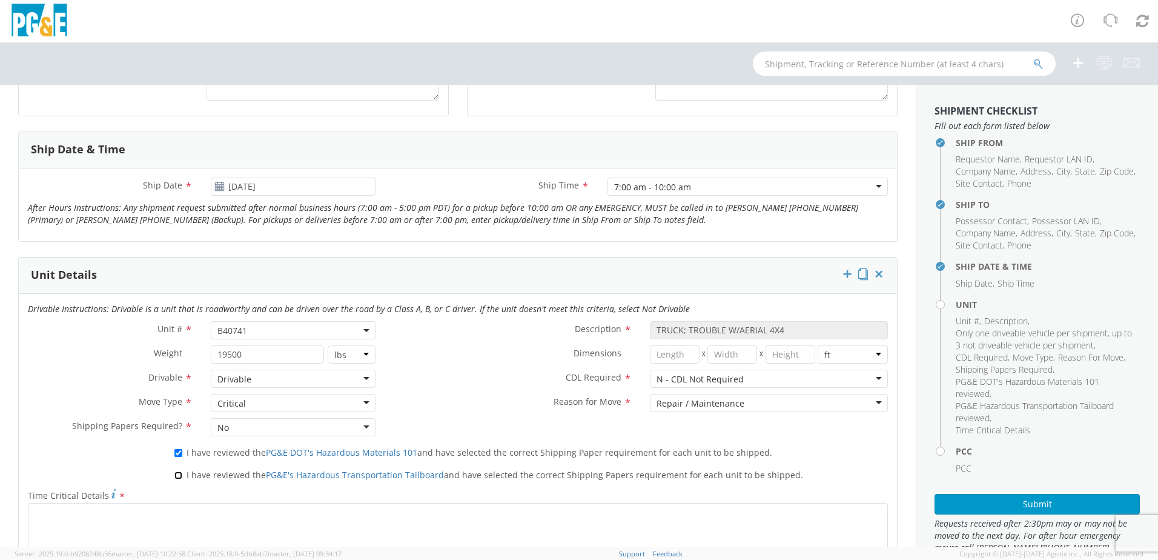
checkbox input "true"
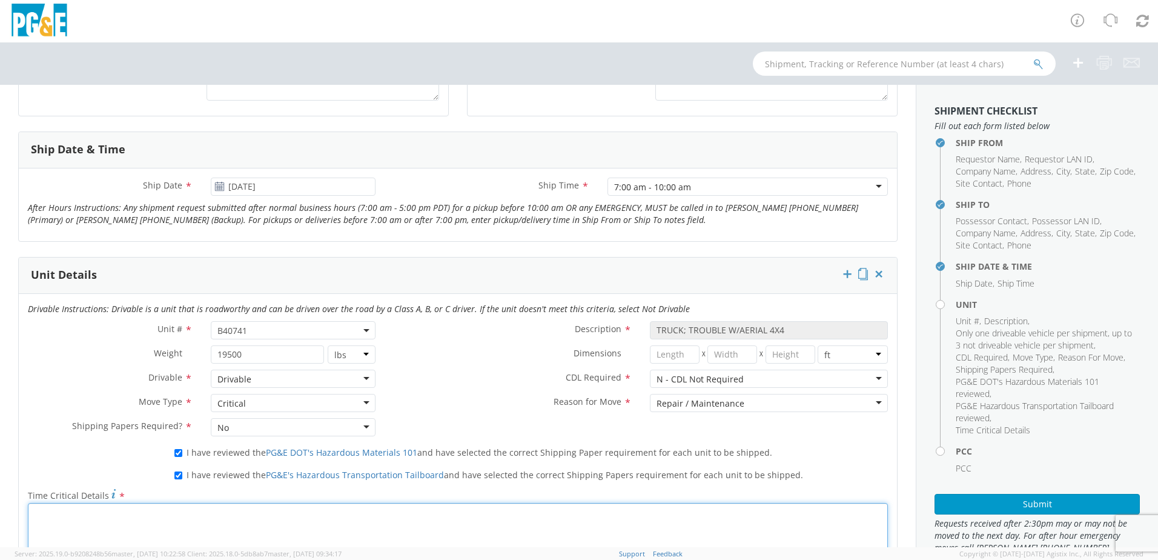
click at [110, 513] on textarea "Time Critical Details *" at bounding box center [458, 544] width 860 height 82
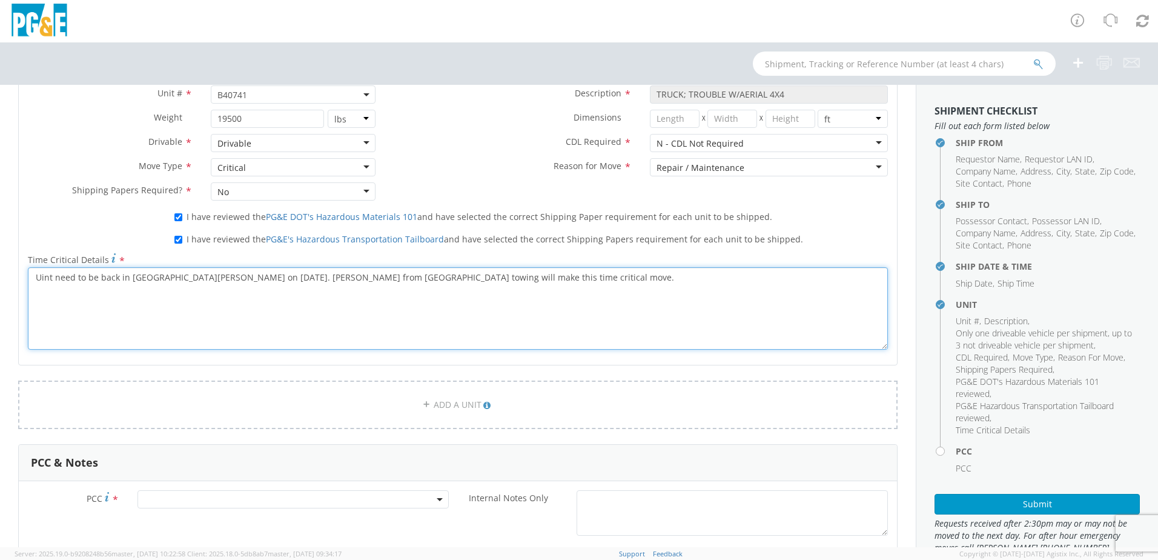
scroll to position [666, 0]
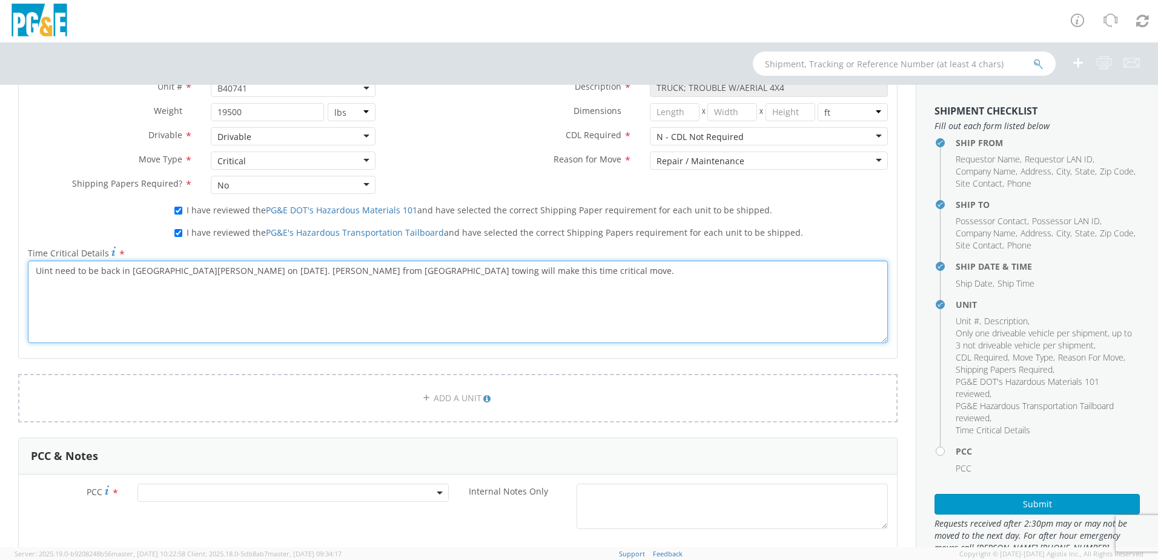
type textarea "Uint need to be back in Santa rosa on 9/22/2025. Mario from Civic Center towing…"
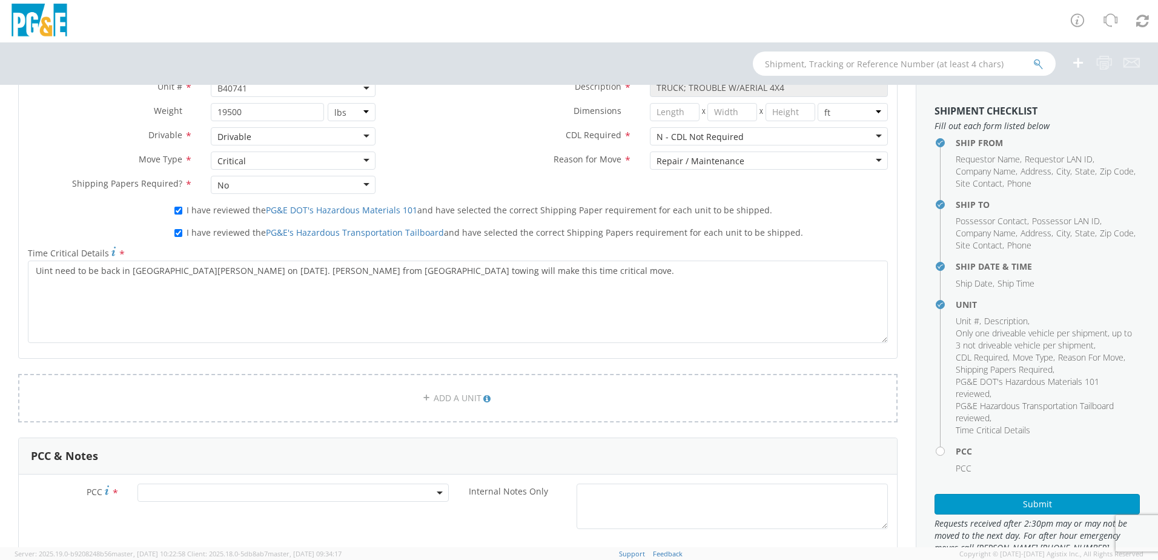
click at [171, 494] on span at bounding box center [293, 492] width 311 height 18
click at [179, 506] on input "number" at bounding box center [292, 512] width 302 height 18
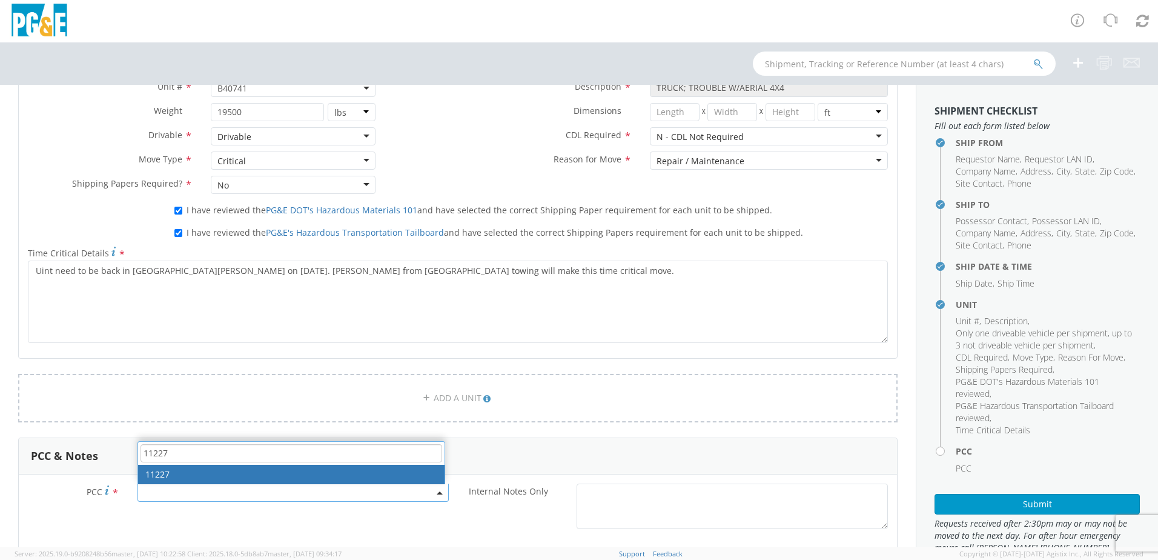
type input "11227"
select select "11227"
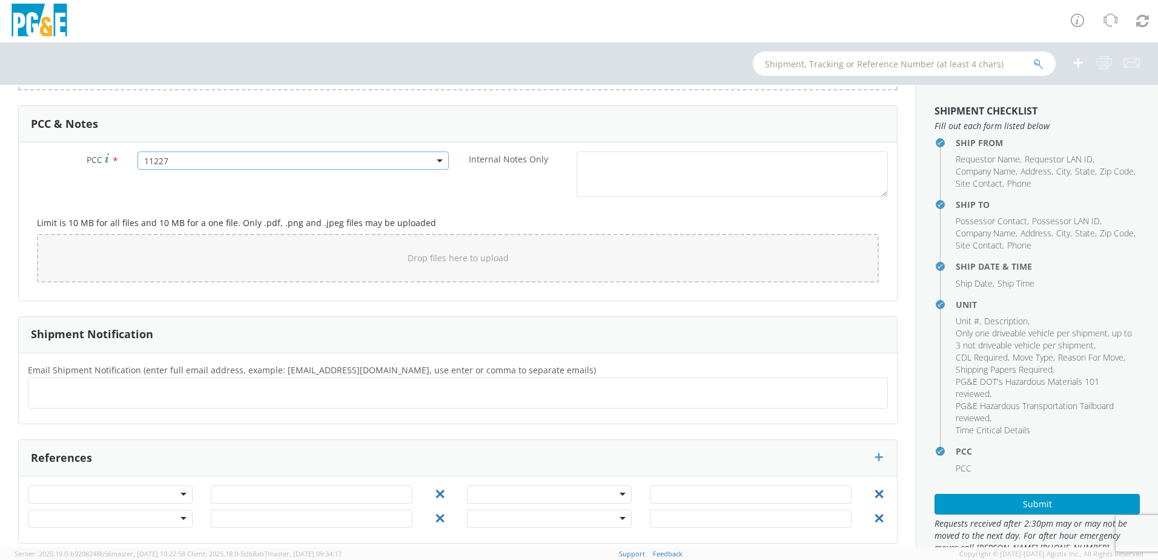
scroll to position [1010, 0]
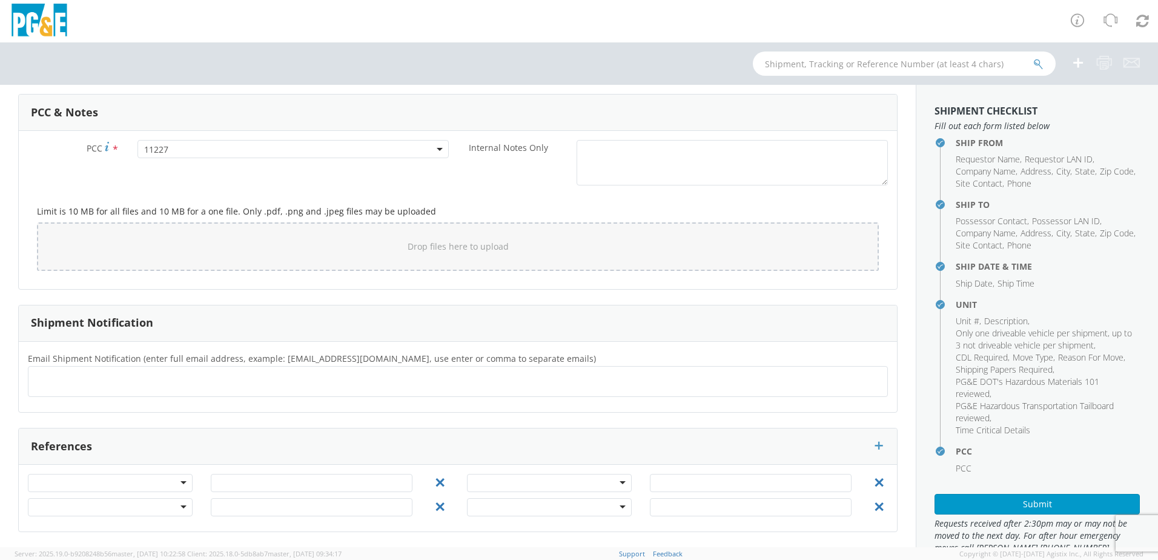
click at [121, 394] on div at bounding box center [458, 381] width 860 height 31
type input "KEG4@pge"
type input "com"
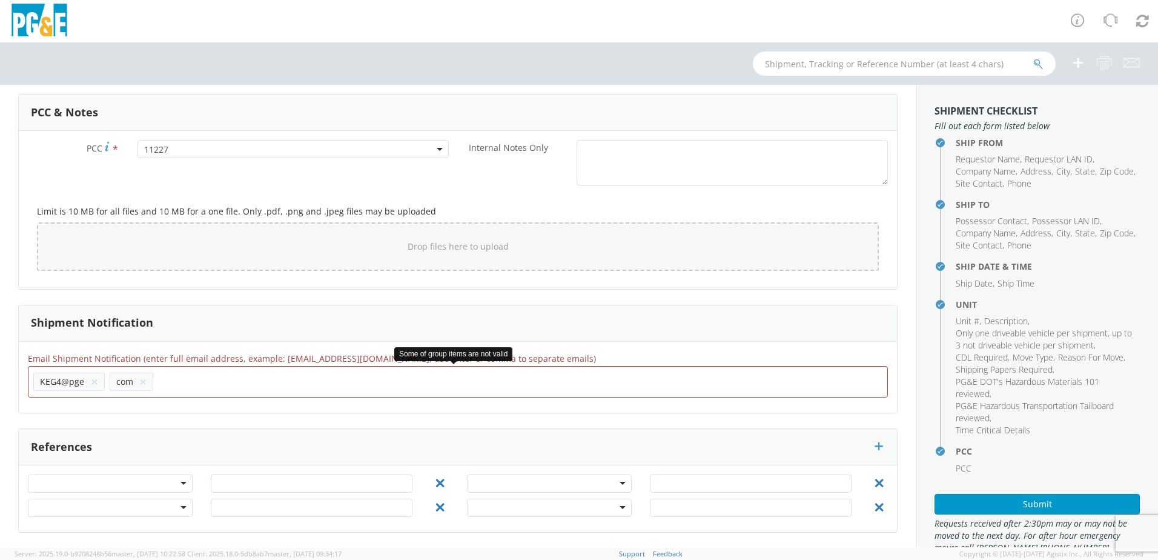
click at [142, 383] on button "×" at bounding box center [142, 381] width 7 height 15
click at [91, 385] on button "×" at bounding box center [94, 381] width 7 height 15
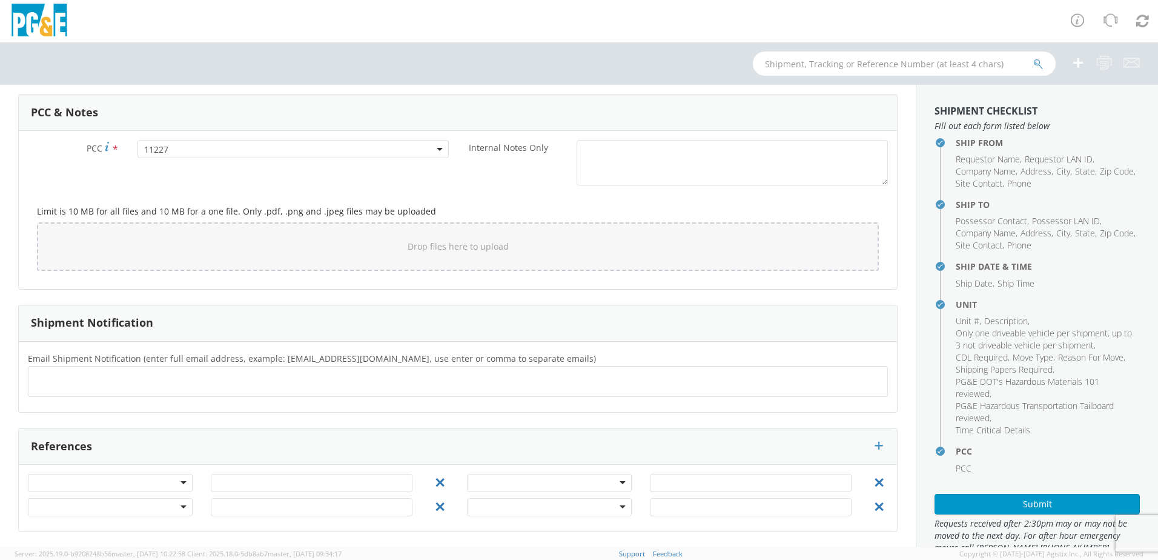
click at [91, 385] on ul at bounding box center [457, 381] width 849 height 20
type input "KEG4@pge.com"
type input "L"
type input "K5LD@pge.com"
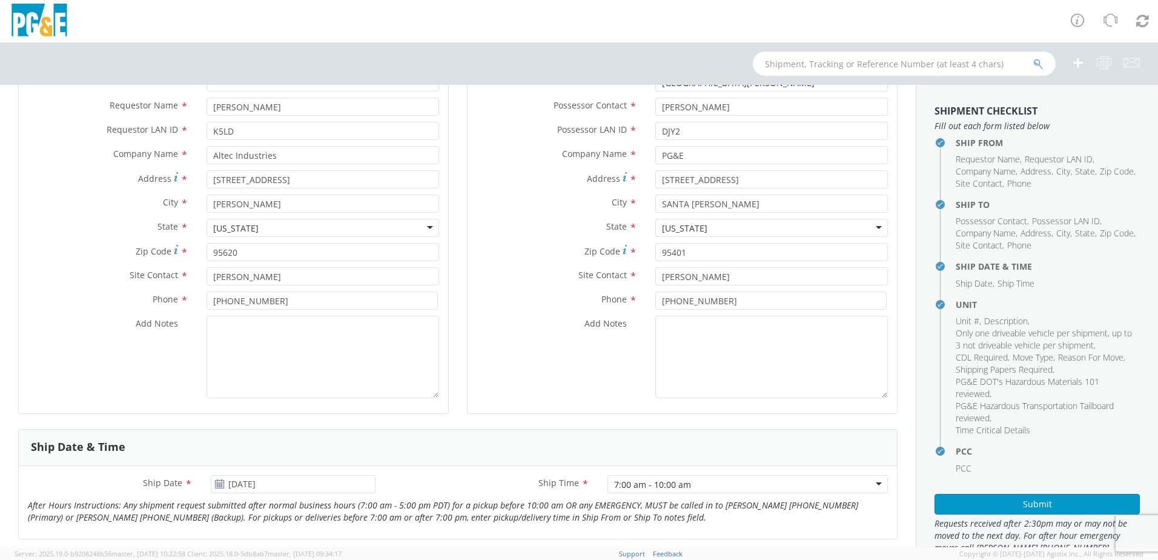
scroll to position [0, 0]
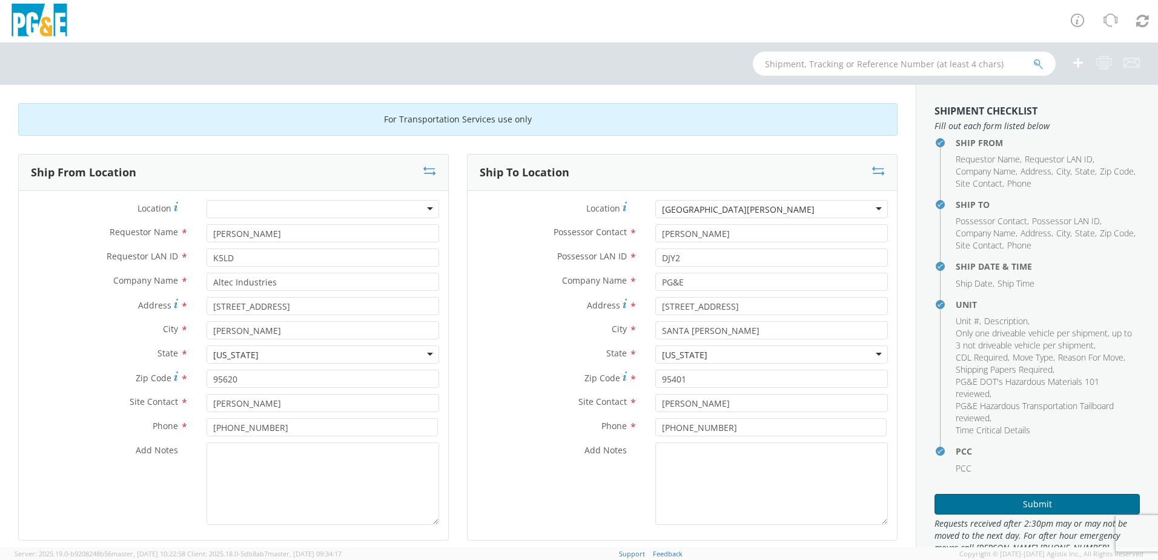
click at [1000, 502] on button "Submit" at bounding box center [1037, 504] width 205 height 21
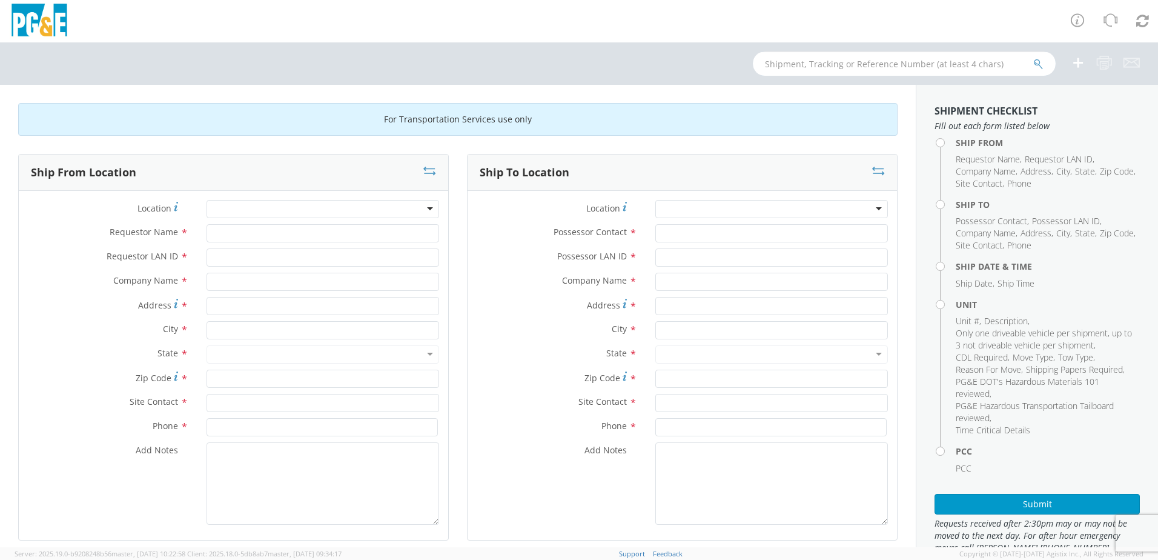
click at [837, 64] on input "text" at bounding box center [904, 63] width 303 height 24
type input "b26099"
click at [1033, 58] on button "submit" at bounding box center [1038, 65] width 10 height 15
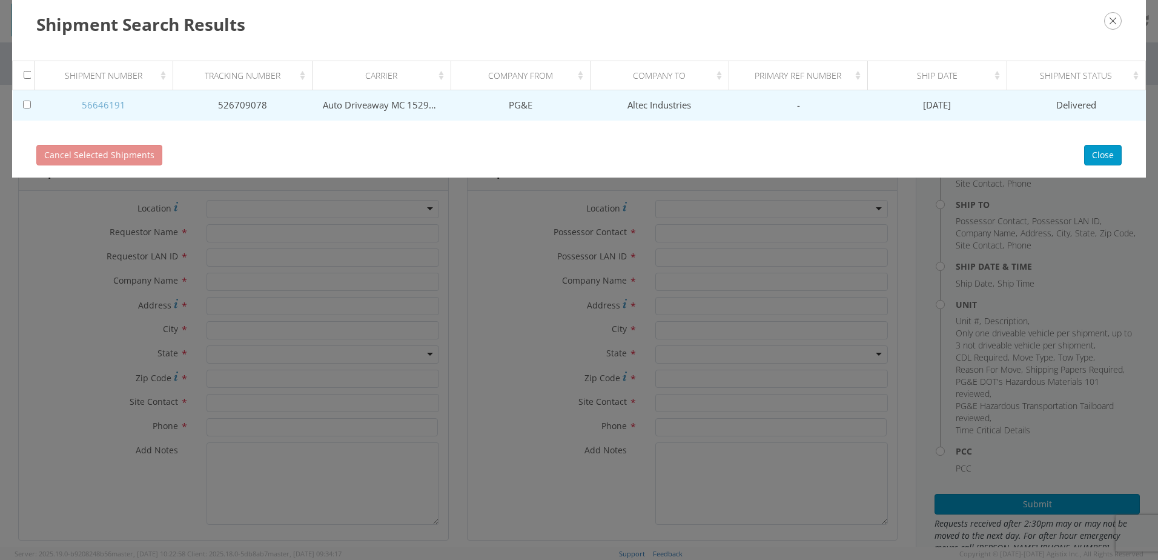
click at [97, 107] on link "56646191" at bounding box center [104, 105] width 44 height 12
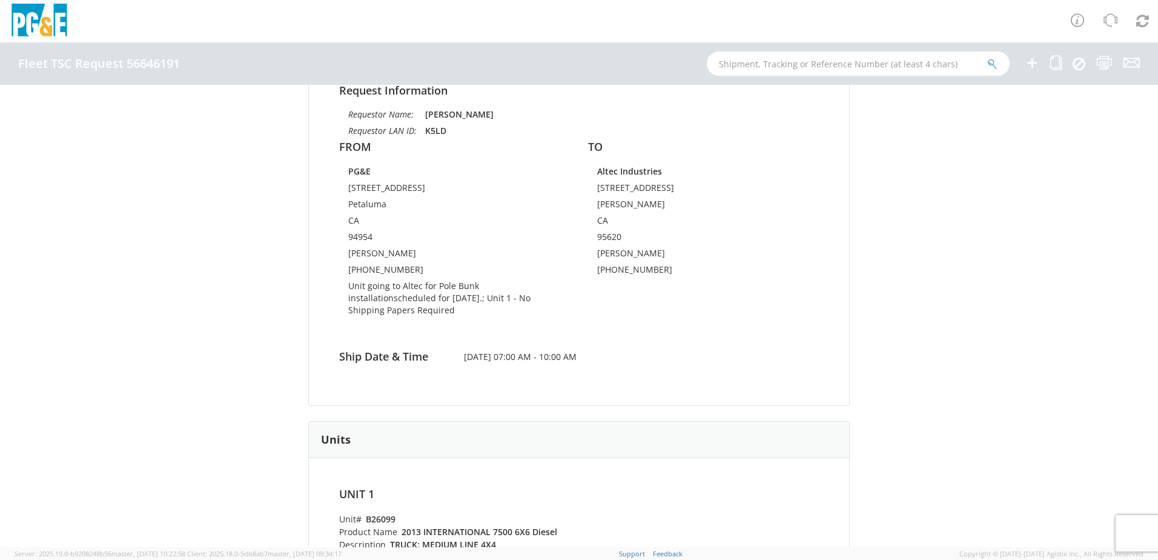
scroll to position [182, 0]
